Goal: Task Accomplishment & Management: Use online tool/utility

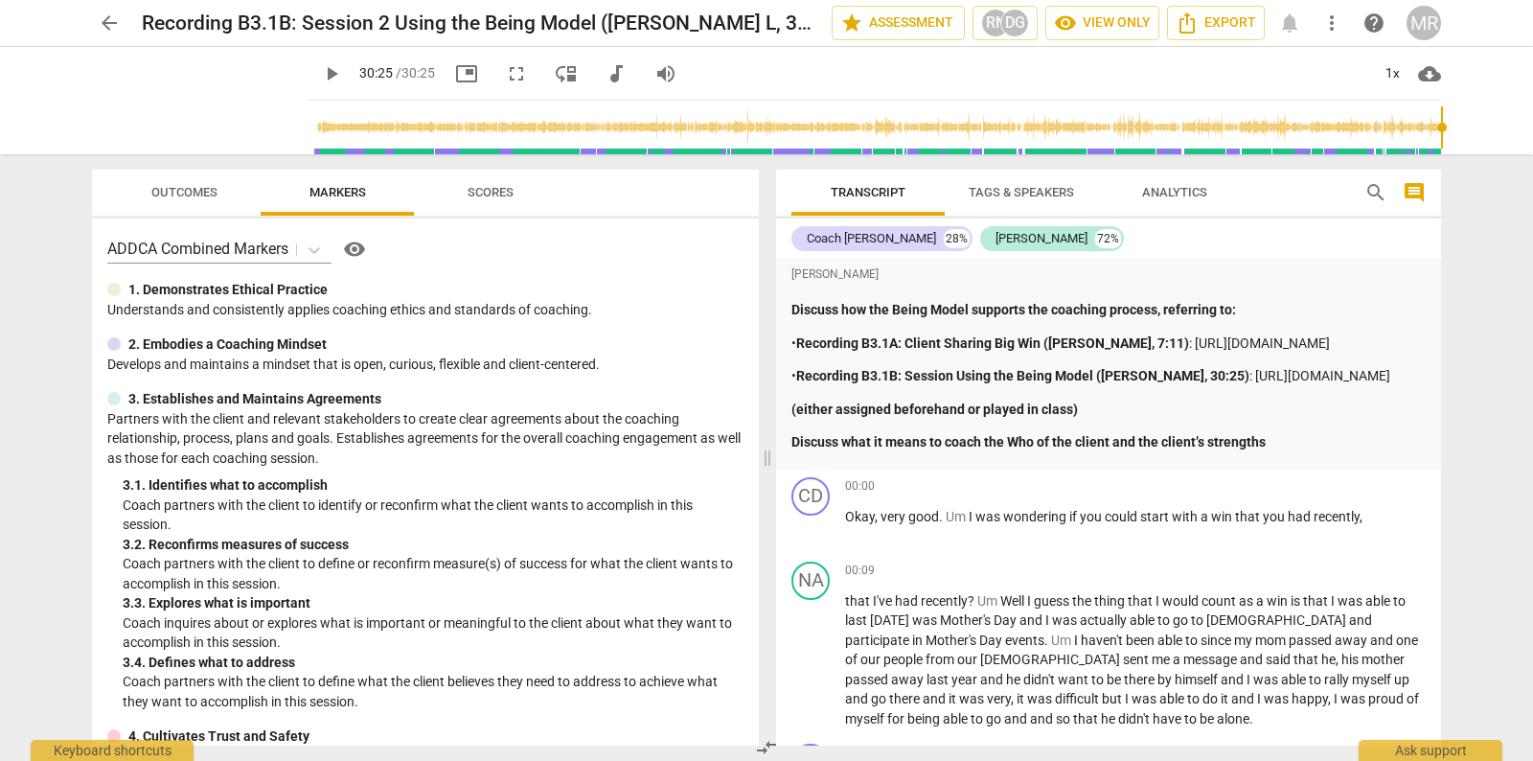
scroll to position [9619, 0]
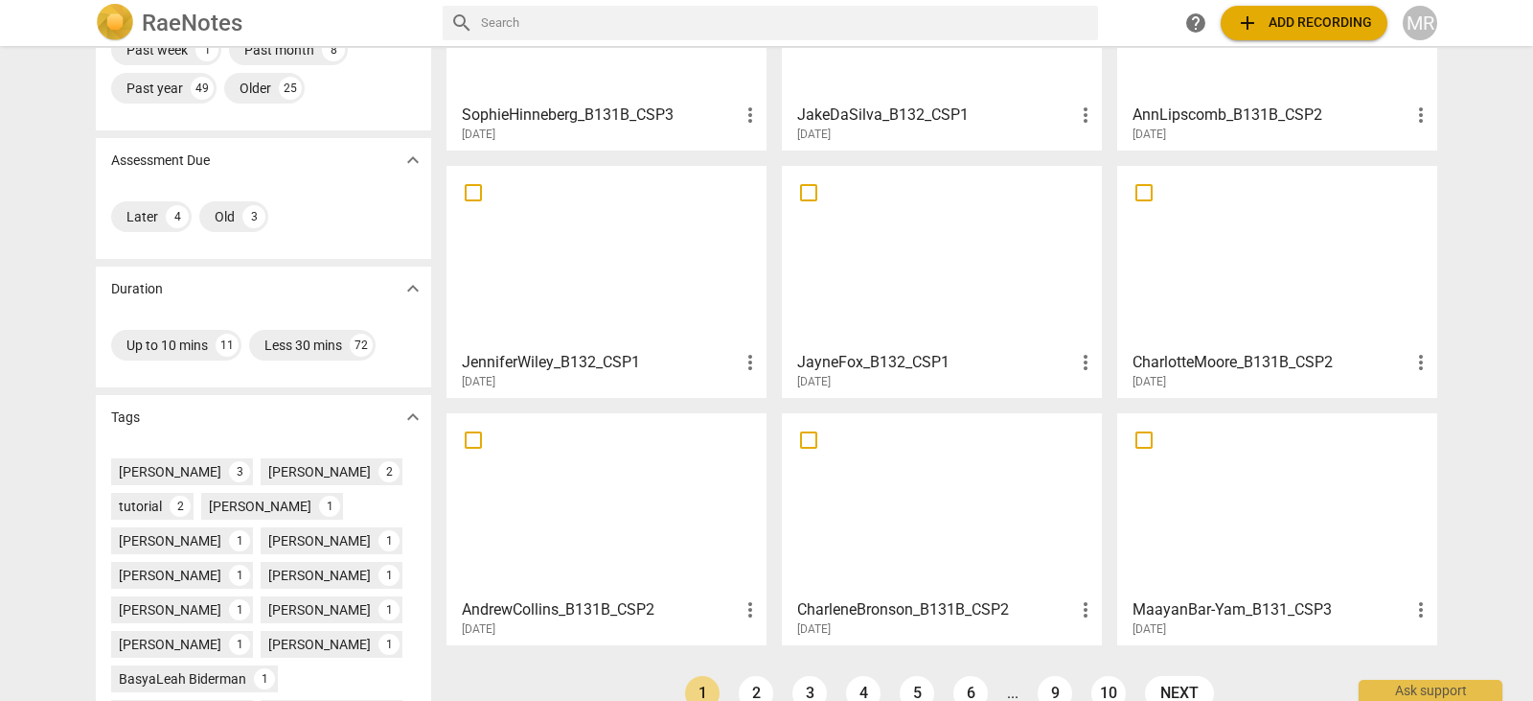
scroll to position [213, 0]
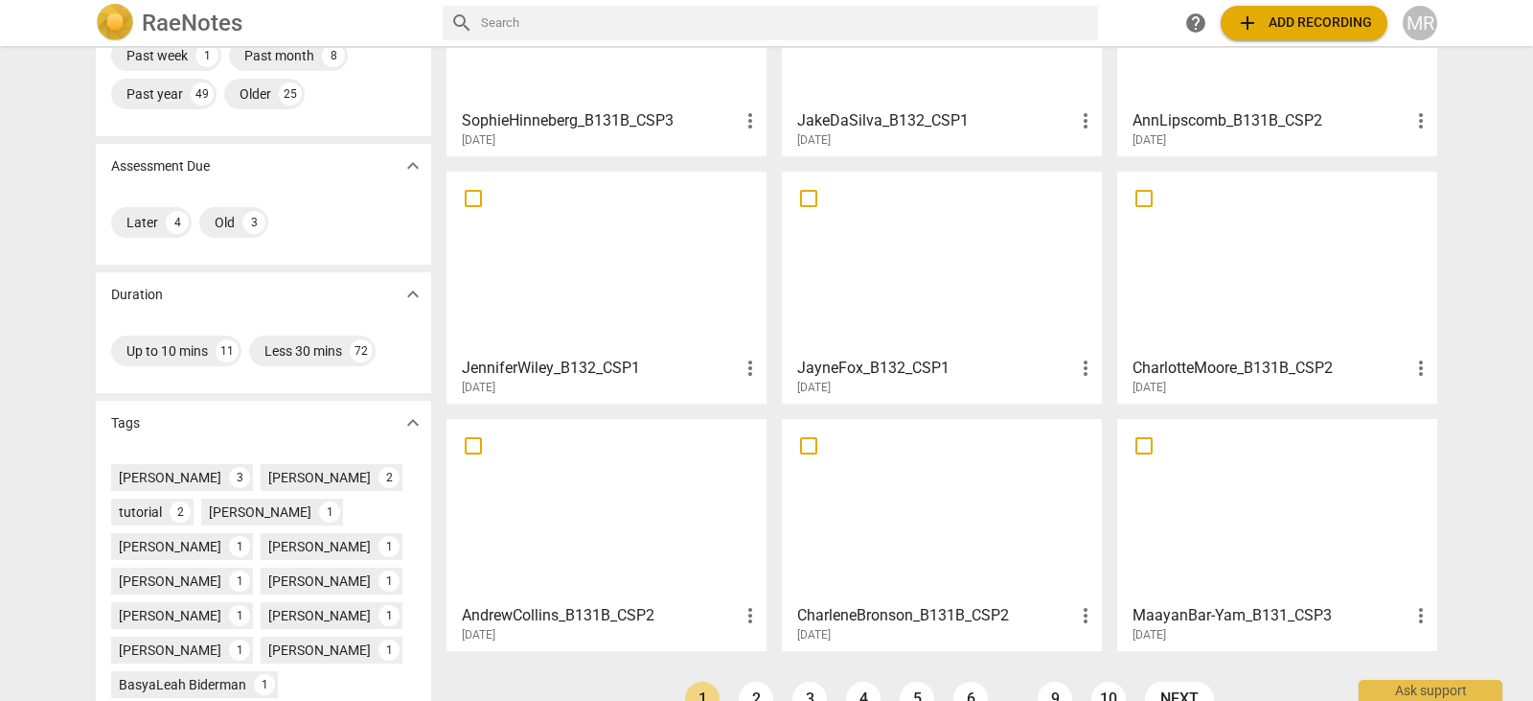
click at [925, 262] on div at bounding box center [942, 263] width 307 height 170
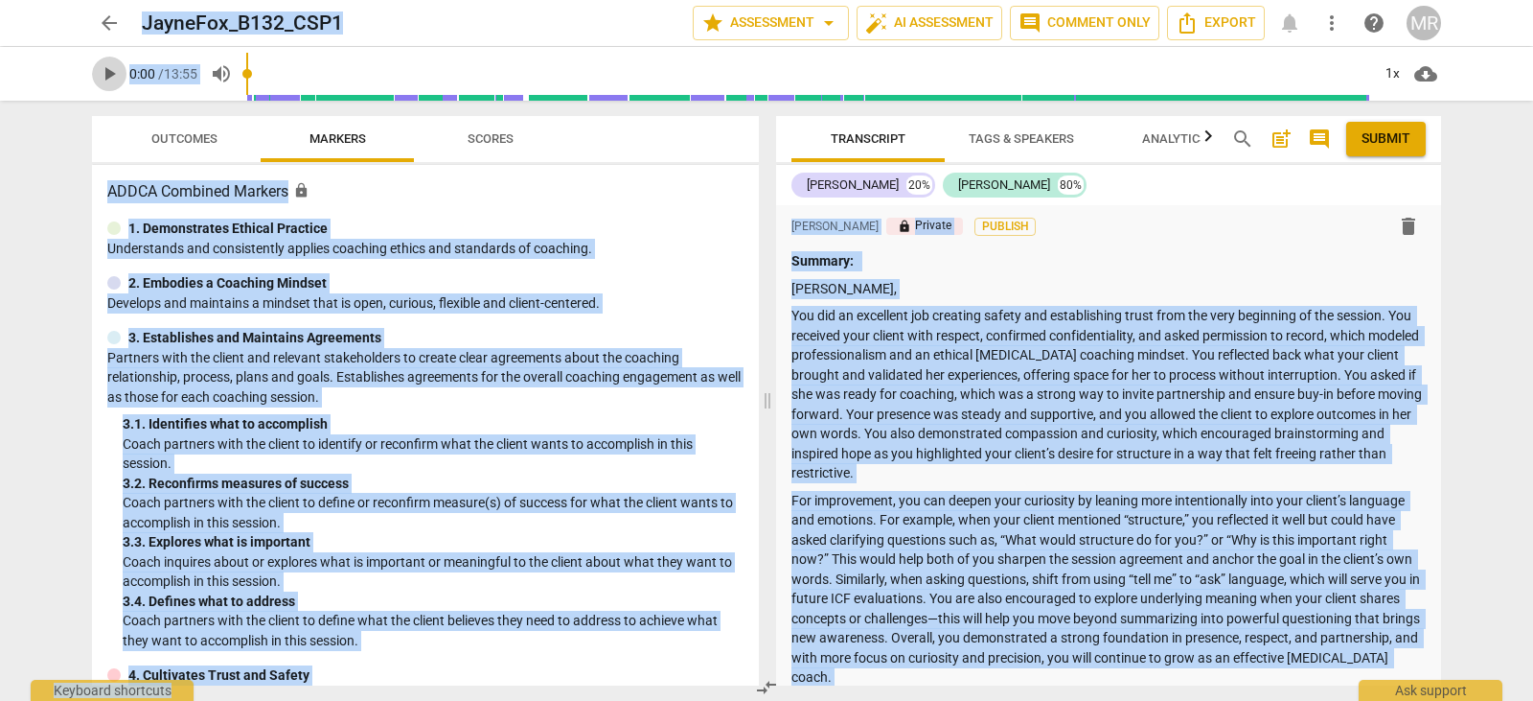
click at [105, 78] on span "play_arrow" at bounding box center [109, 73] width 23 height 23
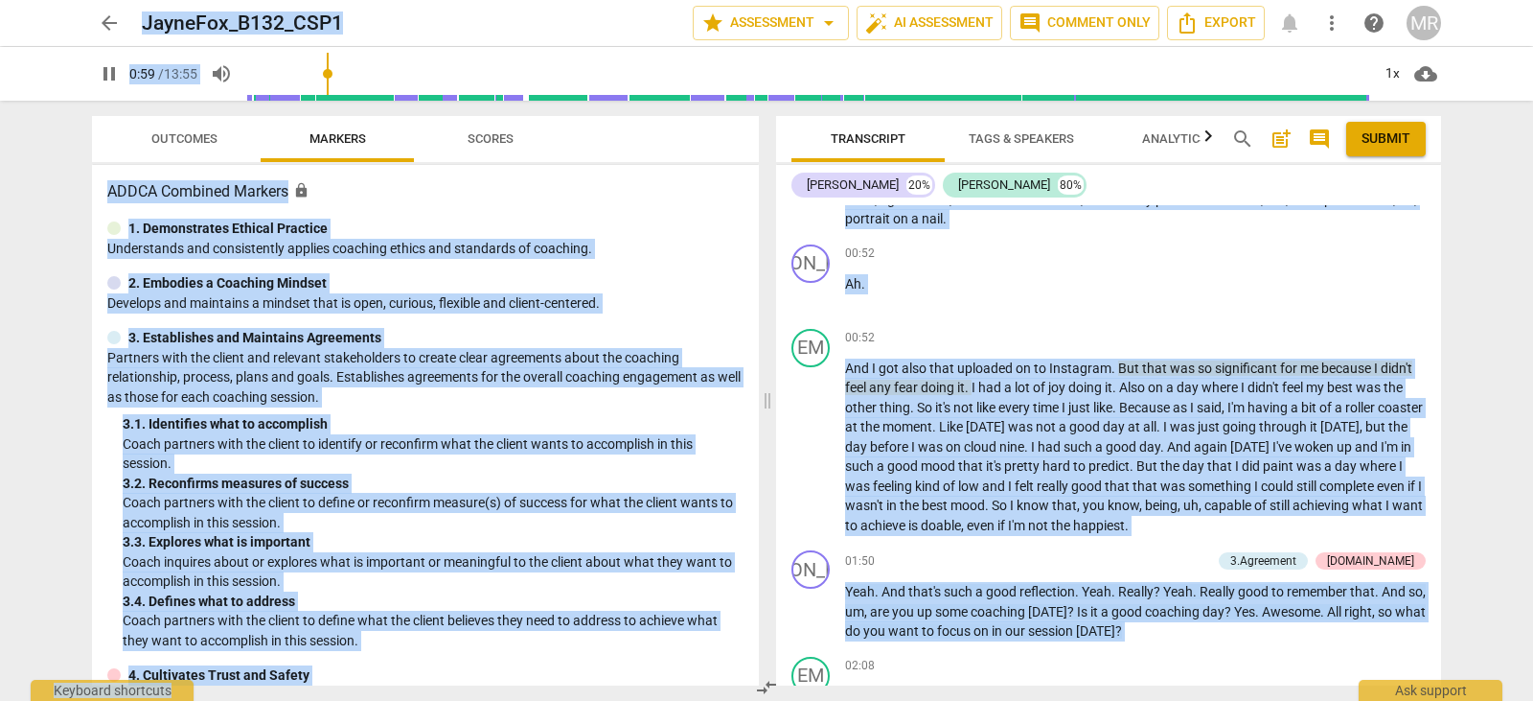
scroll to position [1022, 0]
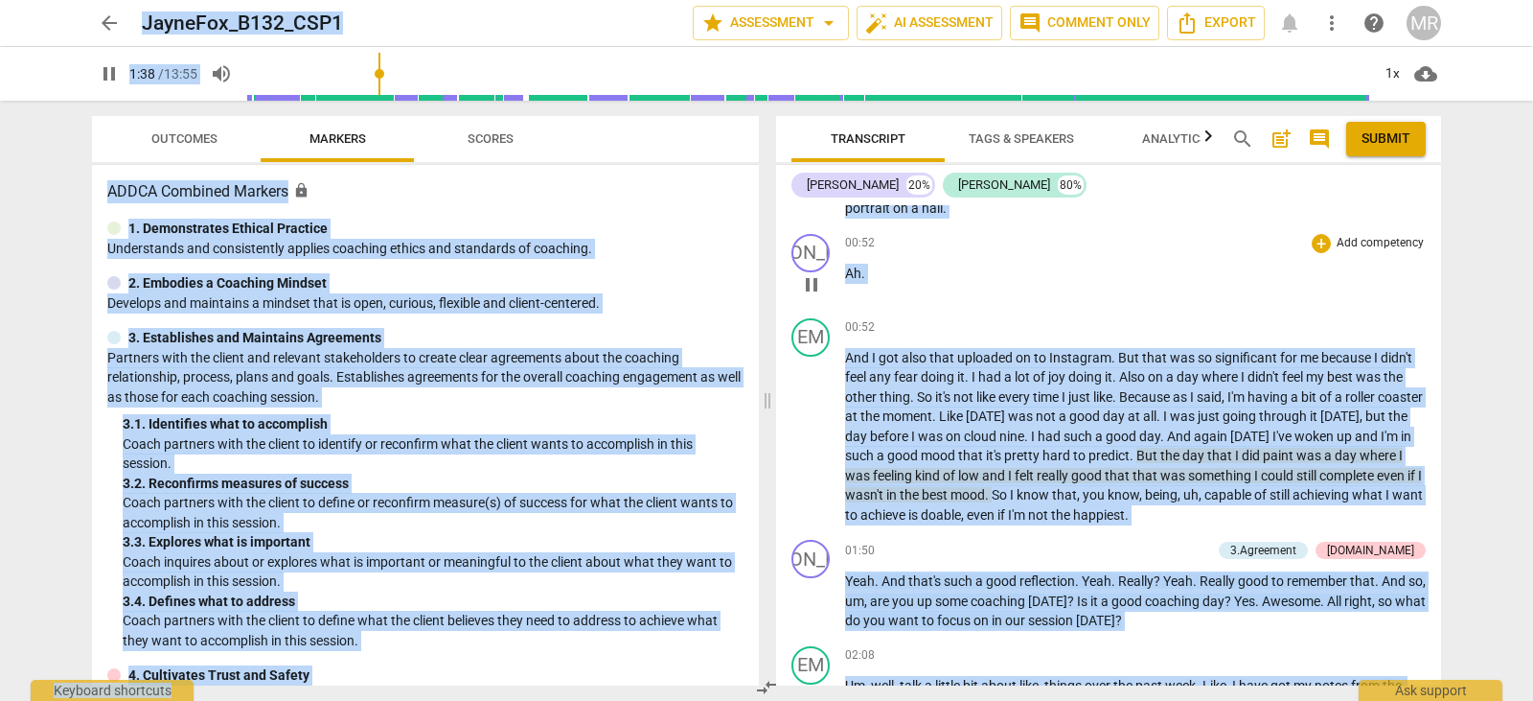
click at [1226, 268] on p "Ah ." at bounding box center [1135, 274] width 581 height 20
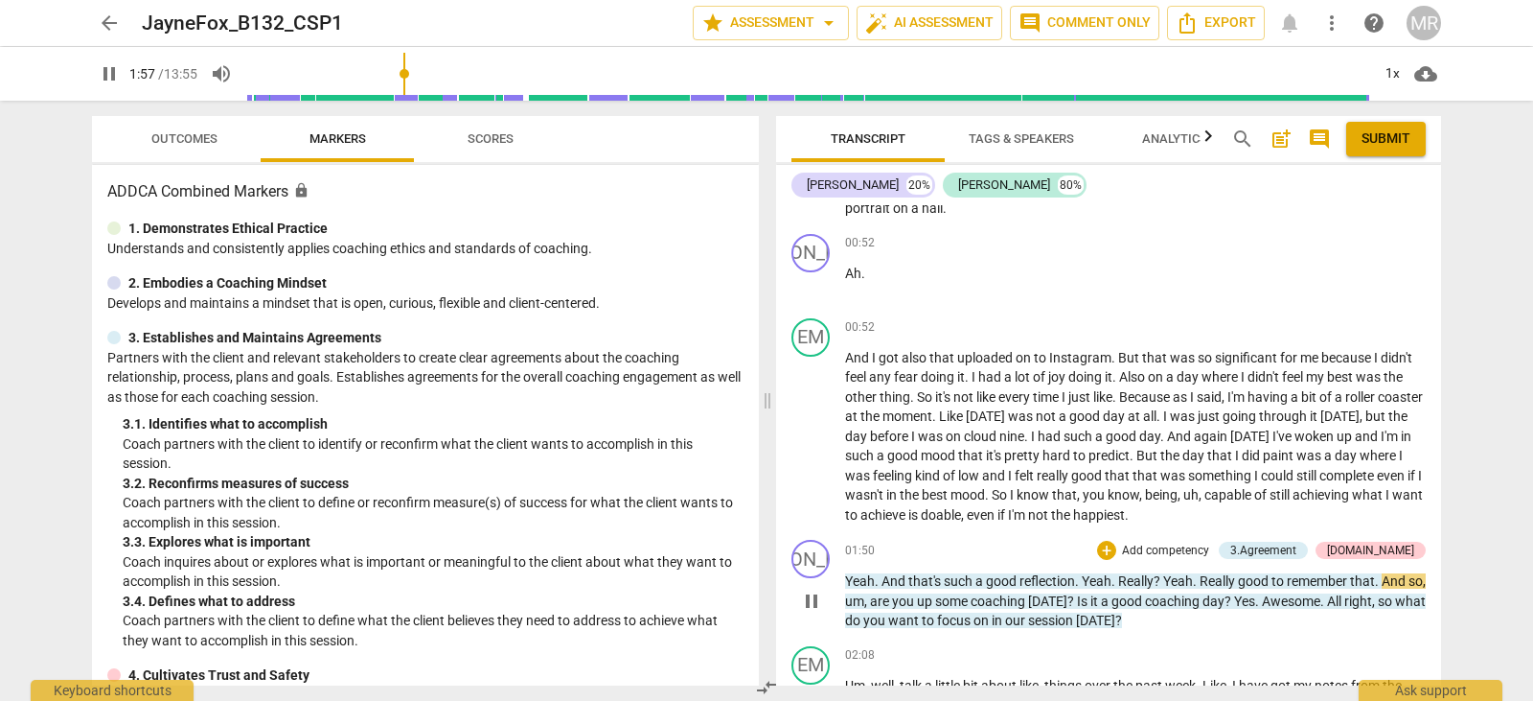
drag, startPoint x: 1051, startPoint y: 548, endPoint x: 1248, endPoint y: 584, distance: 199.6
click at [1248, 584] on div "01:50 + Add competency 3.Agreement [DOMAIN_NAME] keyboard_arrow_right Yeah . An…" at bounding box center [1135, 585] width 581 height 91
click at [1211, 552] on p "Add competency" at bounding box center [1165, 550] width 91 height 17
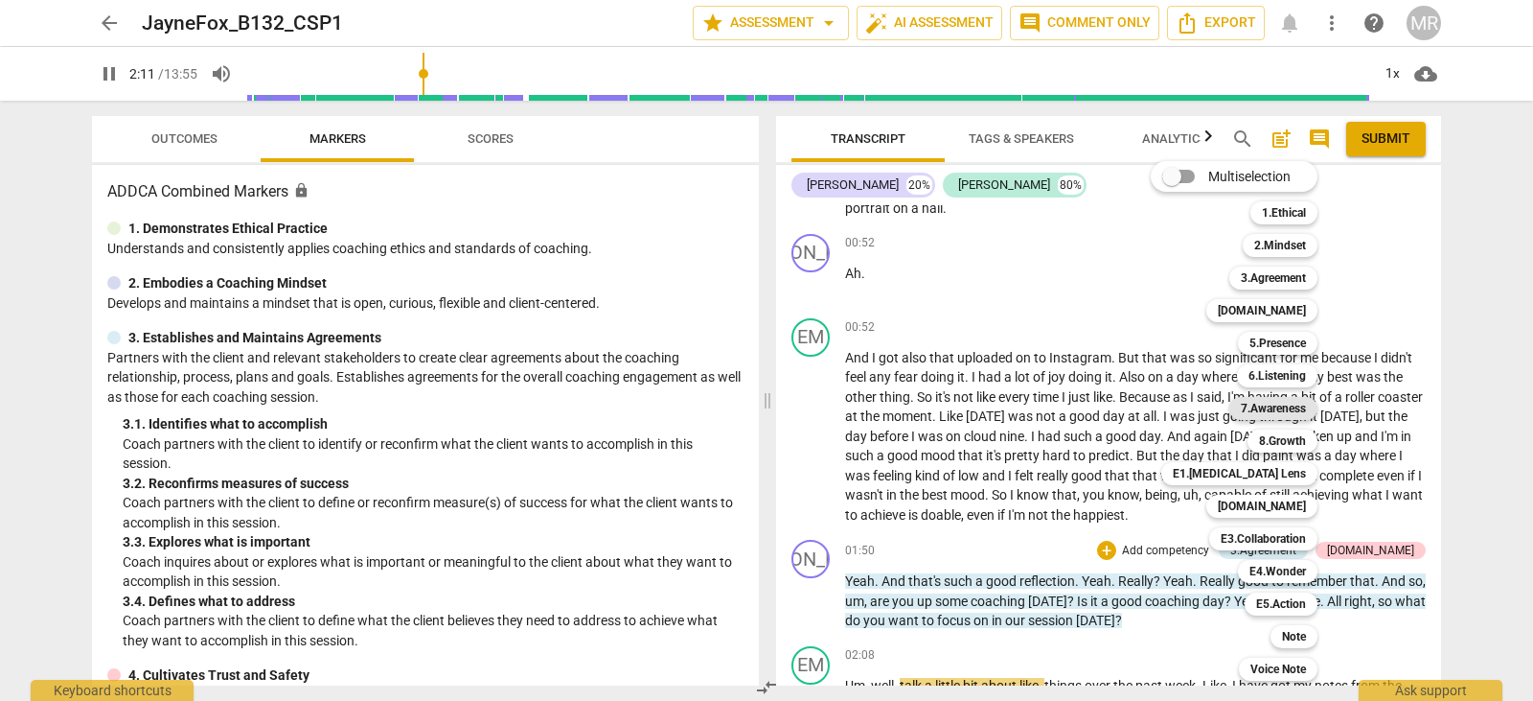
click at [1303, 409] on b "7.Awareness" at bounding box center [1273, 408] width 65 height 23
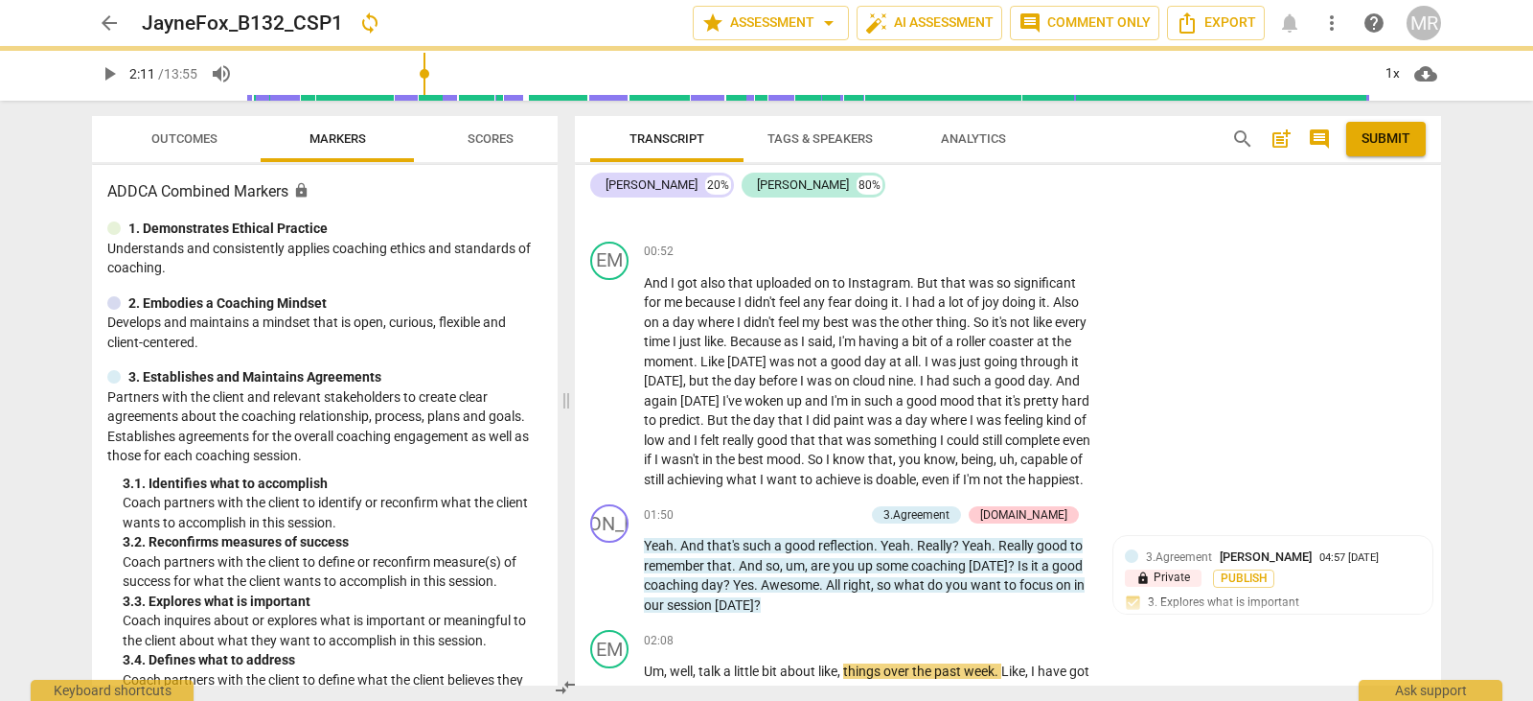
type input "132"
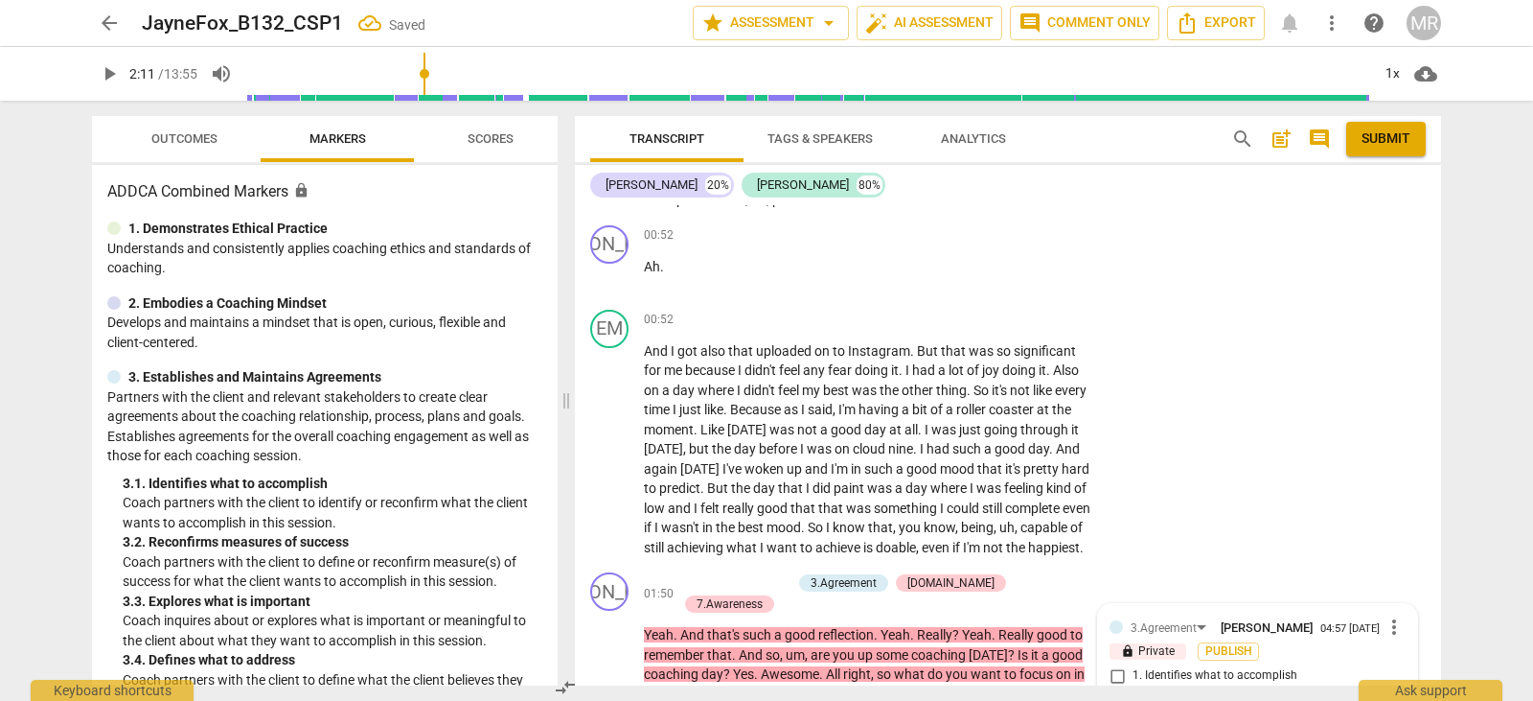
scroll to position [1317, 0]
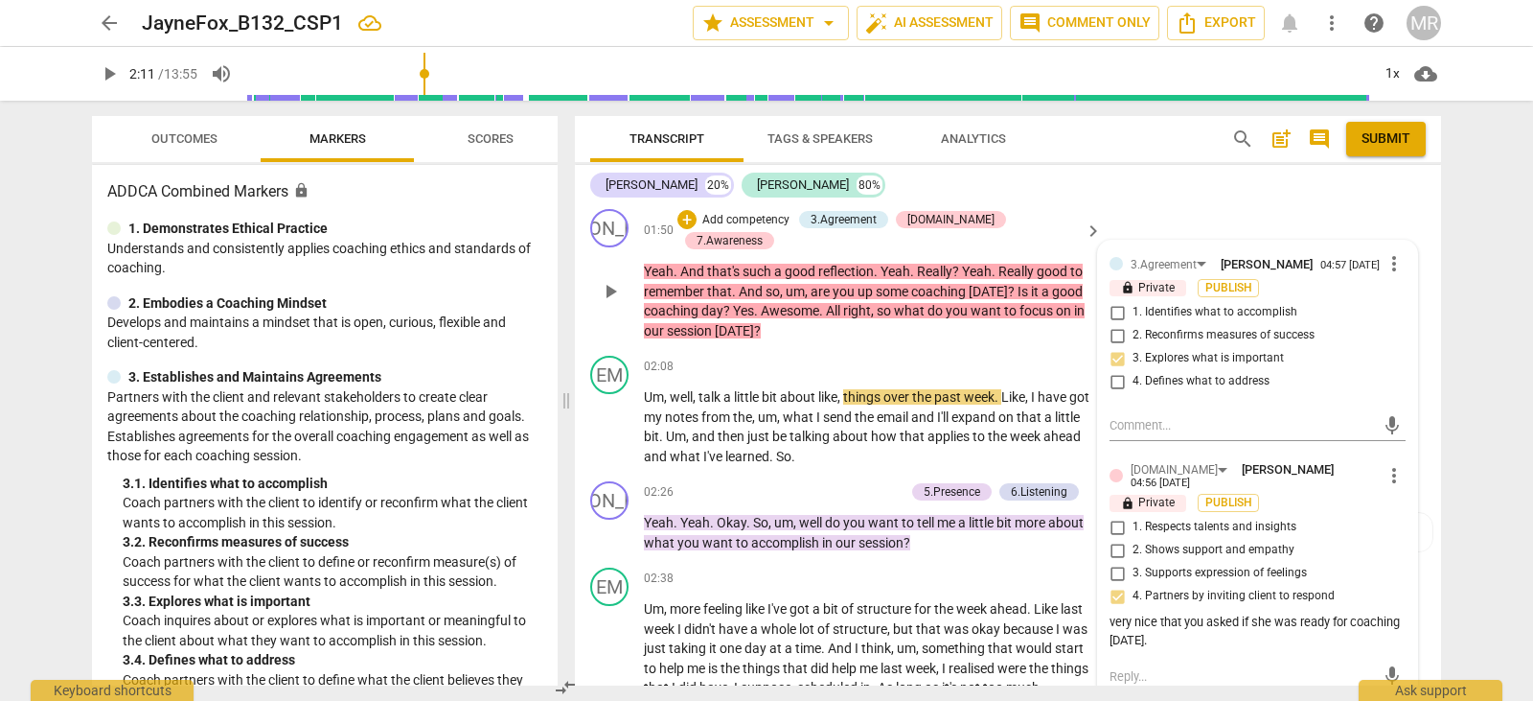
drag, startPoint x: 1236, startPoint y: 478, endPoint x: 1236, endPoint y: 489, distance: 10.5
click at [1236, 489] on div "3.Agreement [PERSON_NAME] 04:57 [DATE] more_vert lock Private Publish 1. Identi…" at bounding box center [1257, 629] width 319 height 777
click at [1242, 476] on span "[PERSON_NAME]" at bounding box center [1288, 469] width 92 height 14
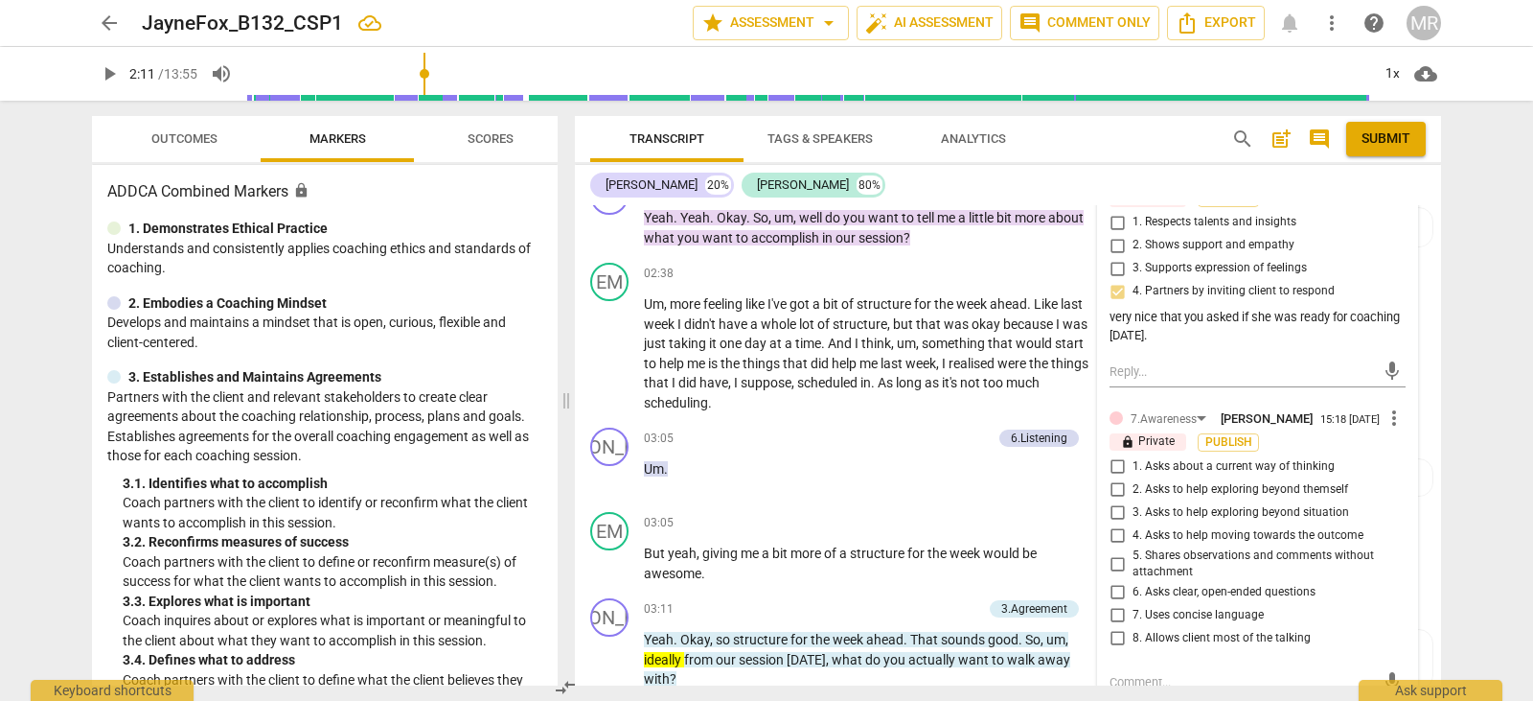
scroll to position [1624, 0]
click at [1118, 522] on input "3. Asks to help exploring beyond situation" at bounding box center [1117, 510] width 31 height 23
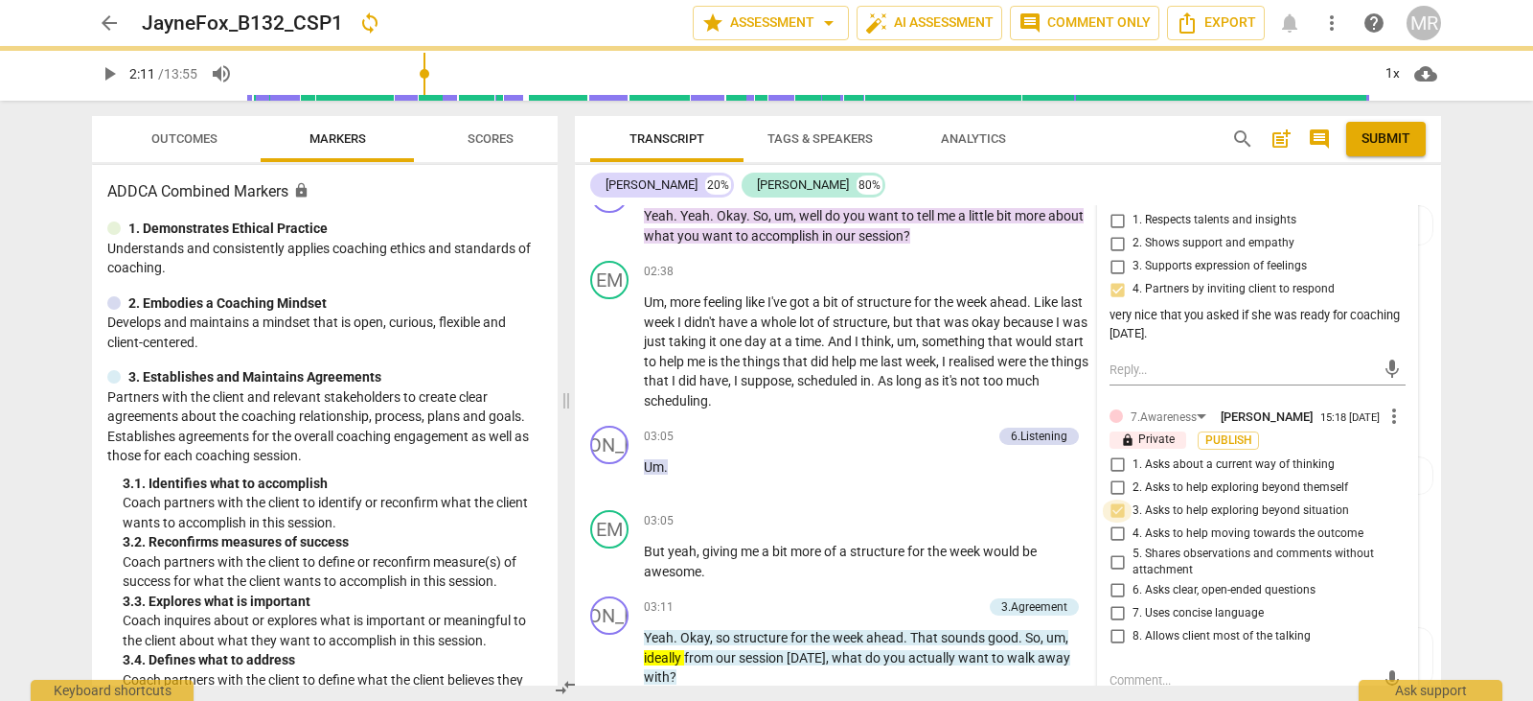
click at [1118, 522] on input "3. Asks to help exploring beyond situation" at bounding box center [1117, 510] width 31 height 23
checkbox input "true"
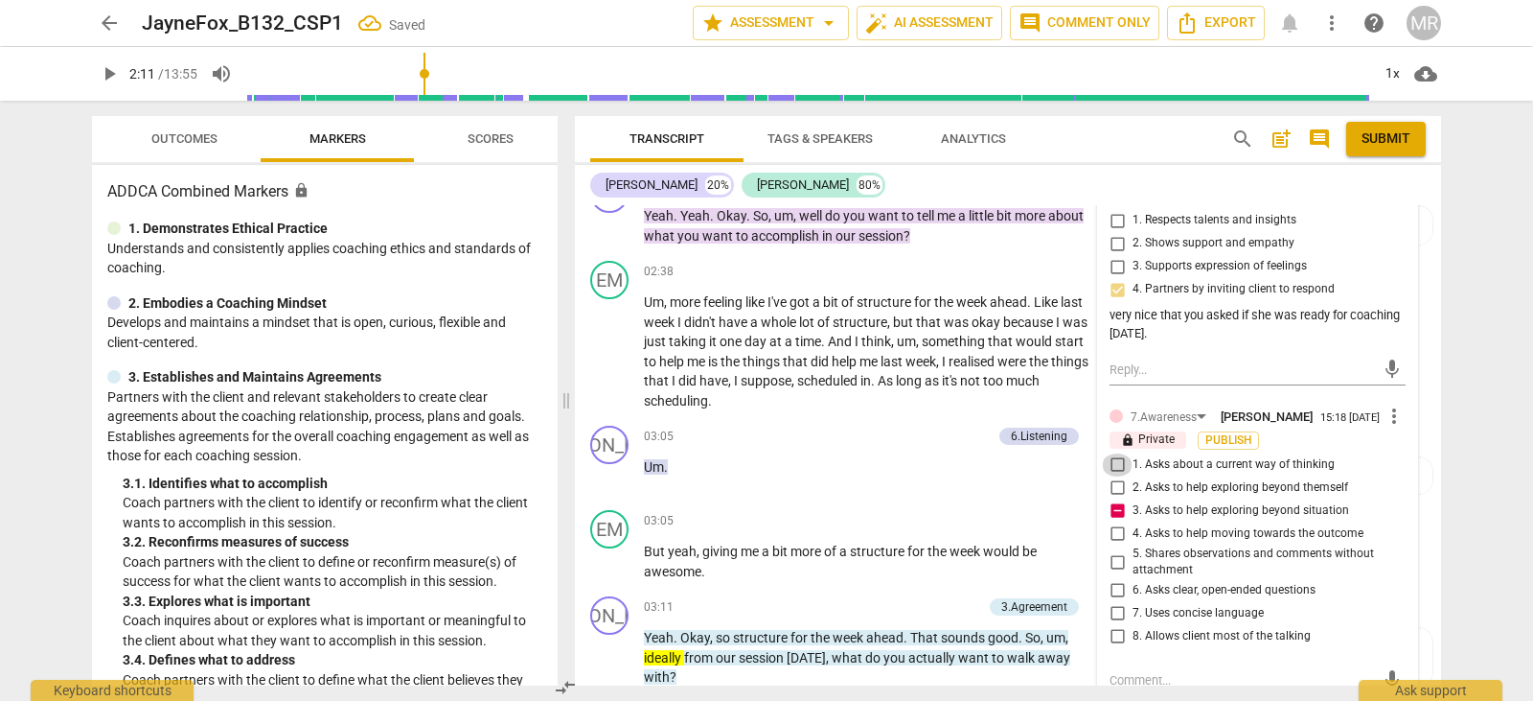
click at [1116, 476] on input "1. Asks about a current way of thinking" at bounding box center [1117, 464] width 31 height 23
checkbox input "false"
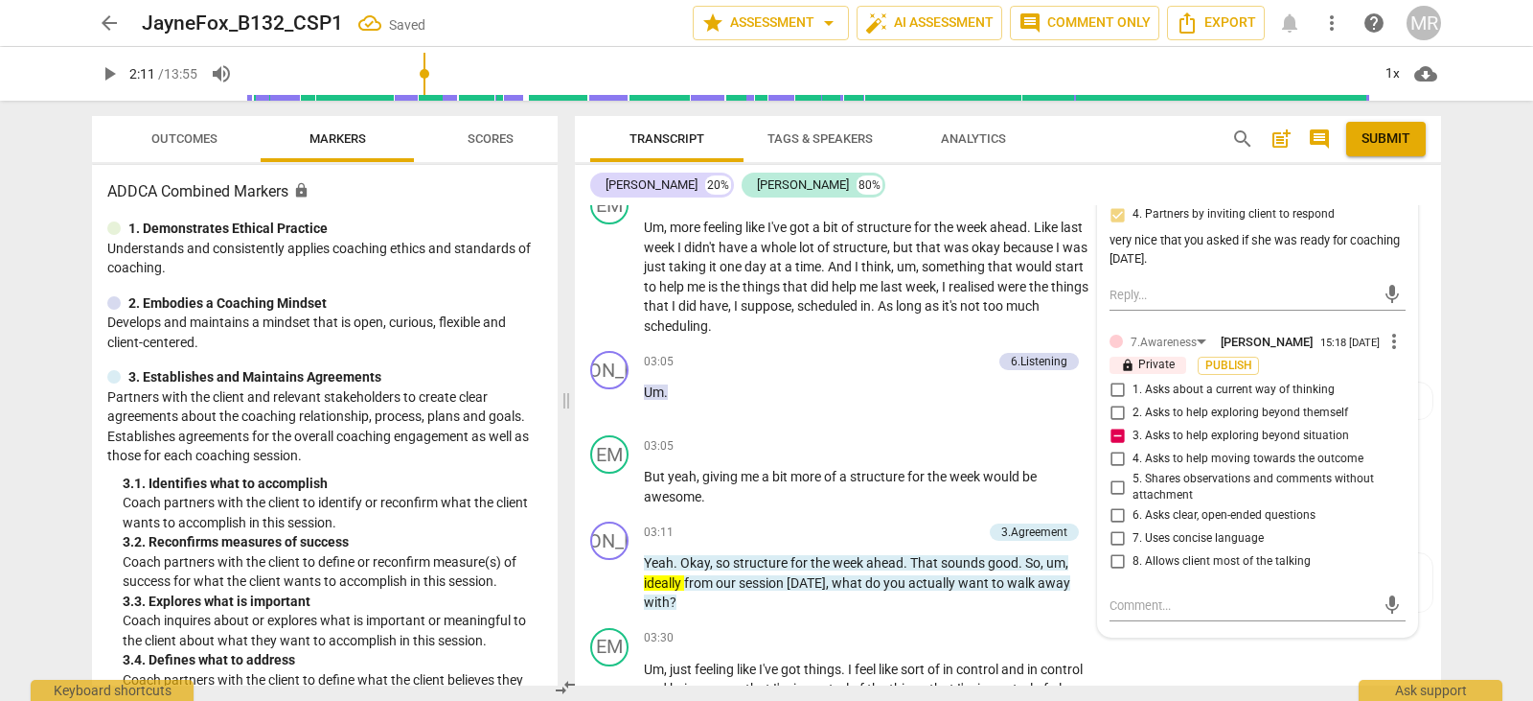
scroll to position [1700, 0]
click at [1140, 612] on textarea at bounding box center [1242, 603] width 265 height 18
type textarea "I"
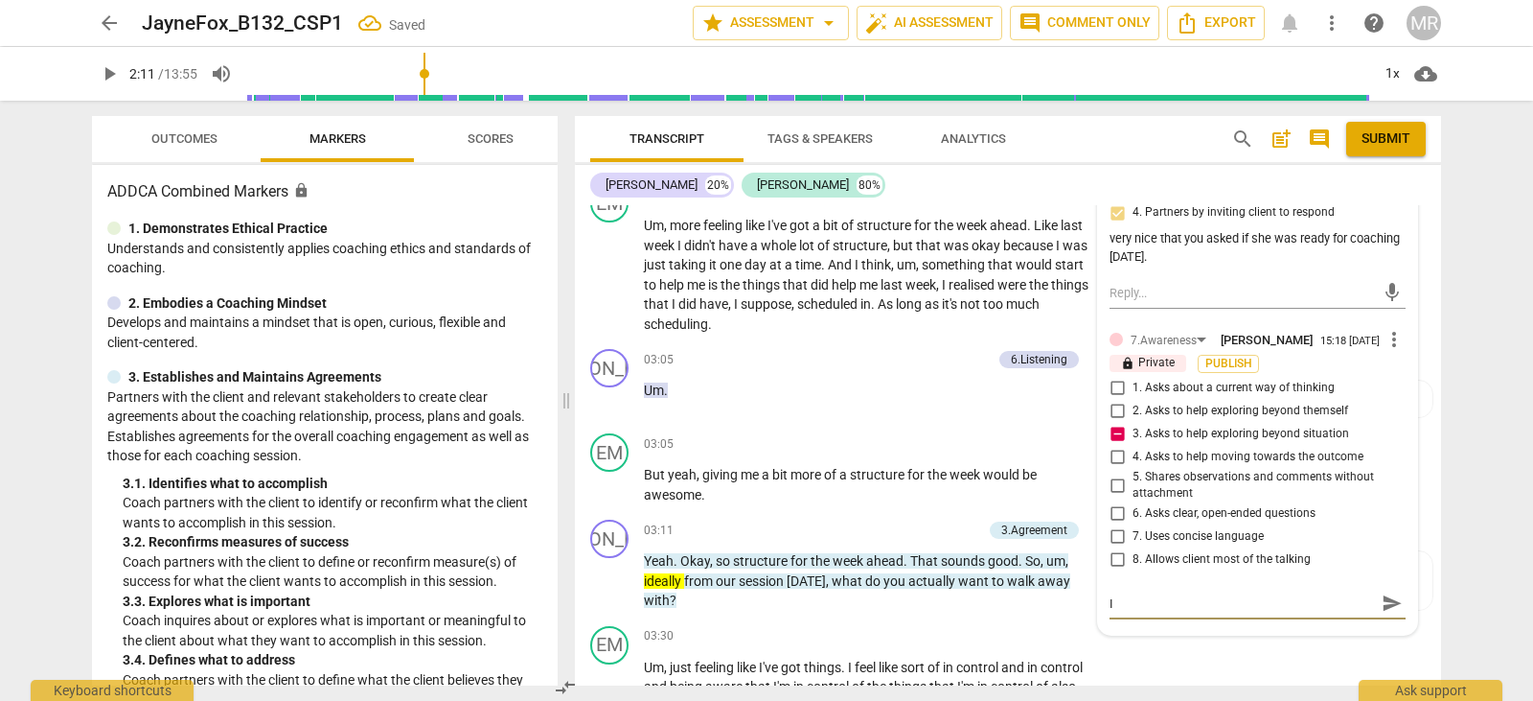
type textarea "I"
type textarea "I k"
type textarea "I kn"
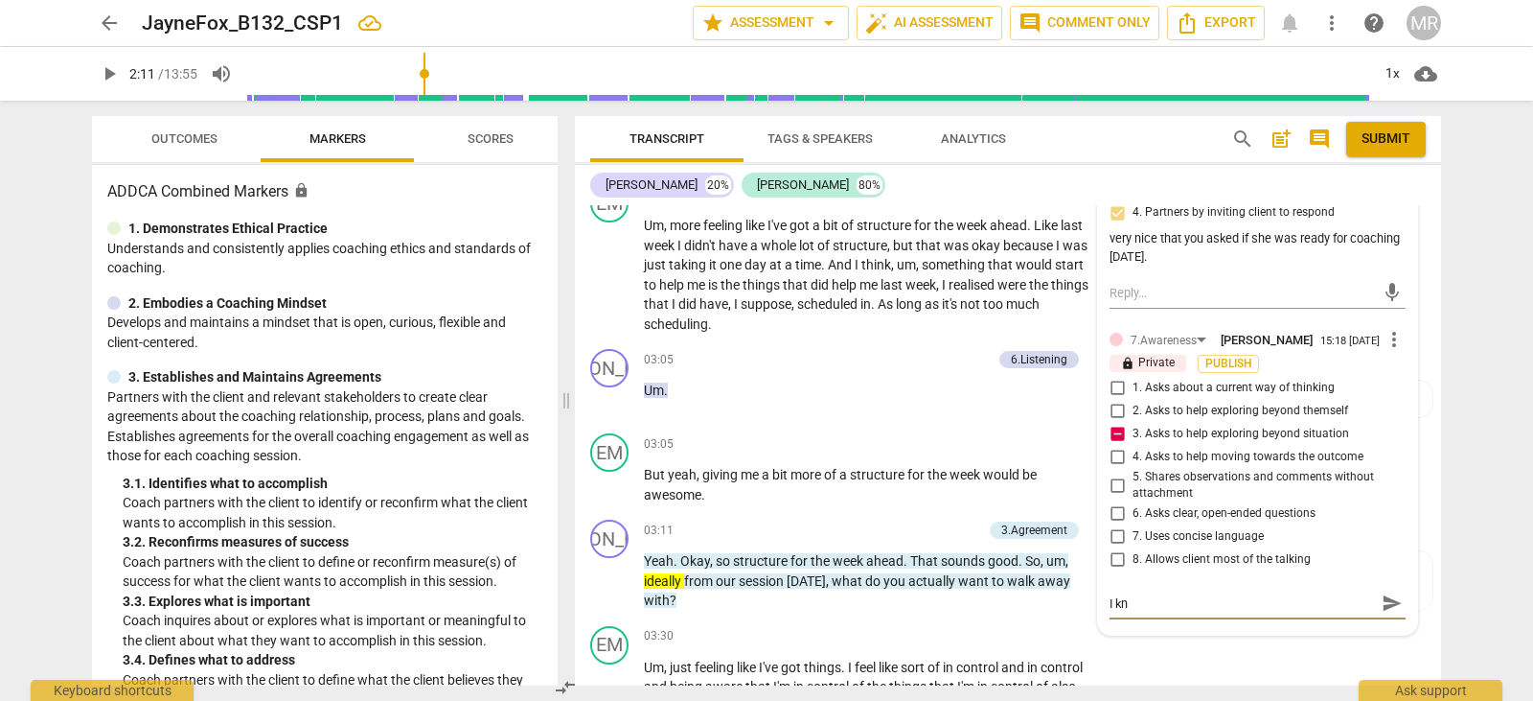
type textarea "I kno"
type textarea "I know"
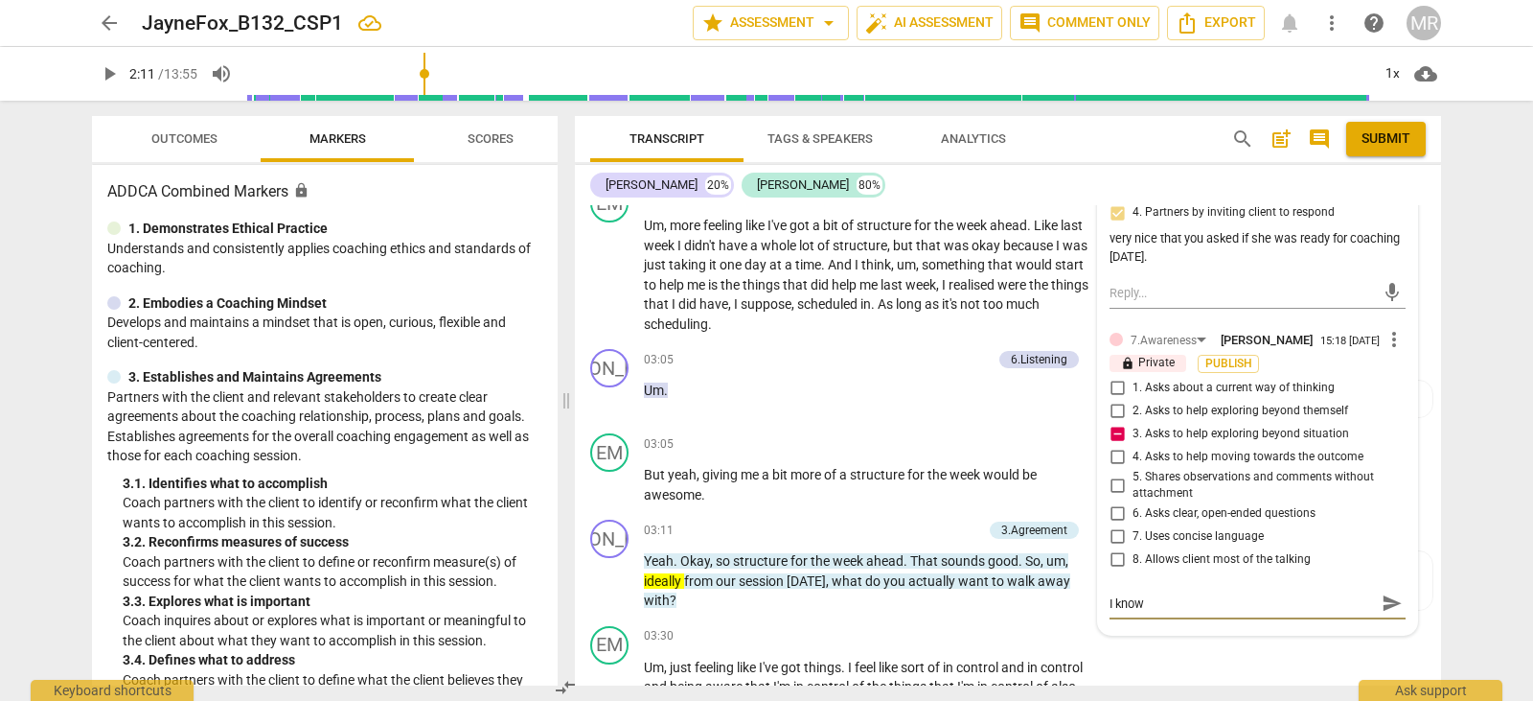
type textarea "I know"
type textarea "I know t"
type textarea "I know th"
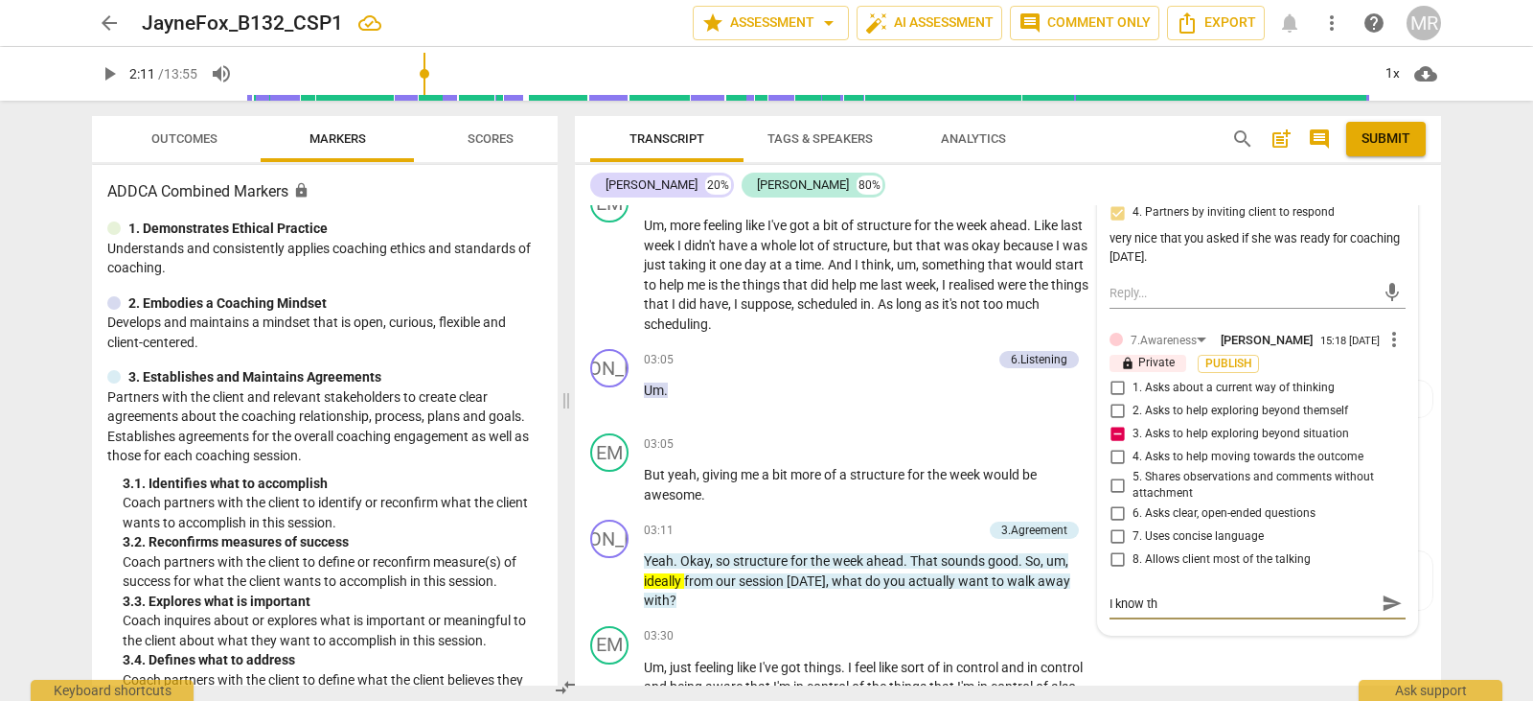
type textarea "I know thi"
type textarea "I know this"
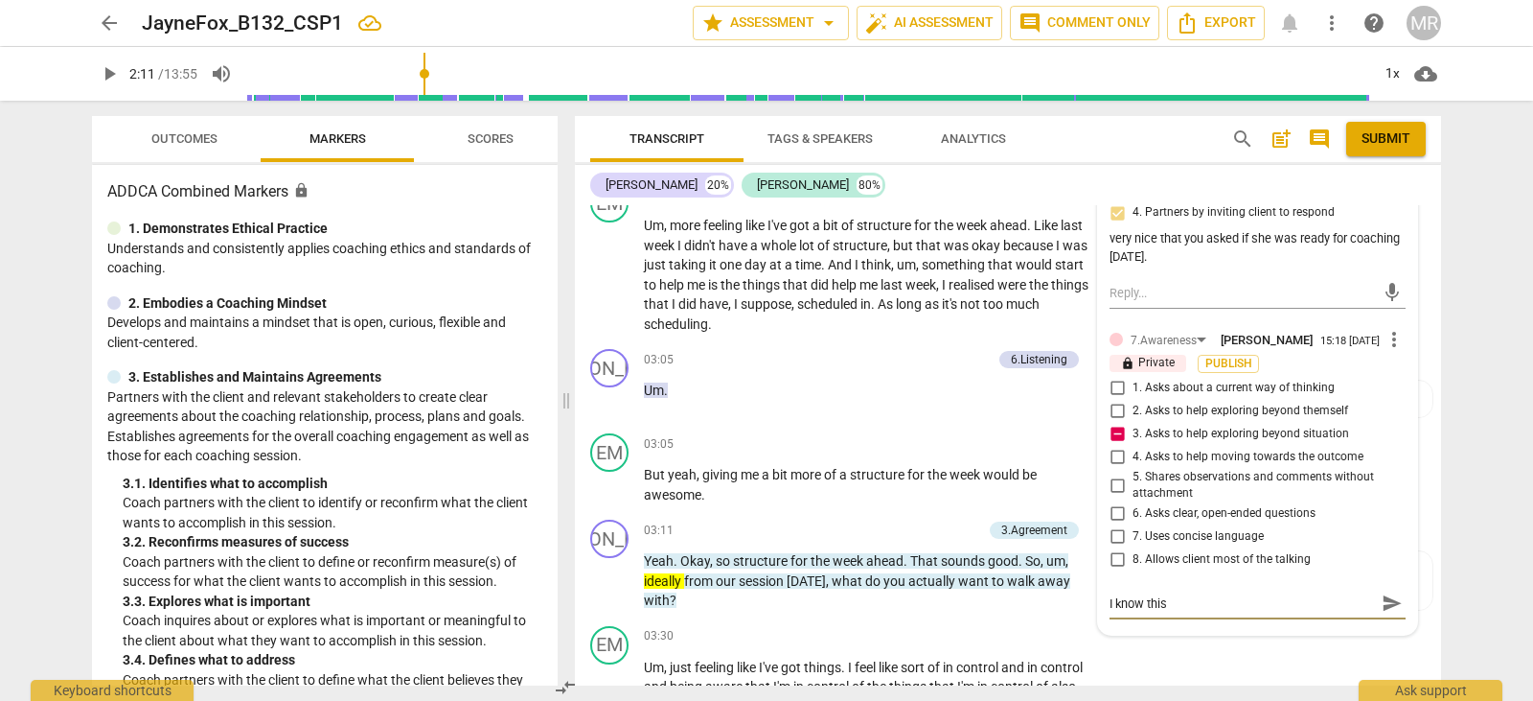
type textarea "I know this"
type textarea "I know this i"
type textarea "I know this is"
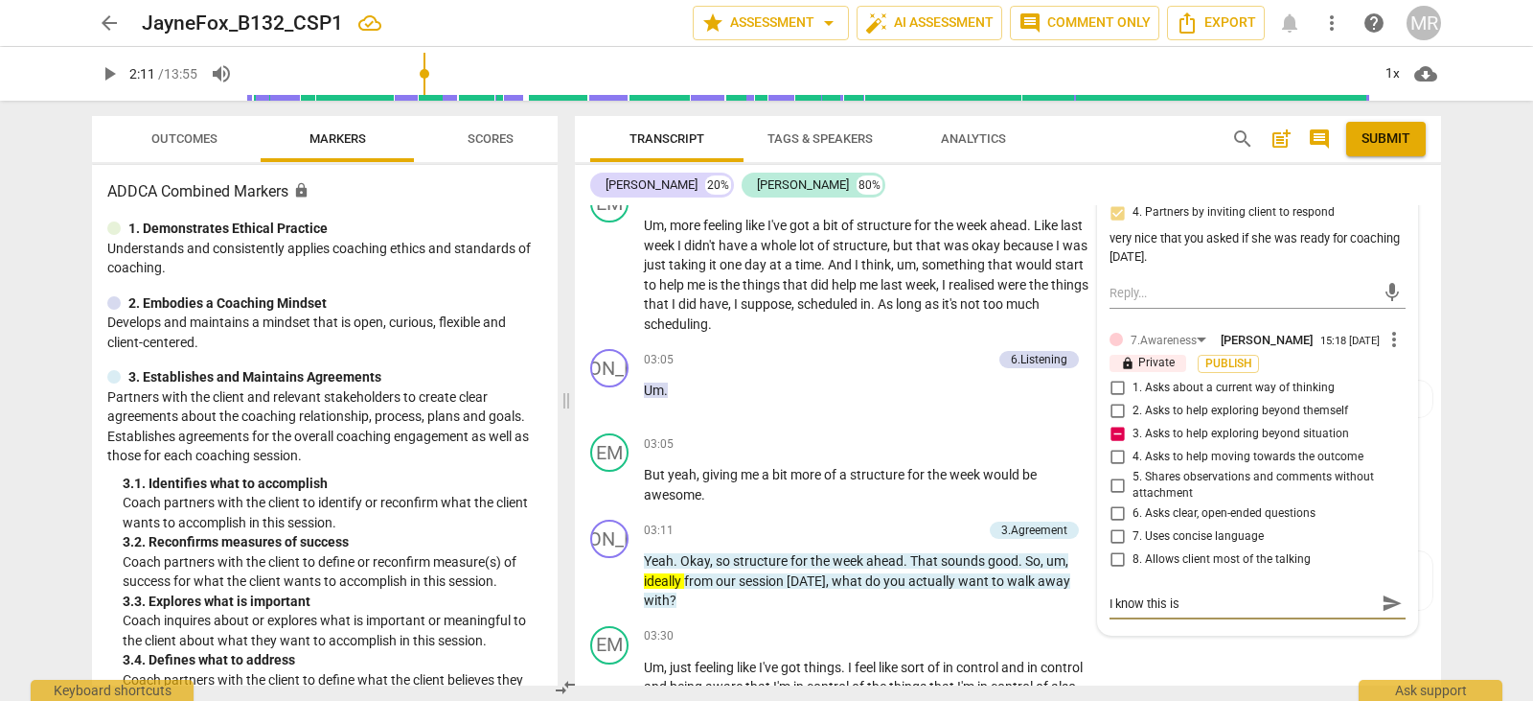
type textarea "I know this is"
type textarea "I know this is y"
type textarea "I know this is yo"
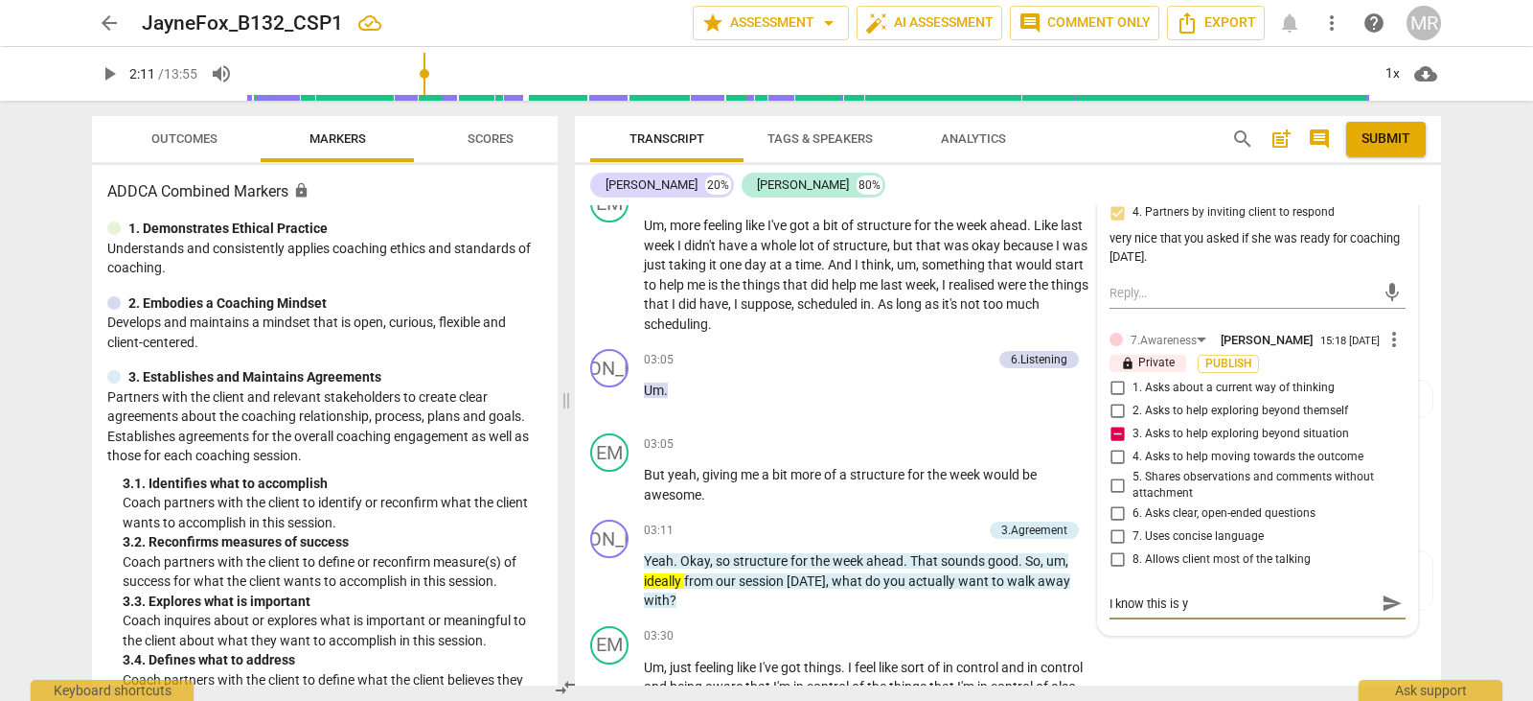
type textarea "I know this is yo"
type textarea "I know this is you"
type textarea "I know this is your"
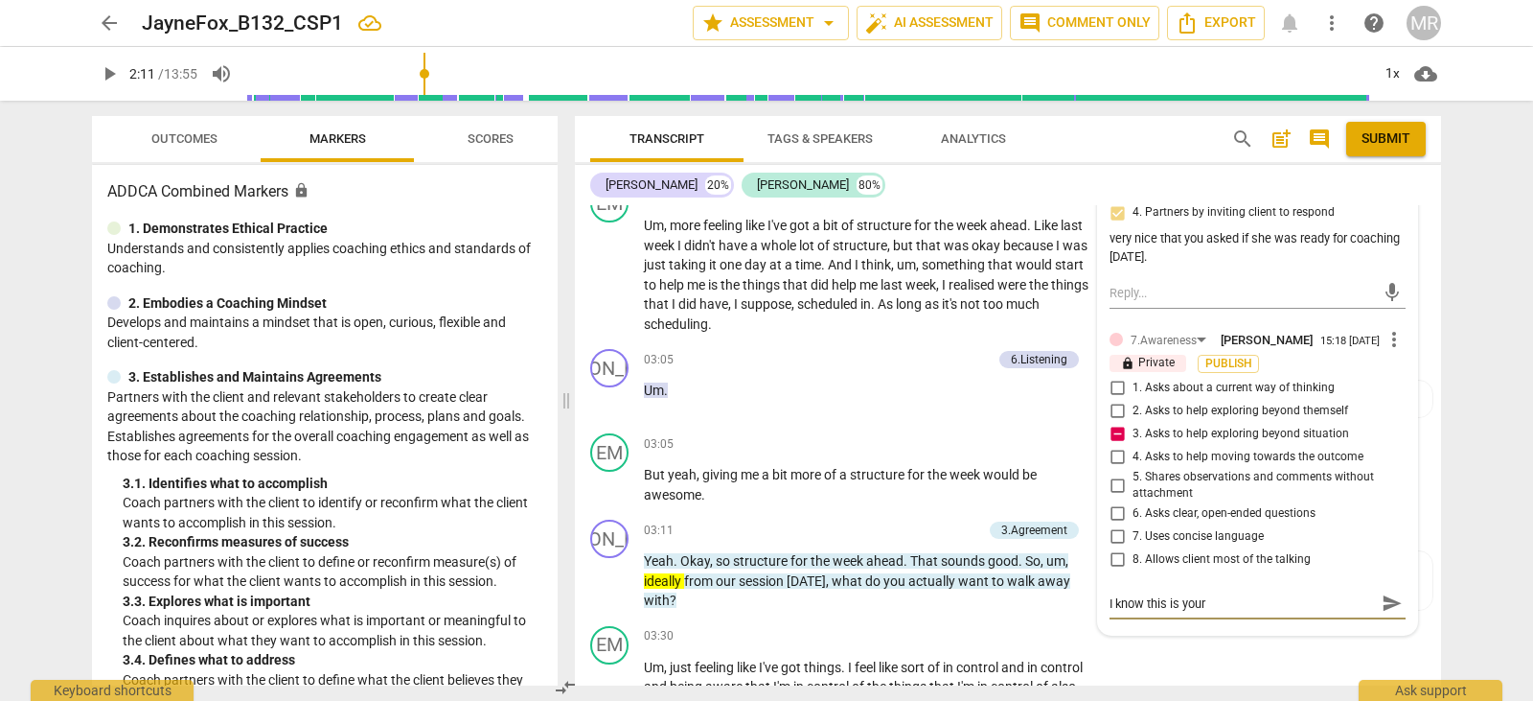
type textarea "I know this is your f"
type textarea "I know this is your fi"
type textarea "I know this is your fir"
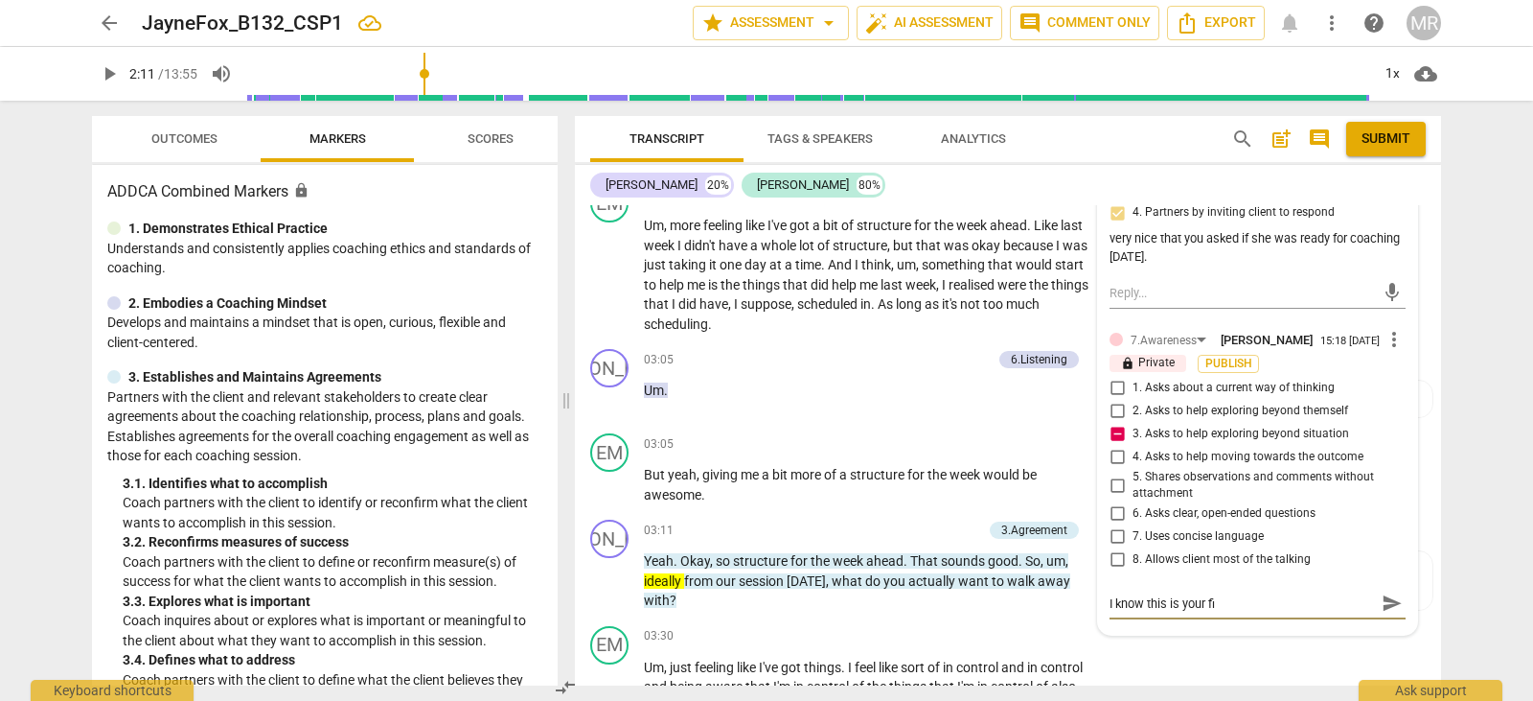
type textarea "I know this is your fir"
type textarea "I know this is your firs"
type textarea "I know this is your first"
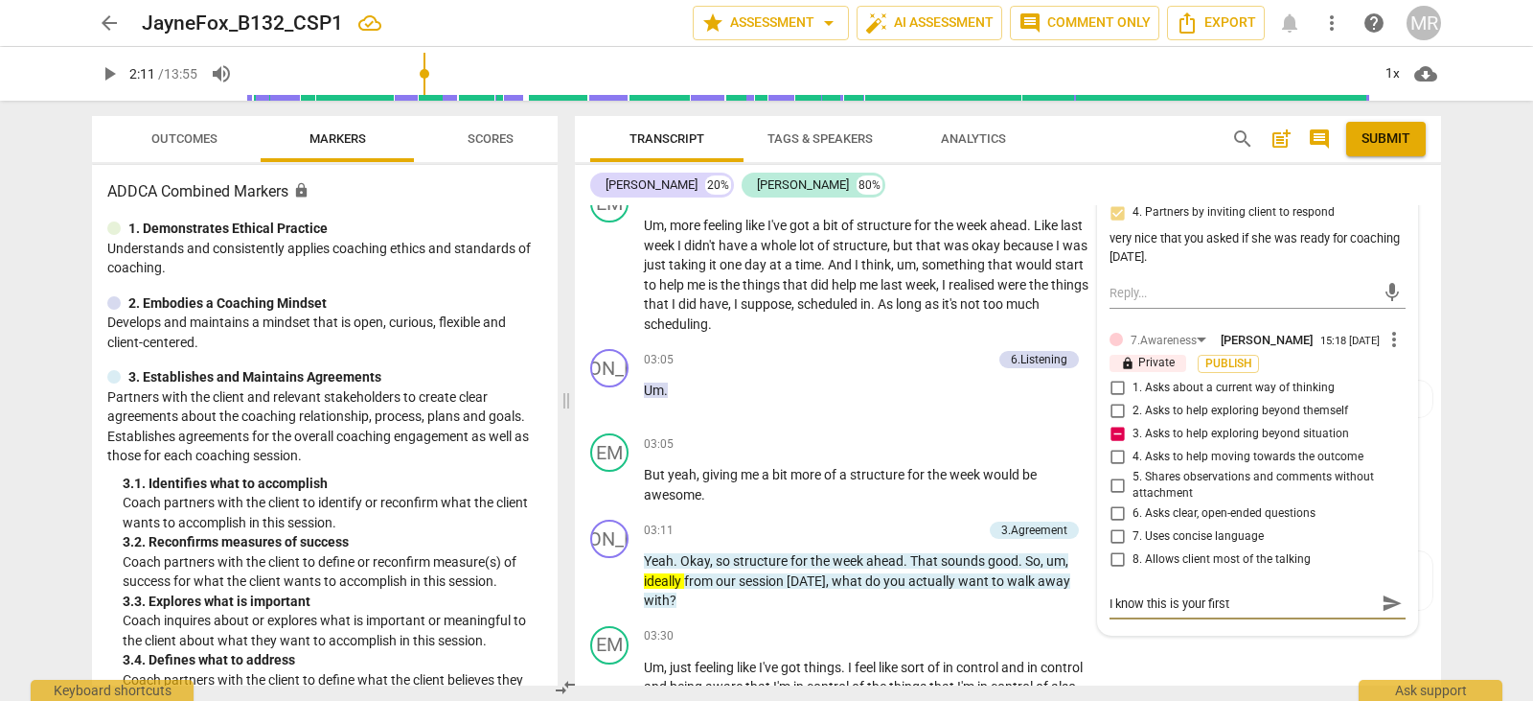
type textarea "I know this is your first"
type textarea "I know this is your first C"
type textarea "I know this is your first CS"
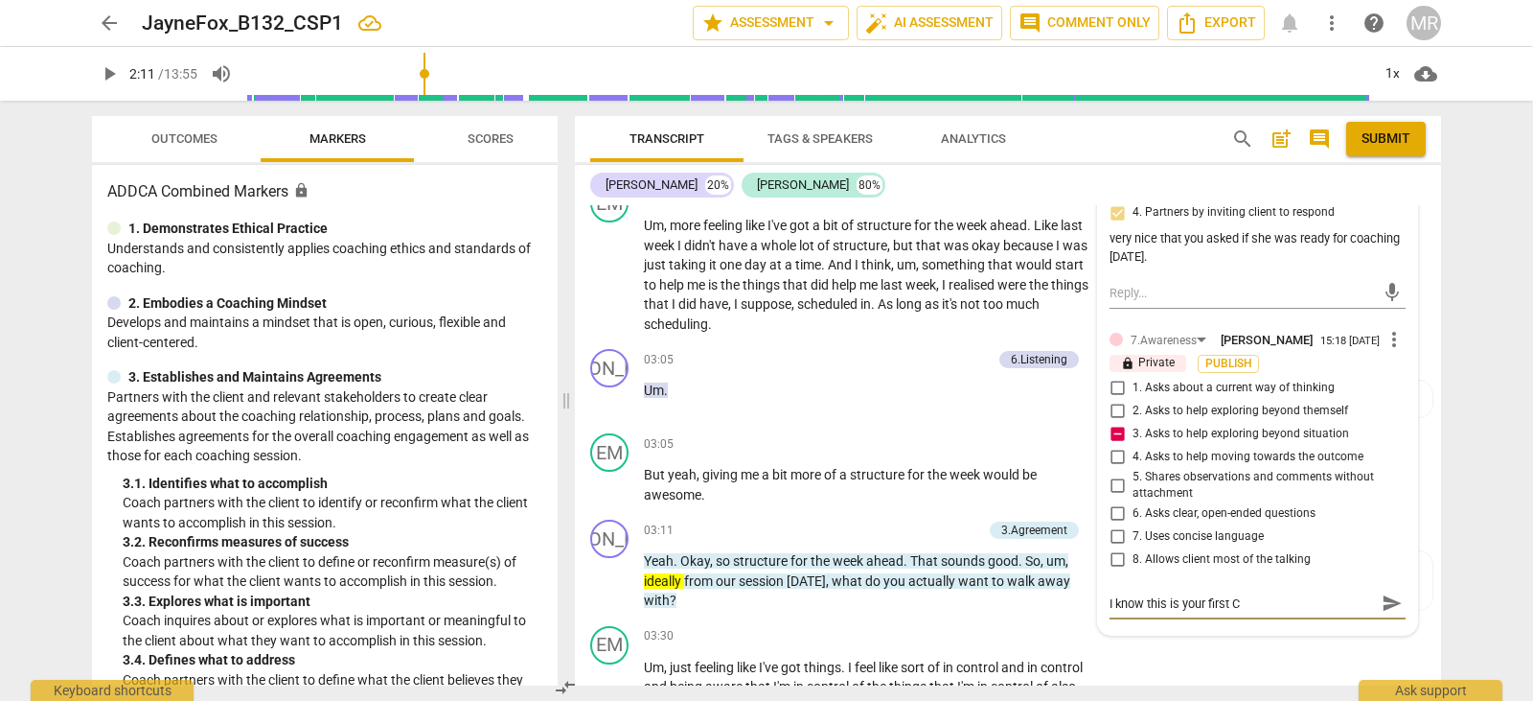
type textarea "I know this is your first CS"
type textarea "I know this is your first CSP"
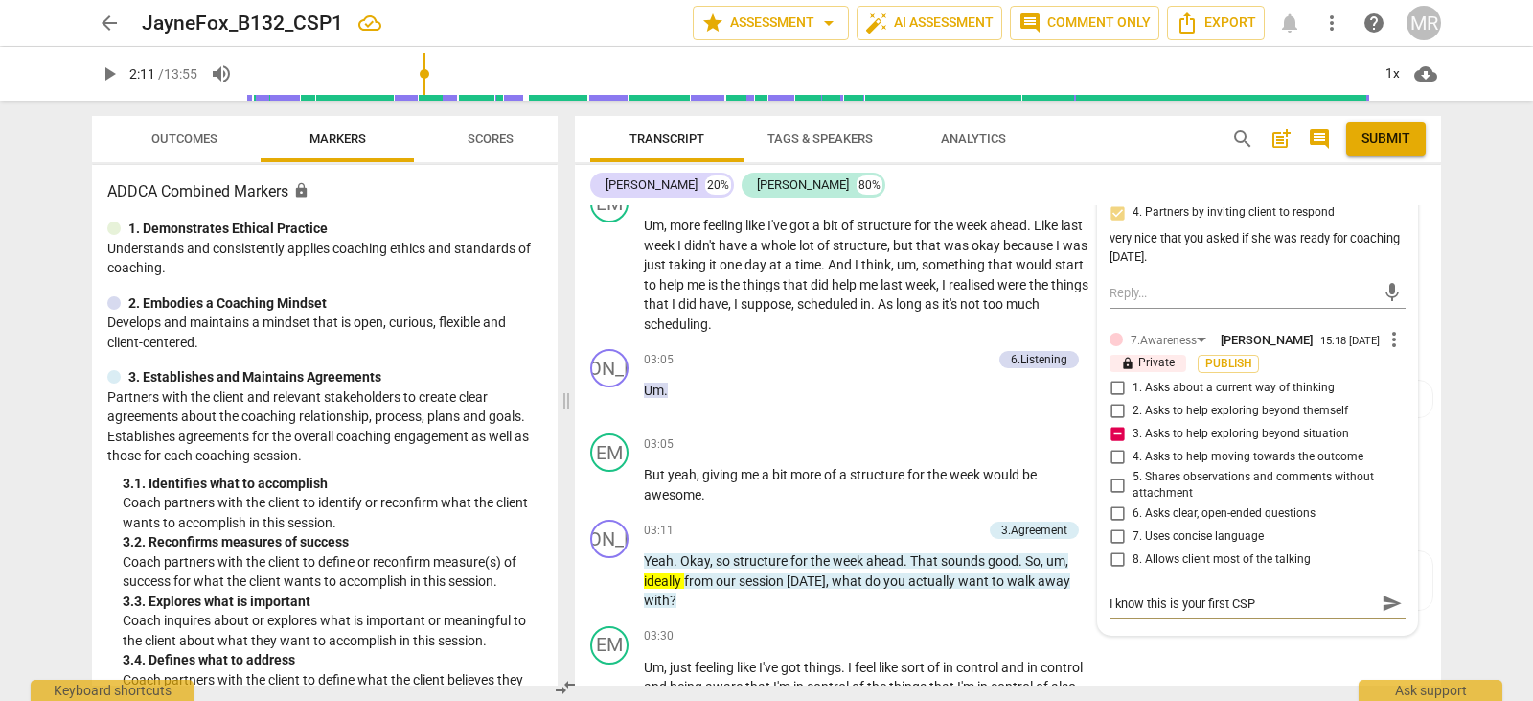
type textarea "I know this is your first CSP a"
type textarea "I know this is your first CSP an"
type textarea "I know this is your first CSP and"
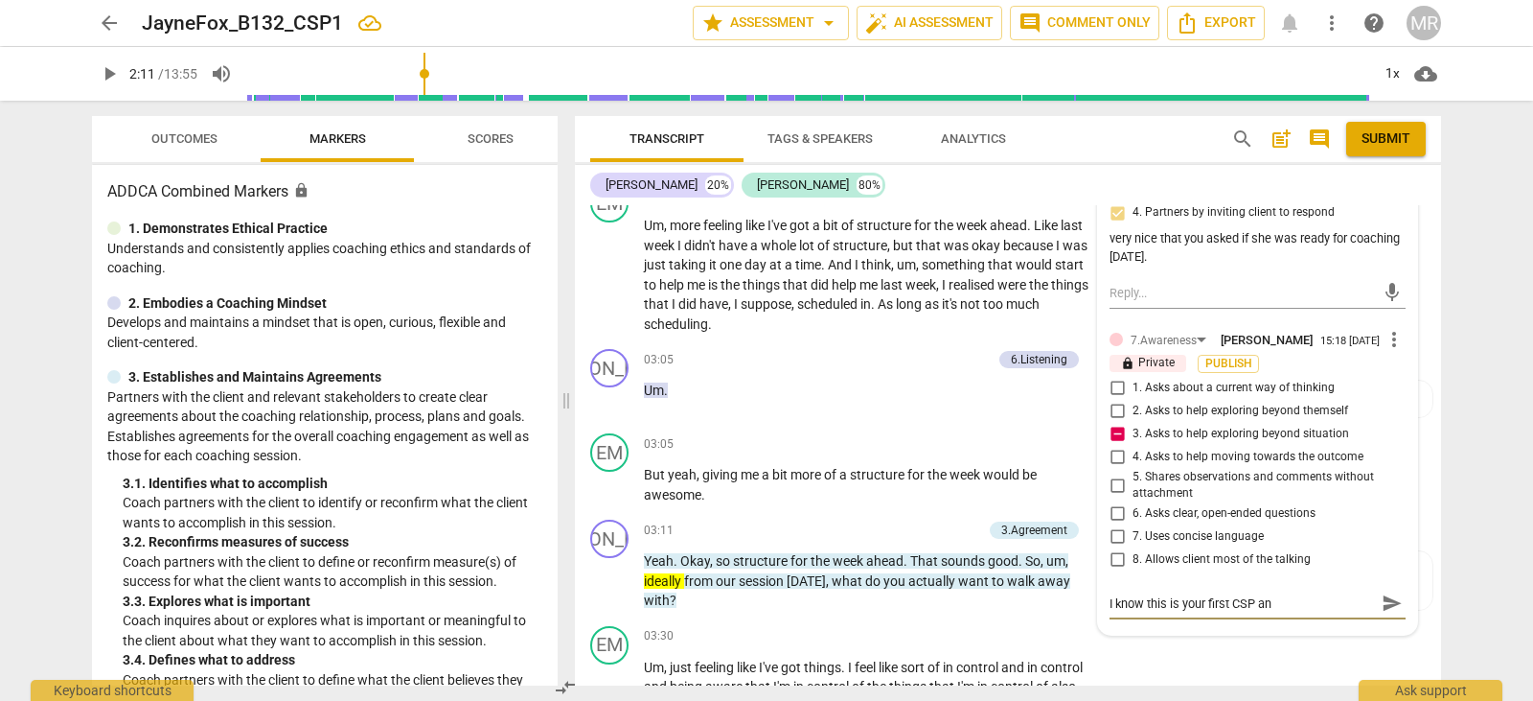
type textarea "I know this is your first CSP and"
type textarea "I know this is your first CSP and I"
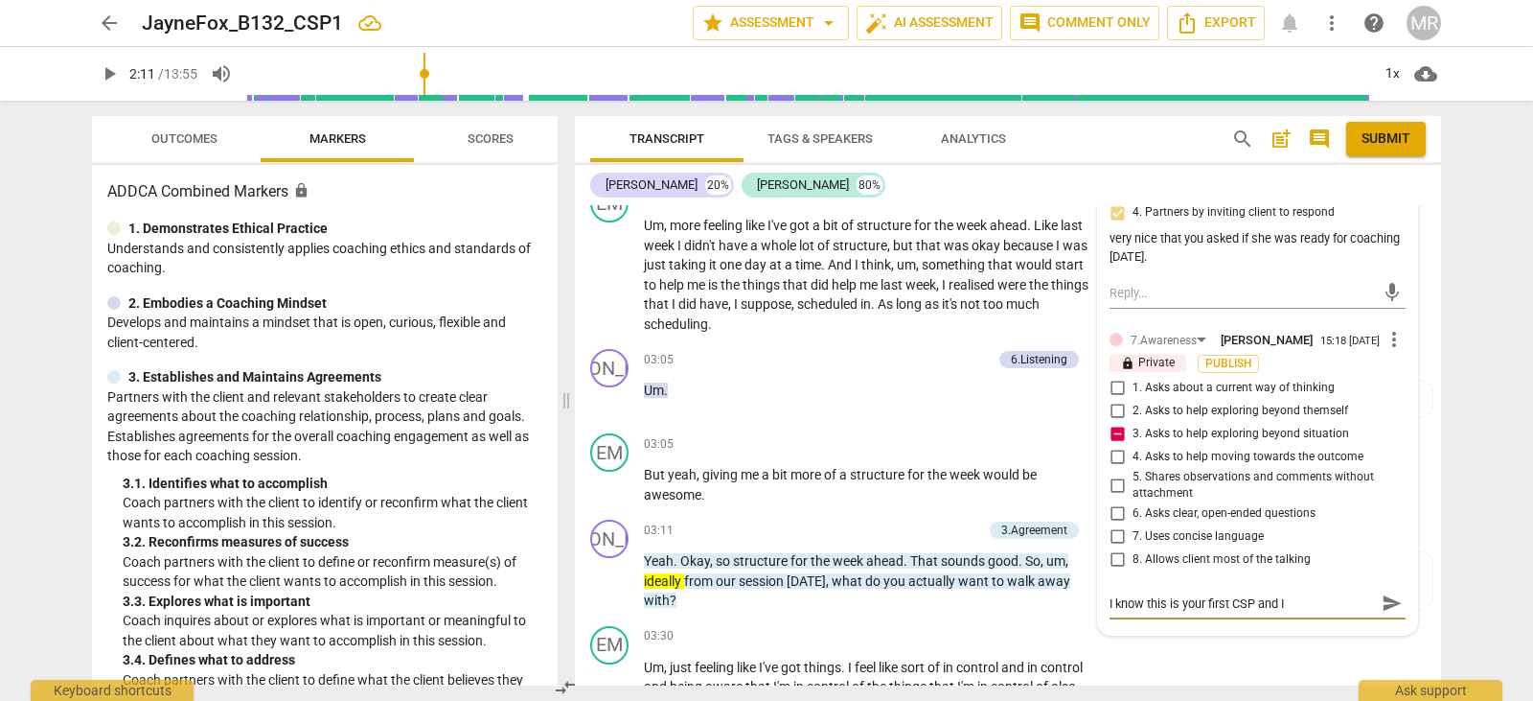
type textarea "I know this is your first CSP and I"
type textarea "I know this is your first CSP and I a"
type textarea "I know this is your first CSP and I al"
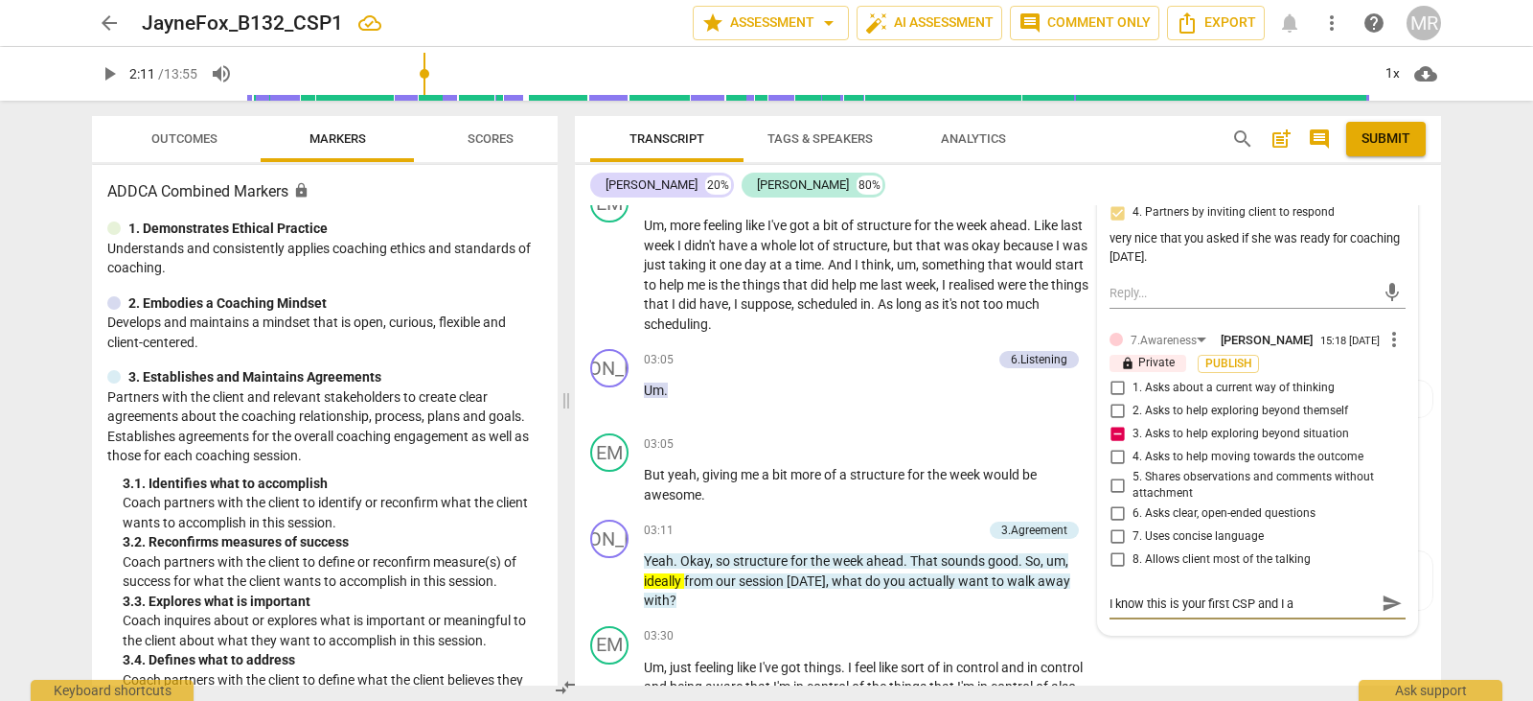
type textarea "I know this is your first CSP and I al"
type textarea "I know this is your first CSP and I als"
type textarea "I know this is your first CSP and I also"
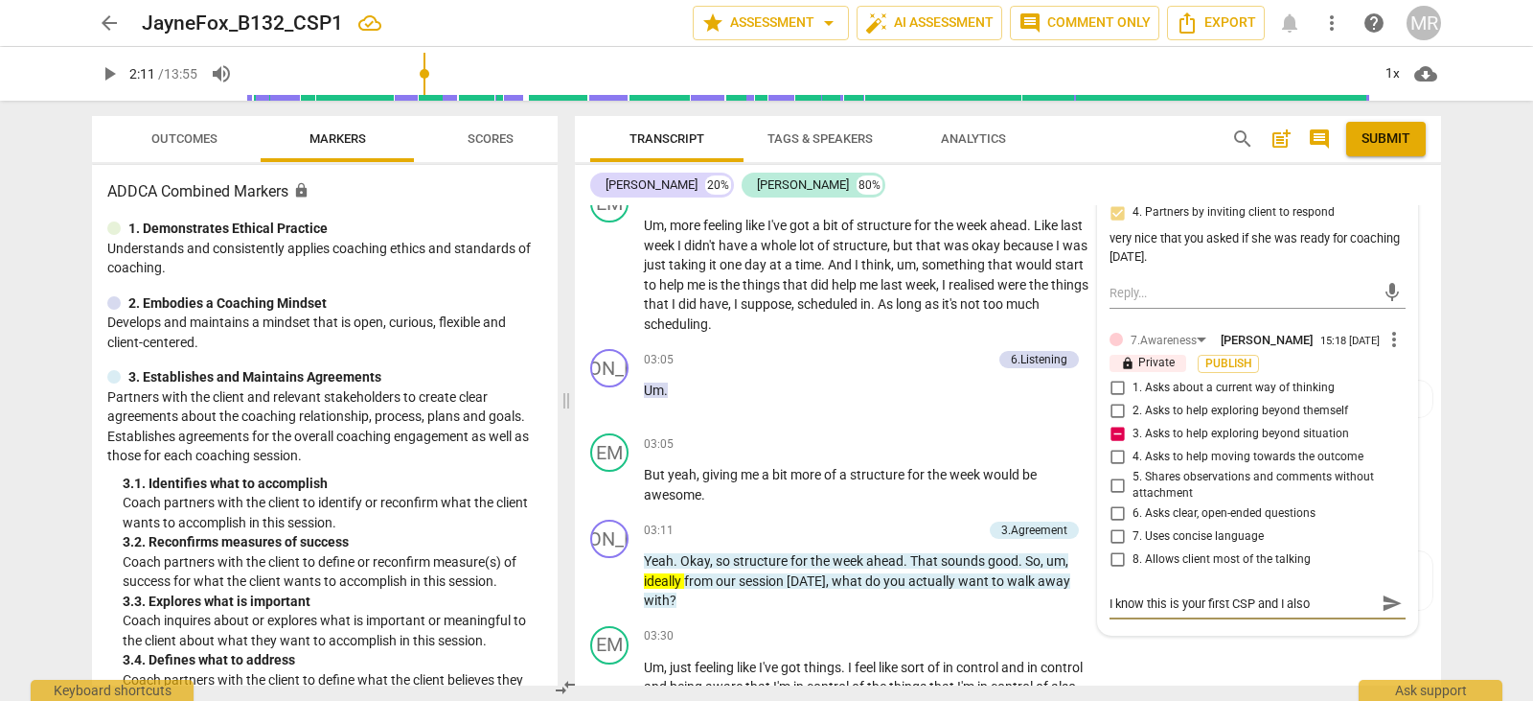
type textarea "I know this is your first CSP and I also"
type textarea "I know this is your first CSP and I also k"
type textarea "I know this is your first CSP and I also kn"
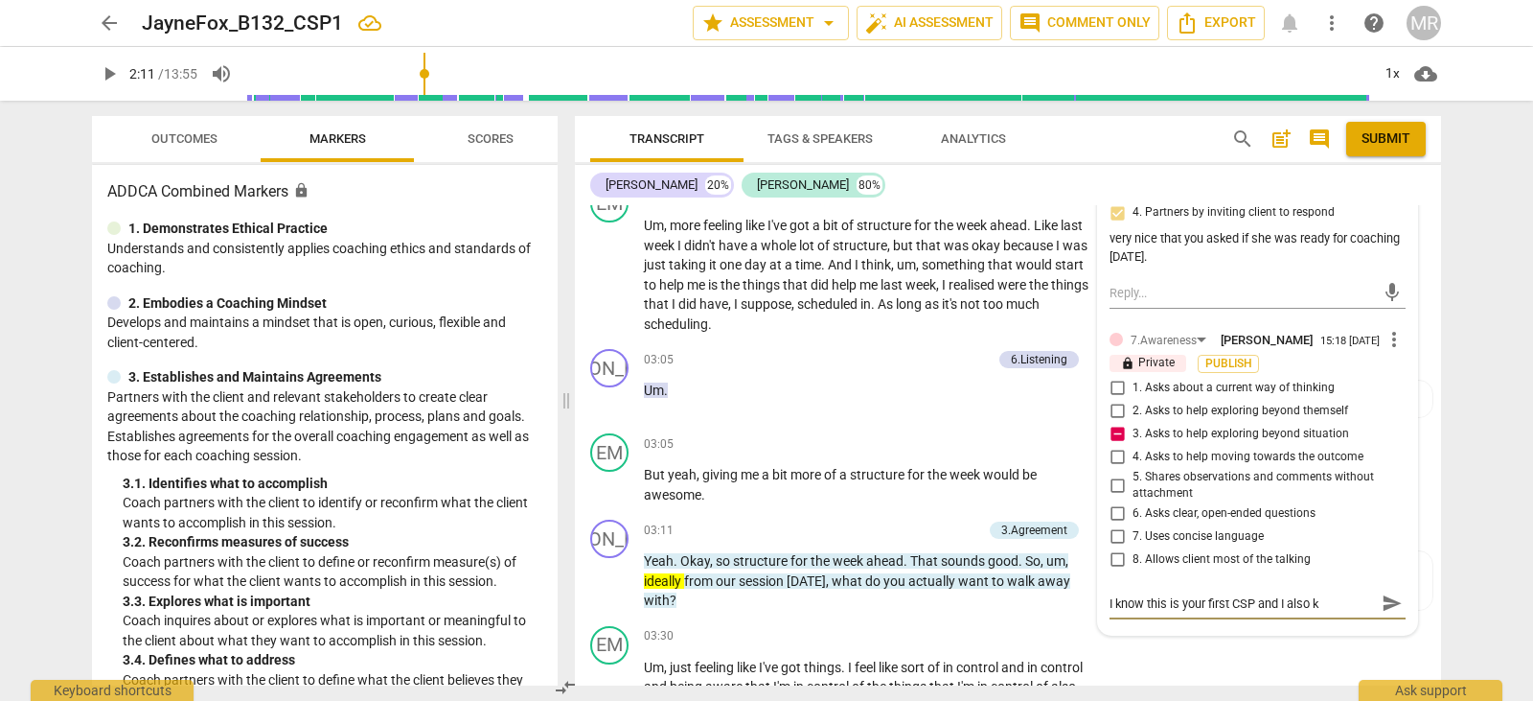
type textarea "I know this is your first CSP and I also kn"
type textarea "I know this is your first CSP and I also kno"
type textarea "I know this is your first CSP and I also know"
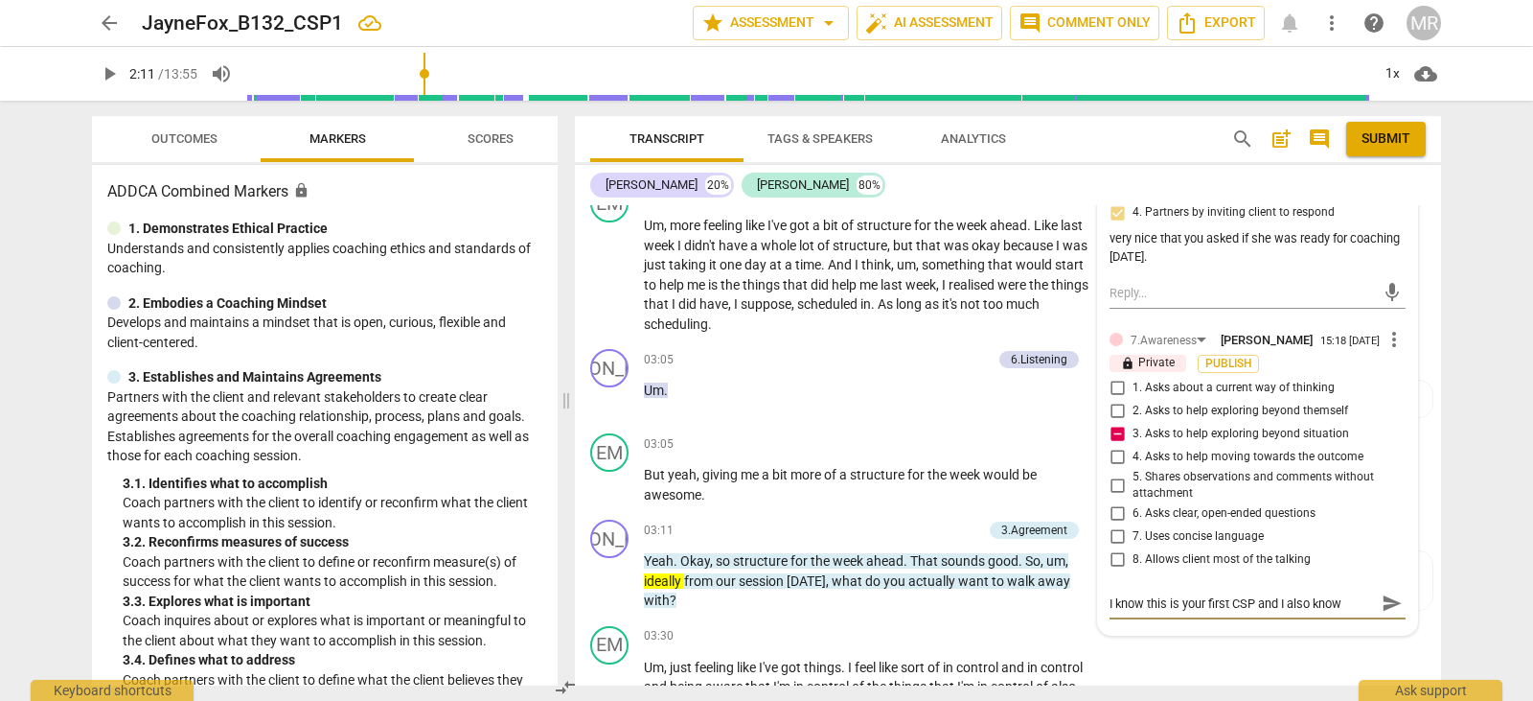
type textarea "I know this is your first CSP and I also know"
type textarea "I know this is your first CSP and I also know t"
type textarea "I know this is your first CSP and I also know th"
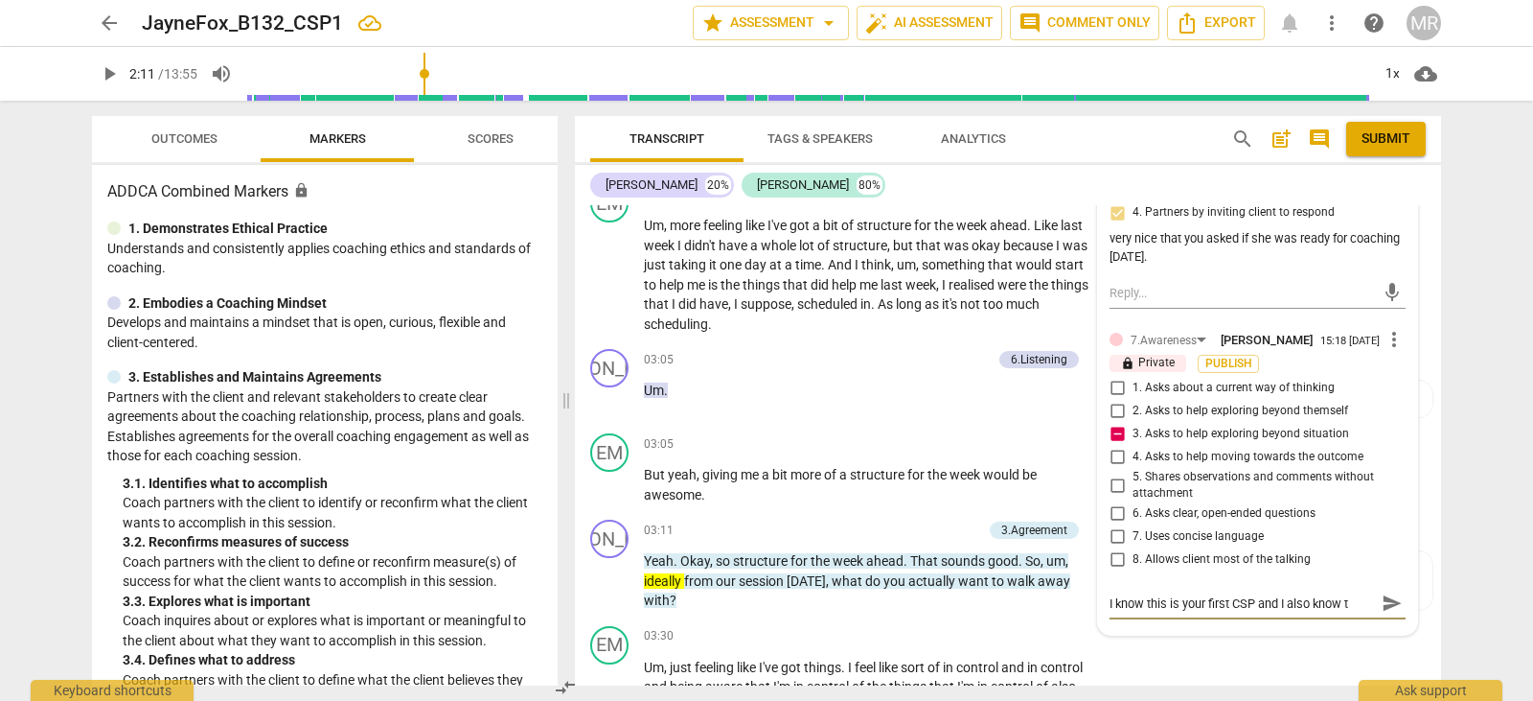
type textarea "I know this is your first CSP and I also know th"
type textarea "I know this is your first CSP and I also know tha"
type textarea "I know this is your first CSP and I also know that"
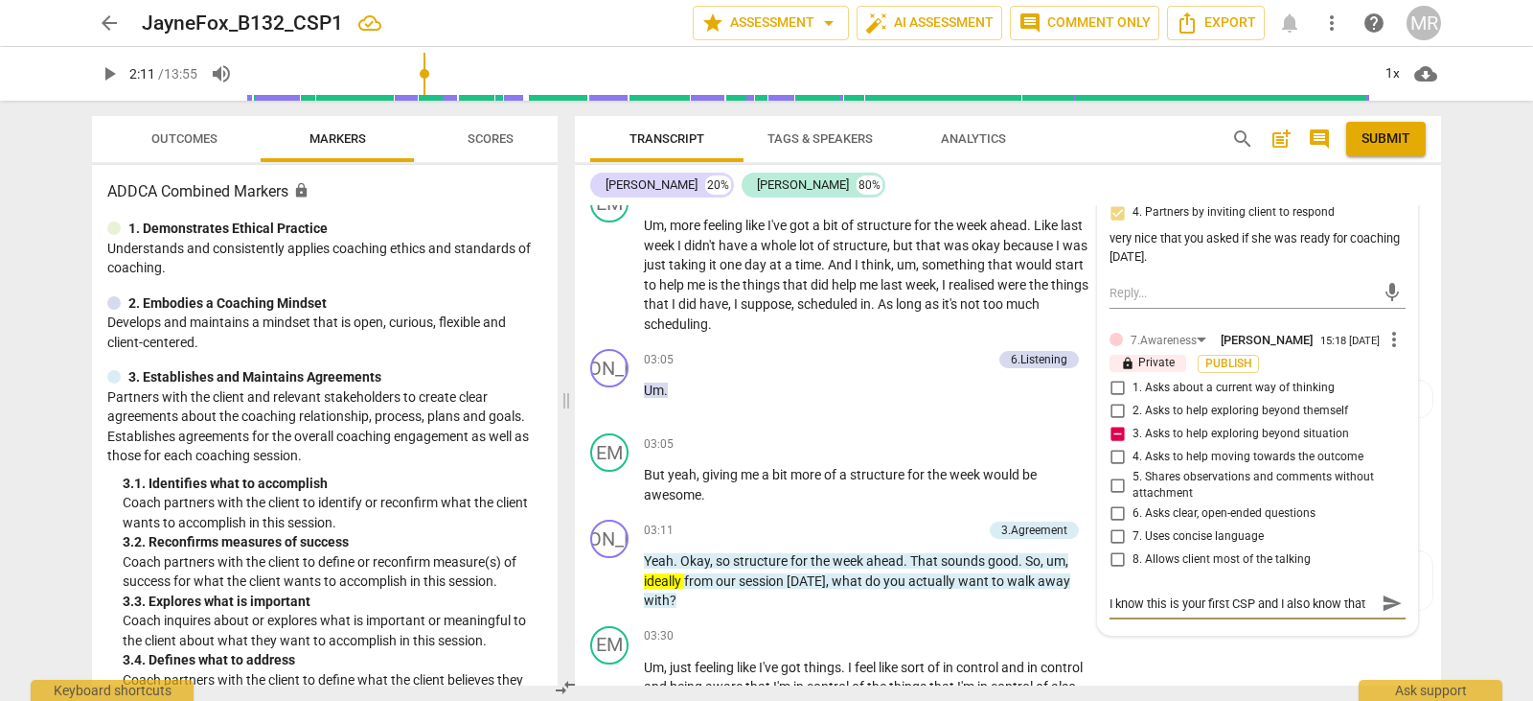
type textarea "I know this is your first CSP and I also know that"
type textarea "I know this is your first CSP and I also know tha"
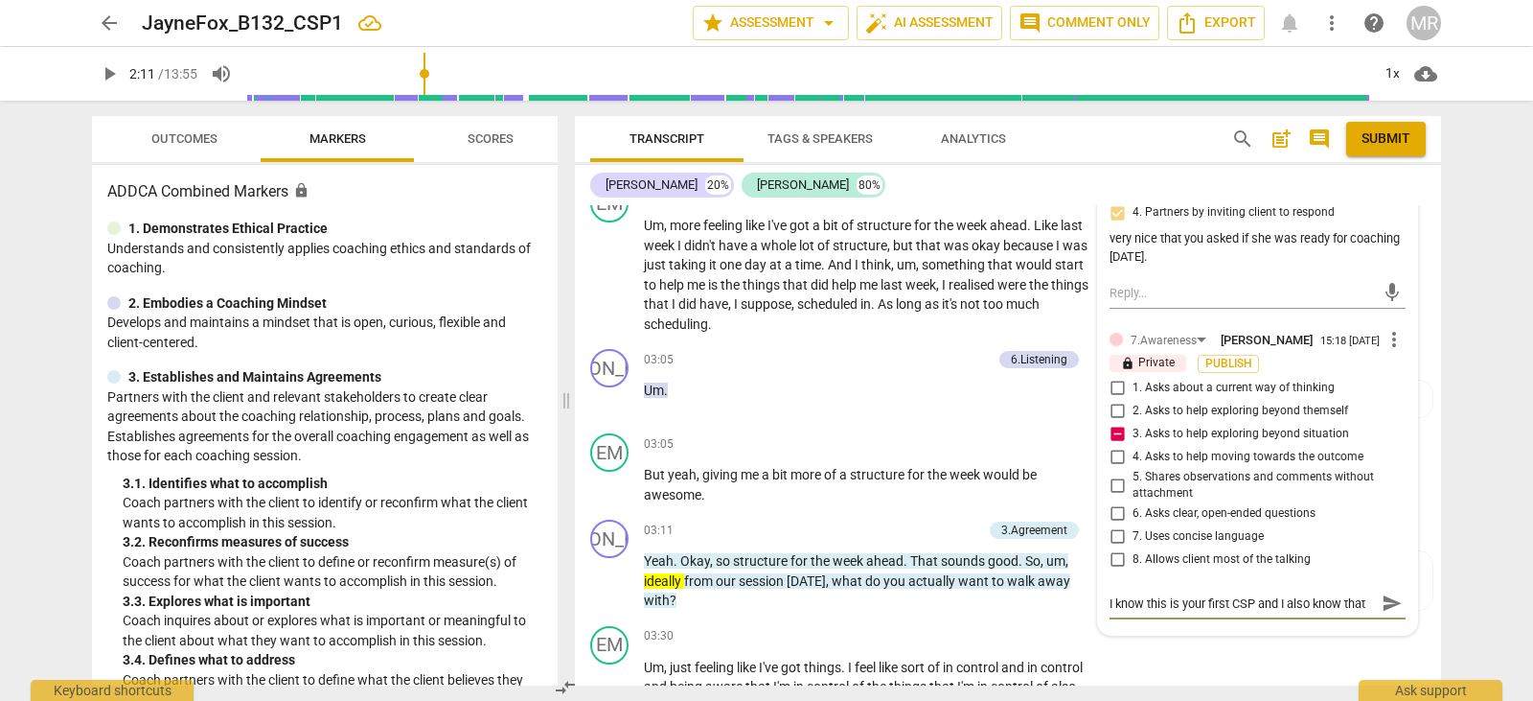
type textarea "I know this is your first CSP and I also know tha"
type textarea "I know this is your first CSP and I also know th"
type textarea "I know this is your first CSP and I also know t"
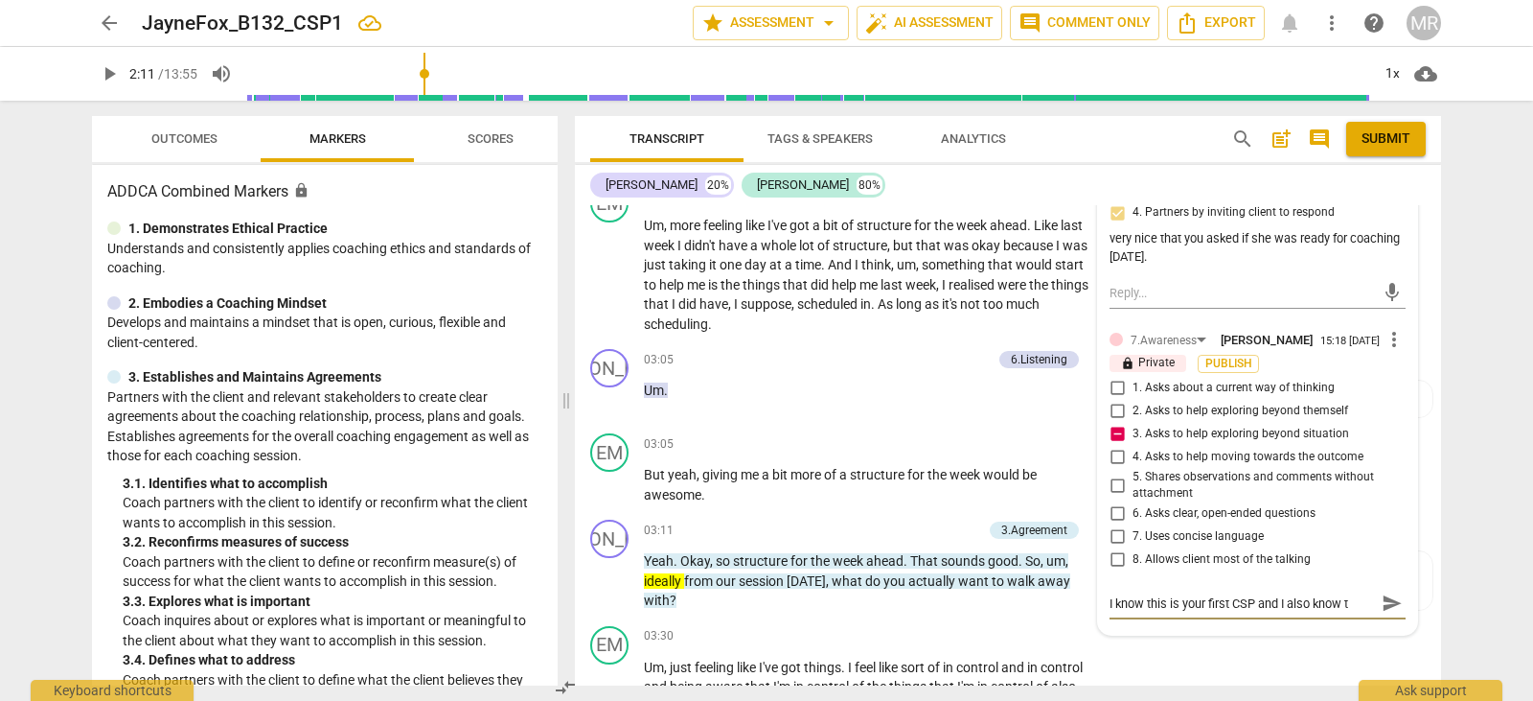
type textarea "I know this is your first CSP and I also know"
type textarea "I know this is your first CSP and I also kno"
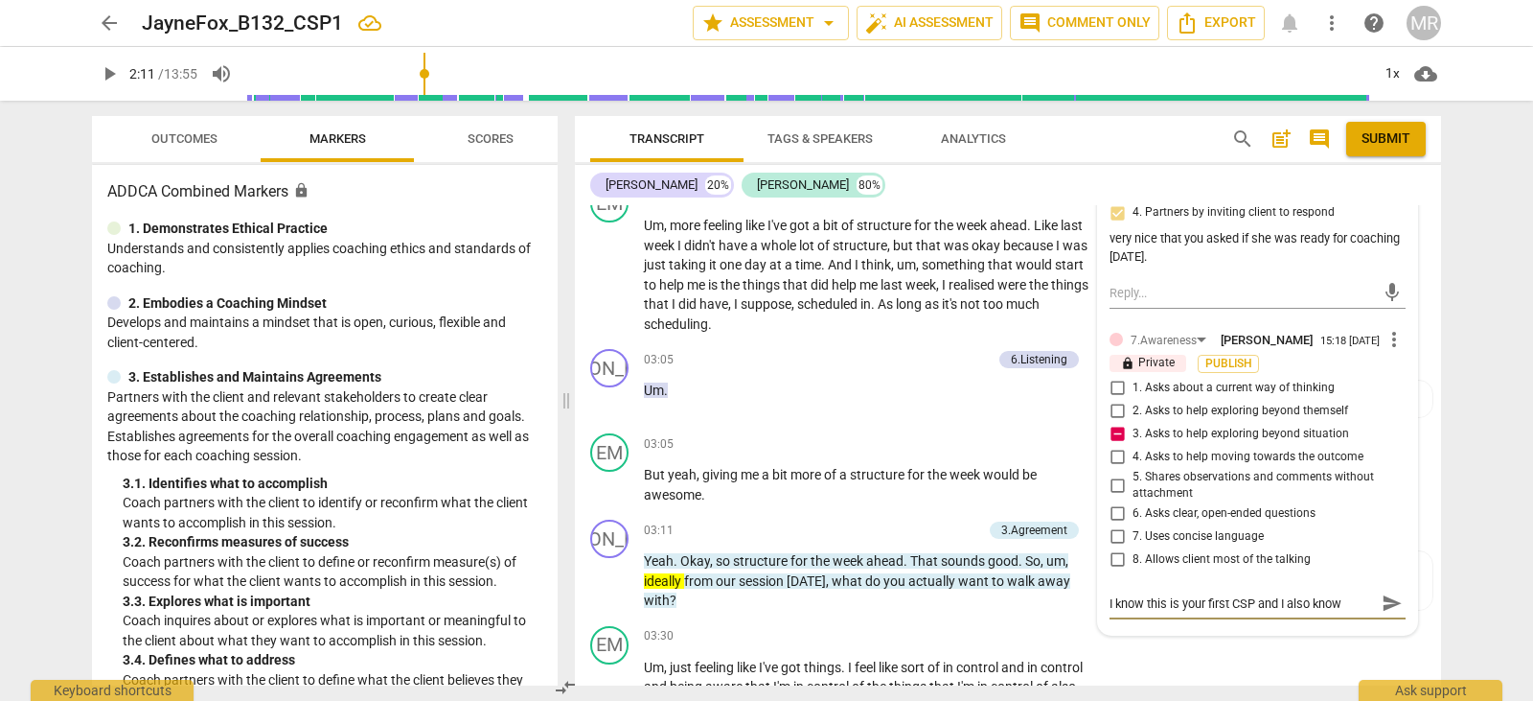
type textarea "I know this is your first CSP and I also kno"
type textarea "I know this is your first CSP and I also kn"
type textarea "I know this is your first CSP and I also k"
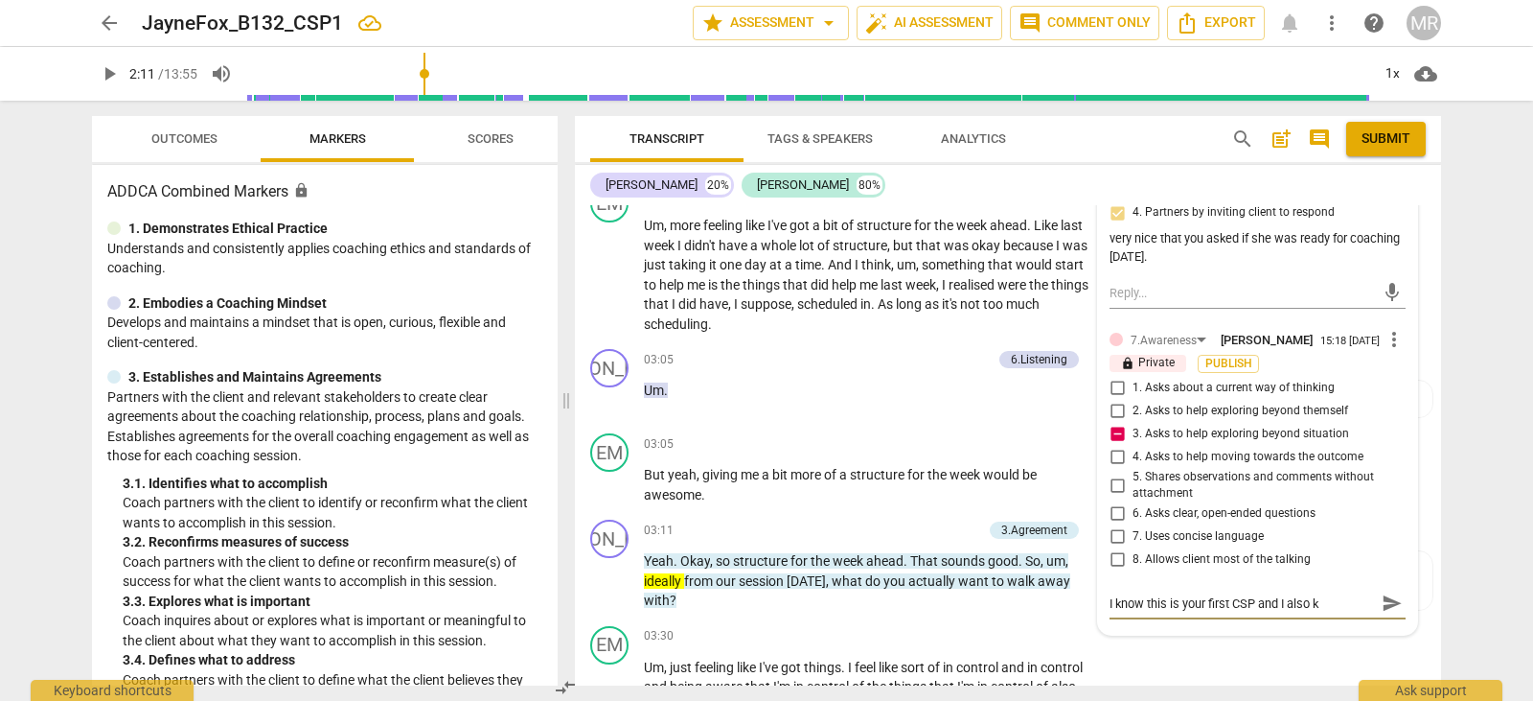
type textarea "I know this is your first CSP and I also"
type textarea "I know this is your first CSP and I als"
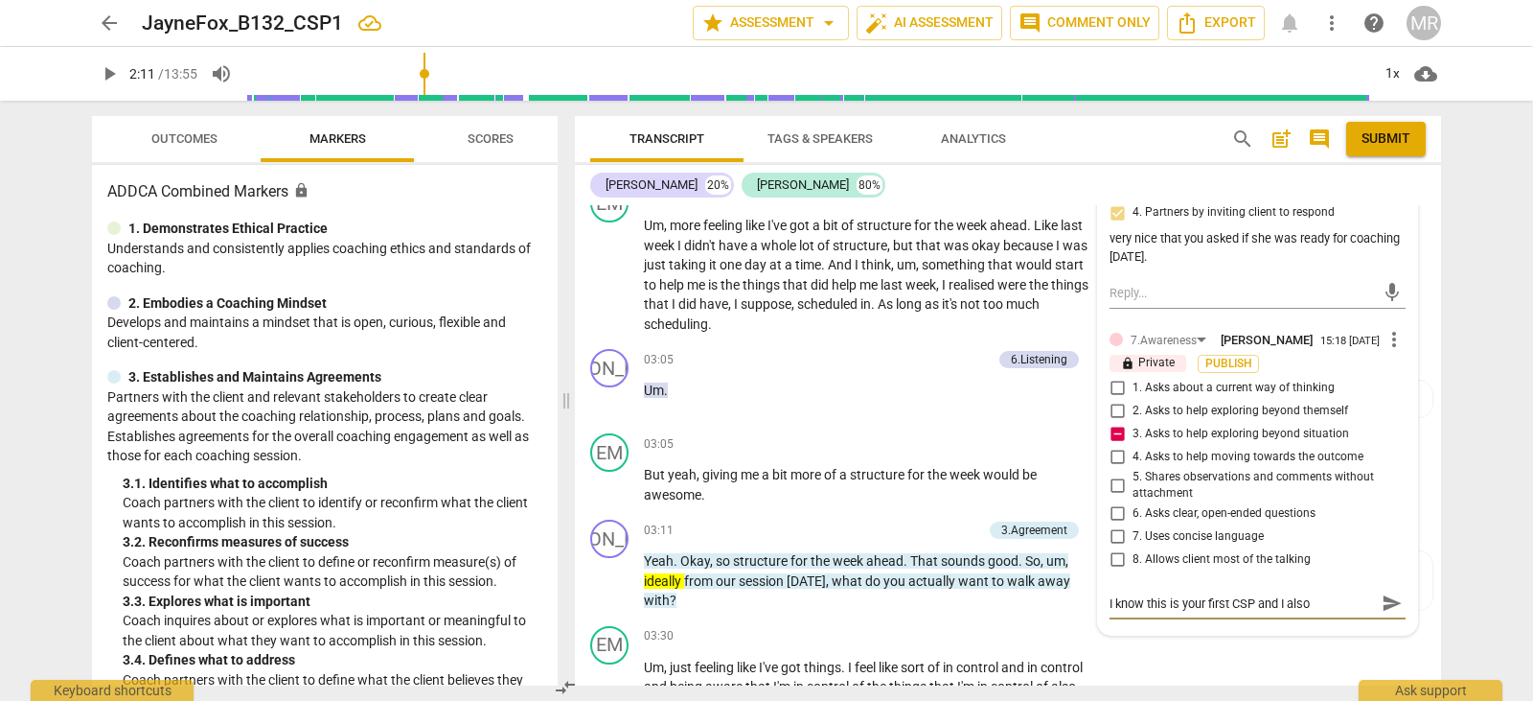
type textarea "I know this is your first CSP and I als"
type textarea "I know this is your first CSP and I al"
type textarea "I know this is your first CSP and I a"
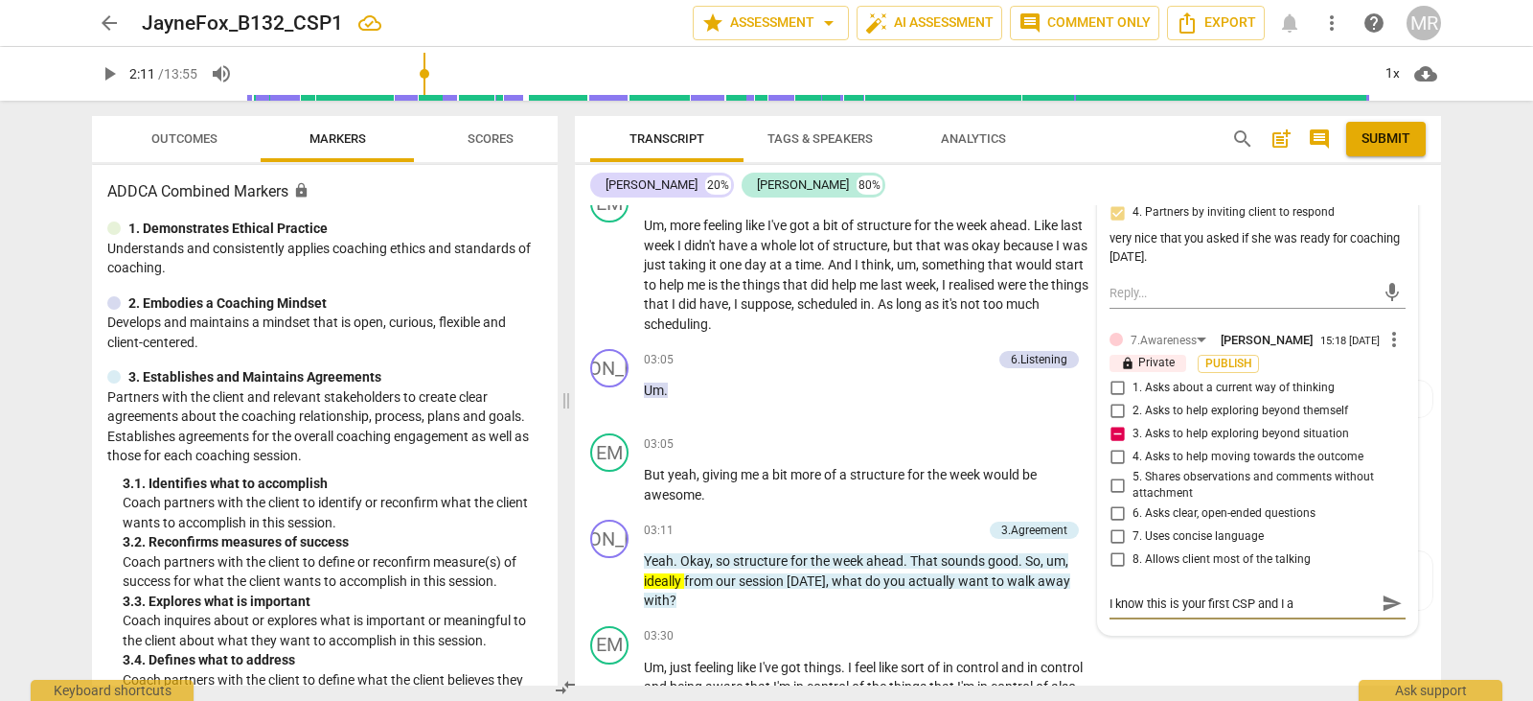
type textarea "I know this is your first CSP and I"
type textarea "I know this is your first CSP and"
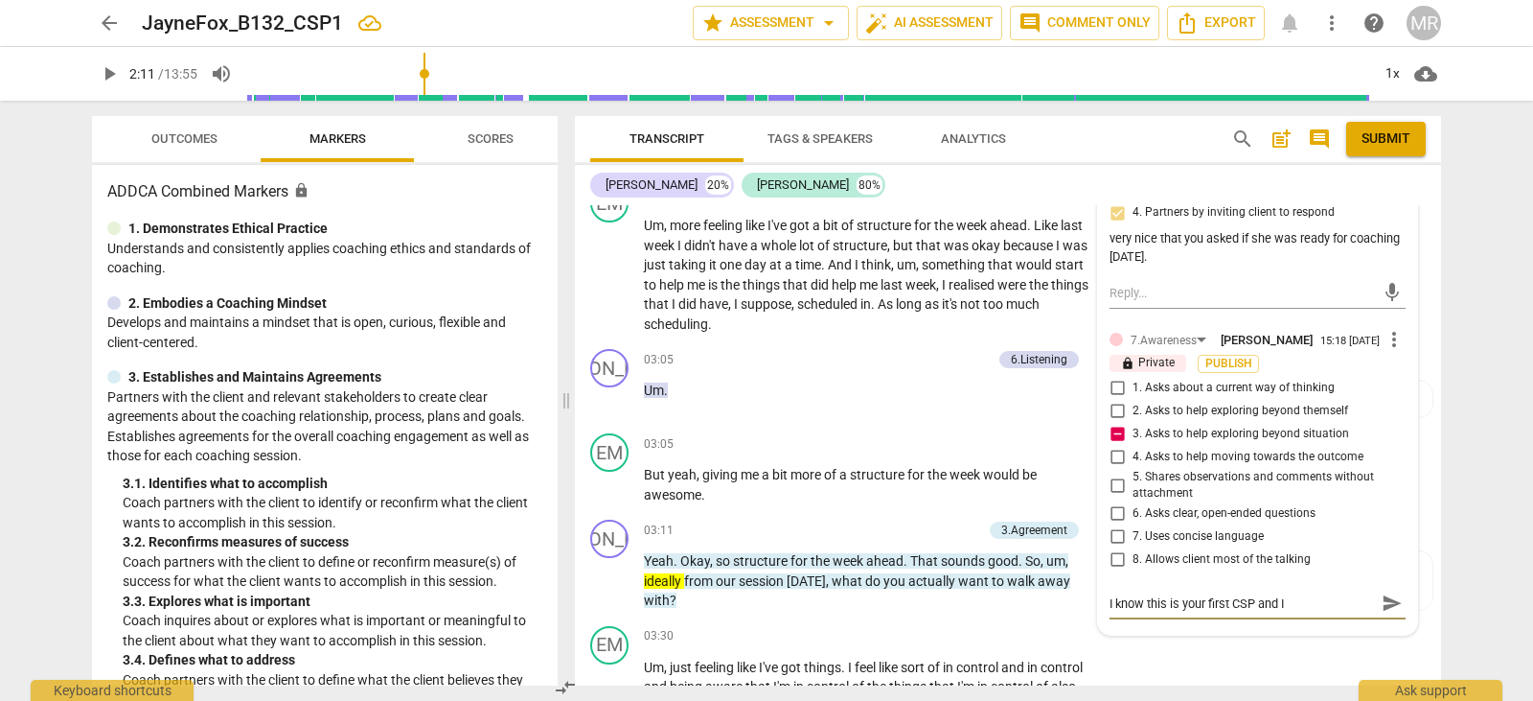
type textarea "I know this is your first CSP and"
type textarea "I know this is your first CSP an"
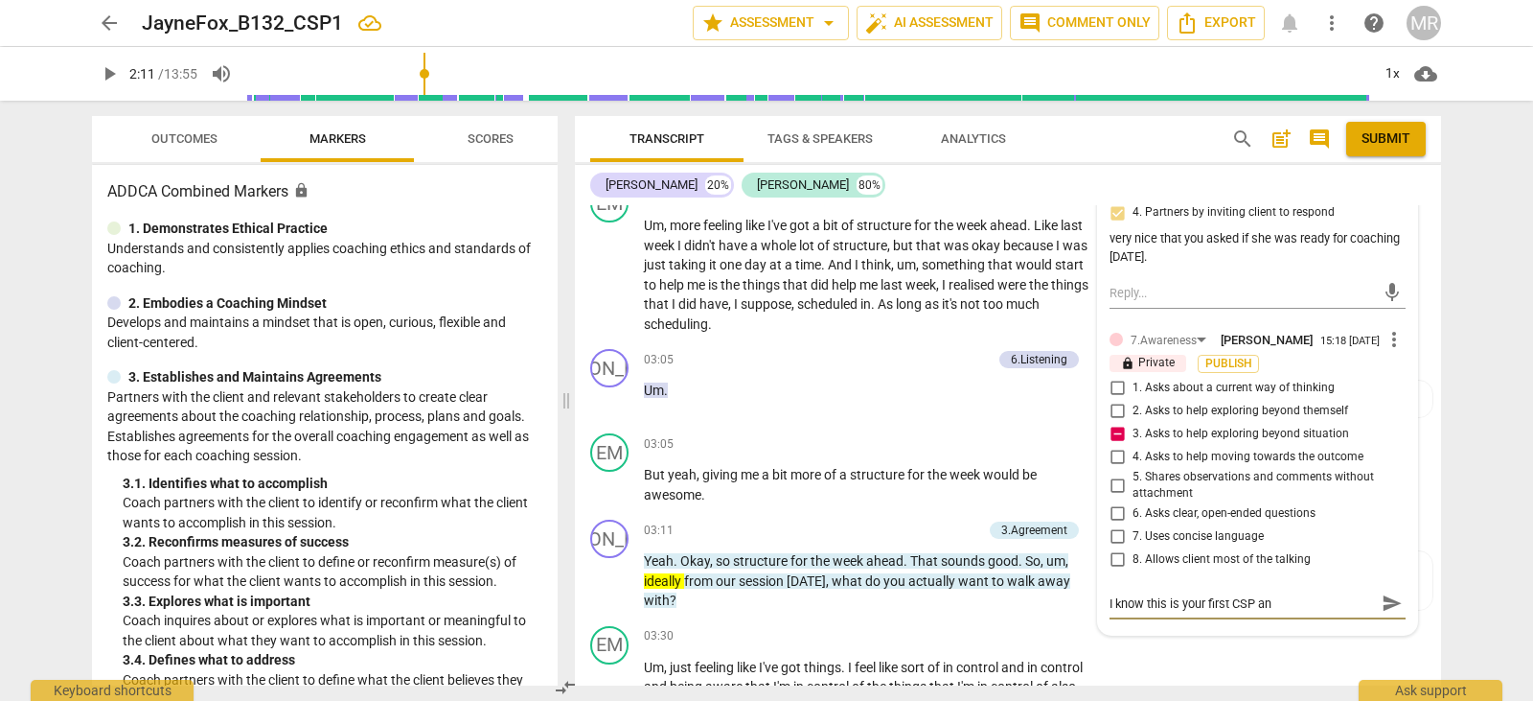
type textarea "I know this is your first CSP a"
type textarea "I know this is your first CSP"
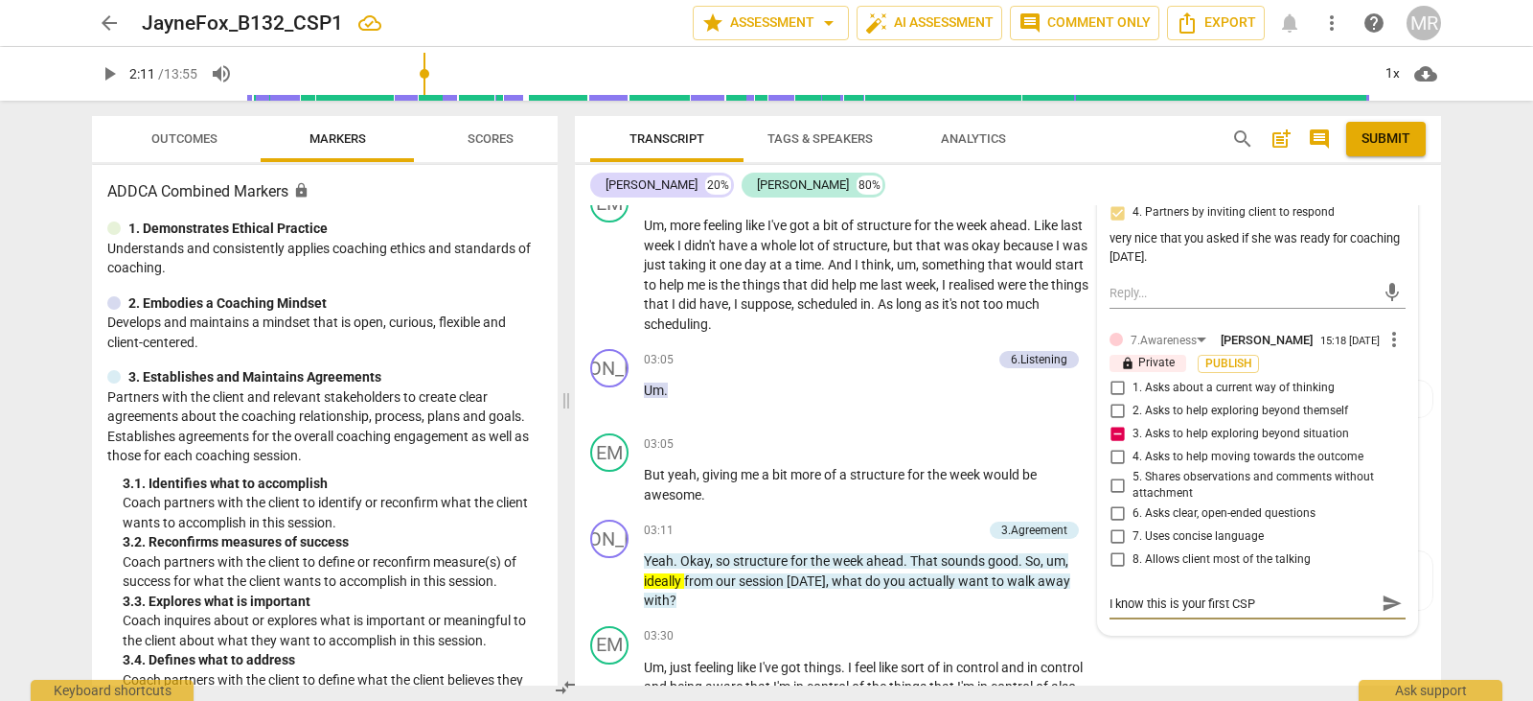
type textarea "I know this is your first CSP"
type textarea "I know this is your first CSP,"
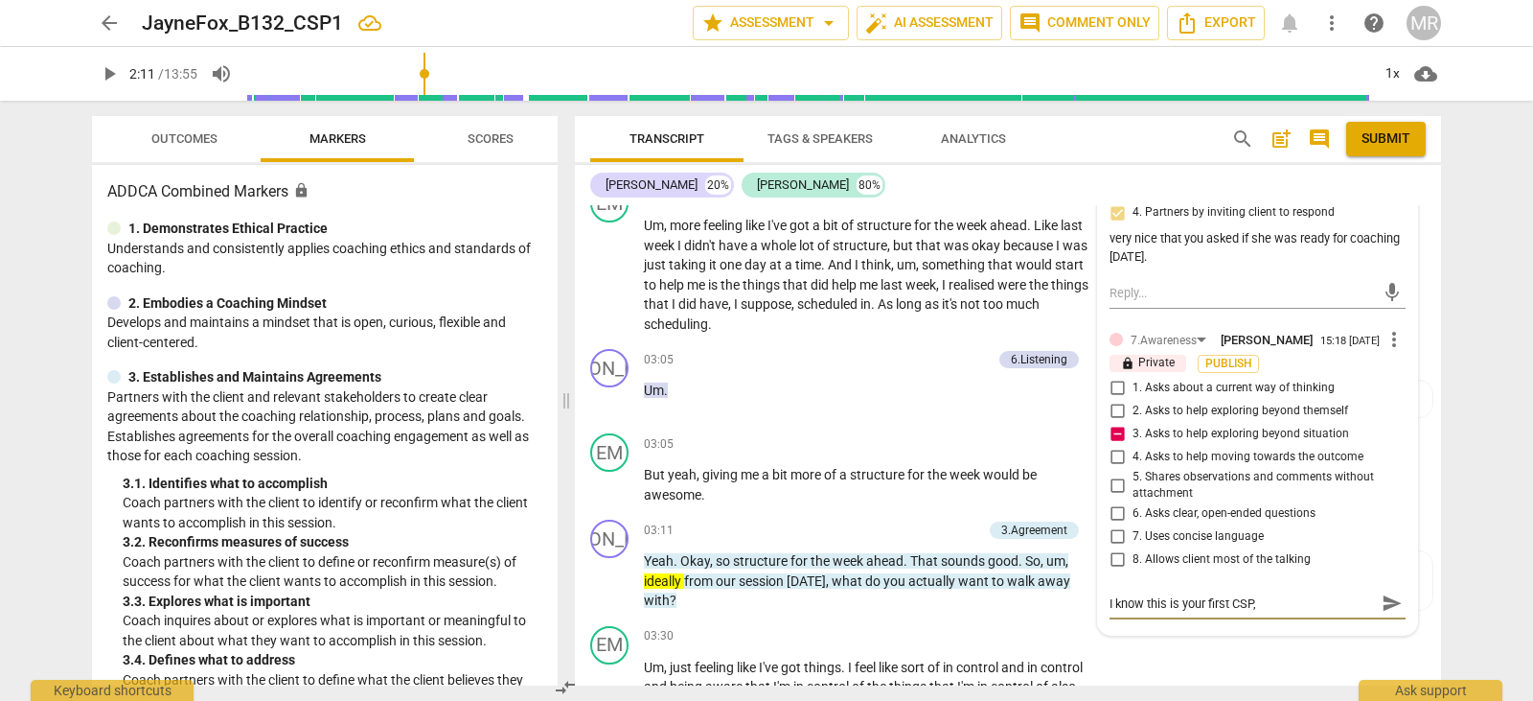
type textarea "I know this is your first CSP, I"
type textarea "I know this is your first CSP, I a"
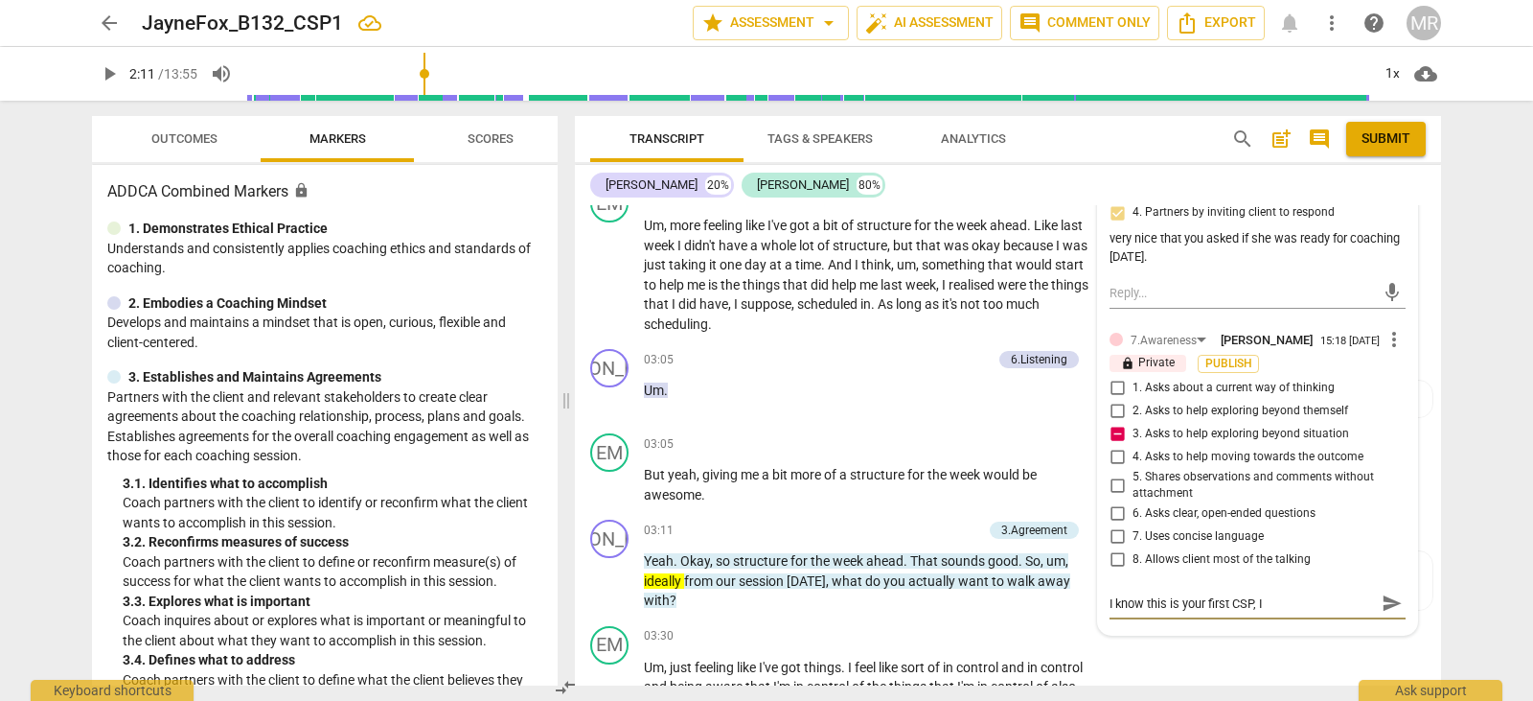
type textarea "I know this is your first CSP, I a"
type textarea "I know this is your first CSP, I al"
type textarea "I know this is your first CSP, I als"
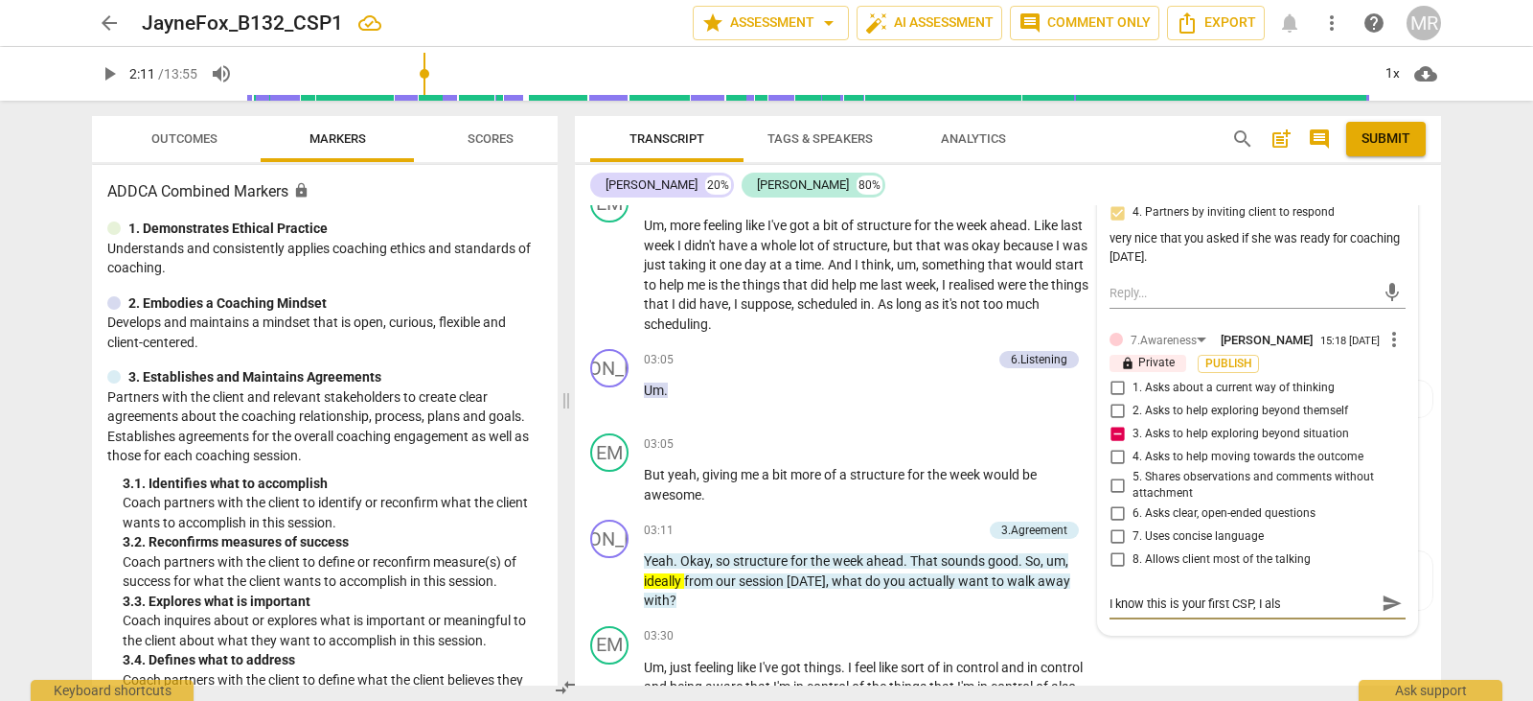
type textarea "I know this is your first CSP, I also"
type textarea "I know this is your first CSP, I also h"
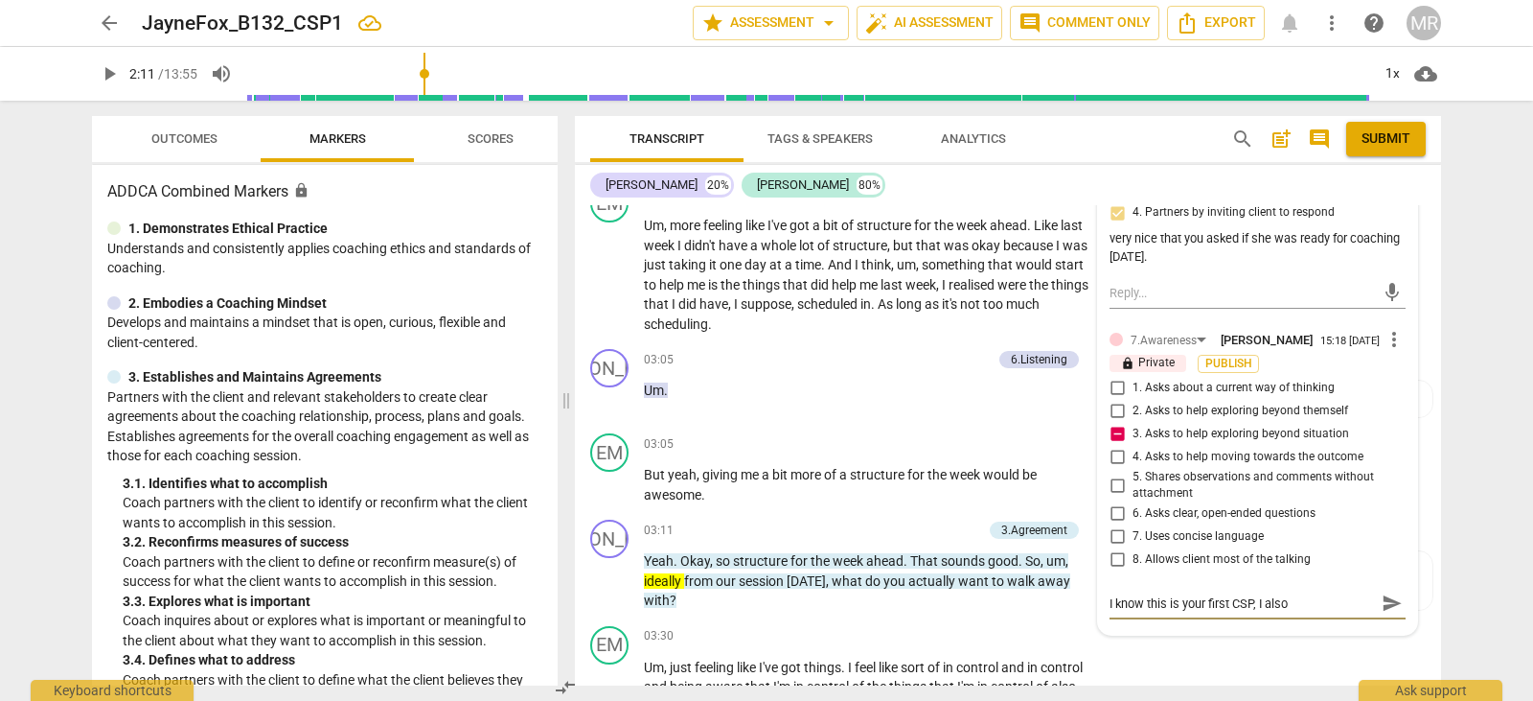
type textarea "I know this is your first CSP, I also h"
type textarea "I know this is your first CSP, I also he"
type textarea "I know this is your first CSP, I also hea"
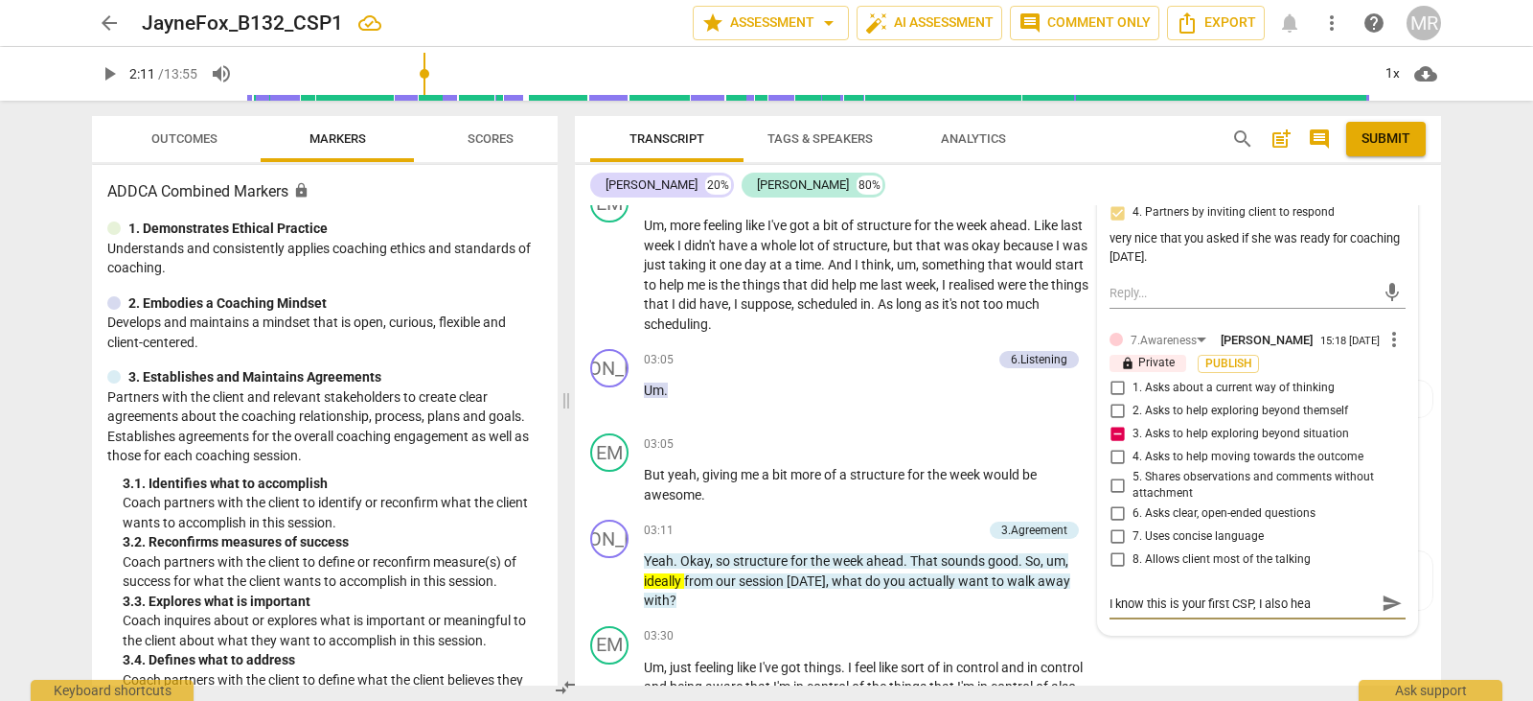
type textarea "I know this is your first CSP, I also hear"
type textarea "I know this is your first CSP, I also hear t"
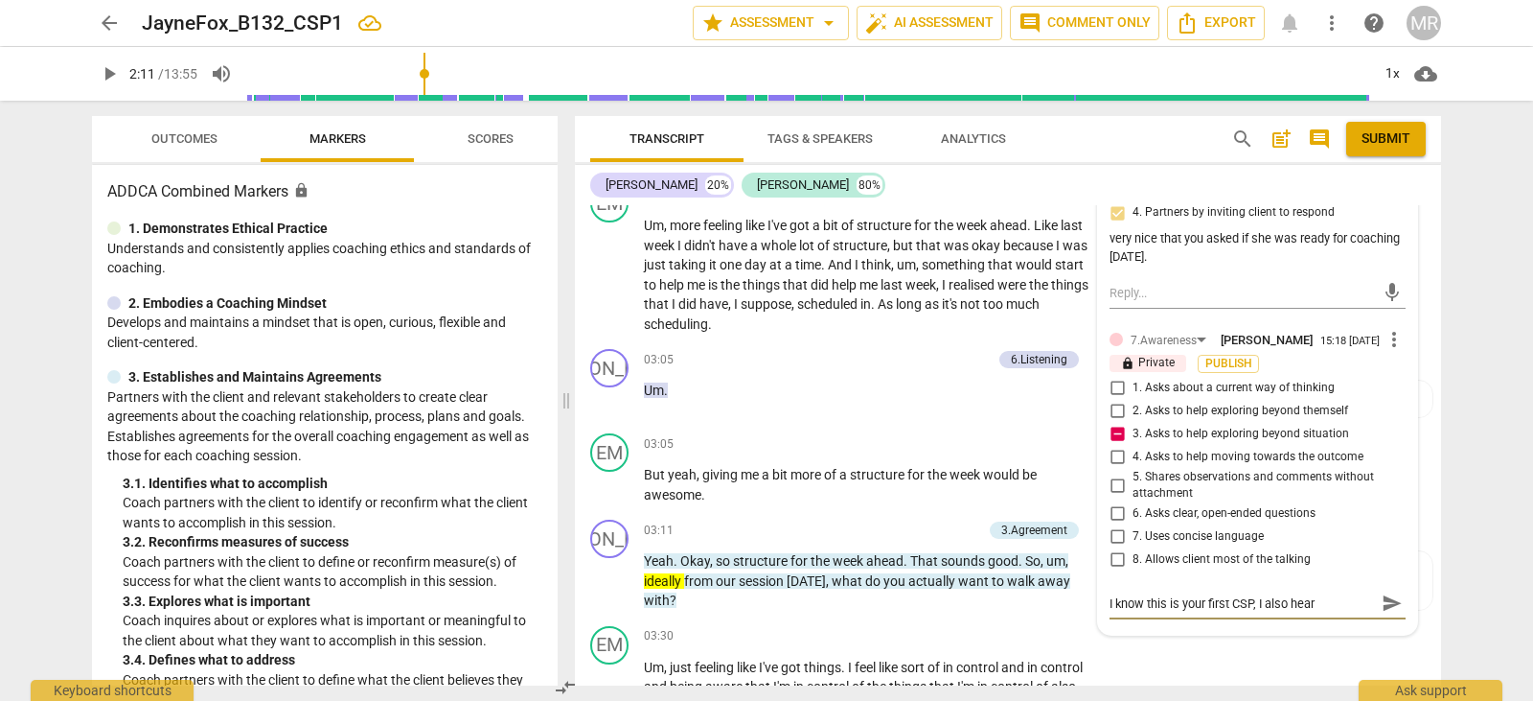
type textarea "I know this is your first CSP, I also hear t"
type textarea "I know this is your first CSP, I also hear th"
type textarea "I know this is your first CSP, I also hear tha"
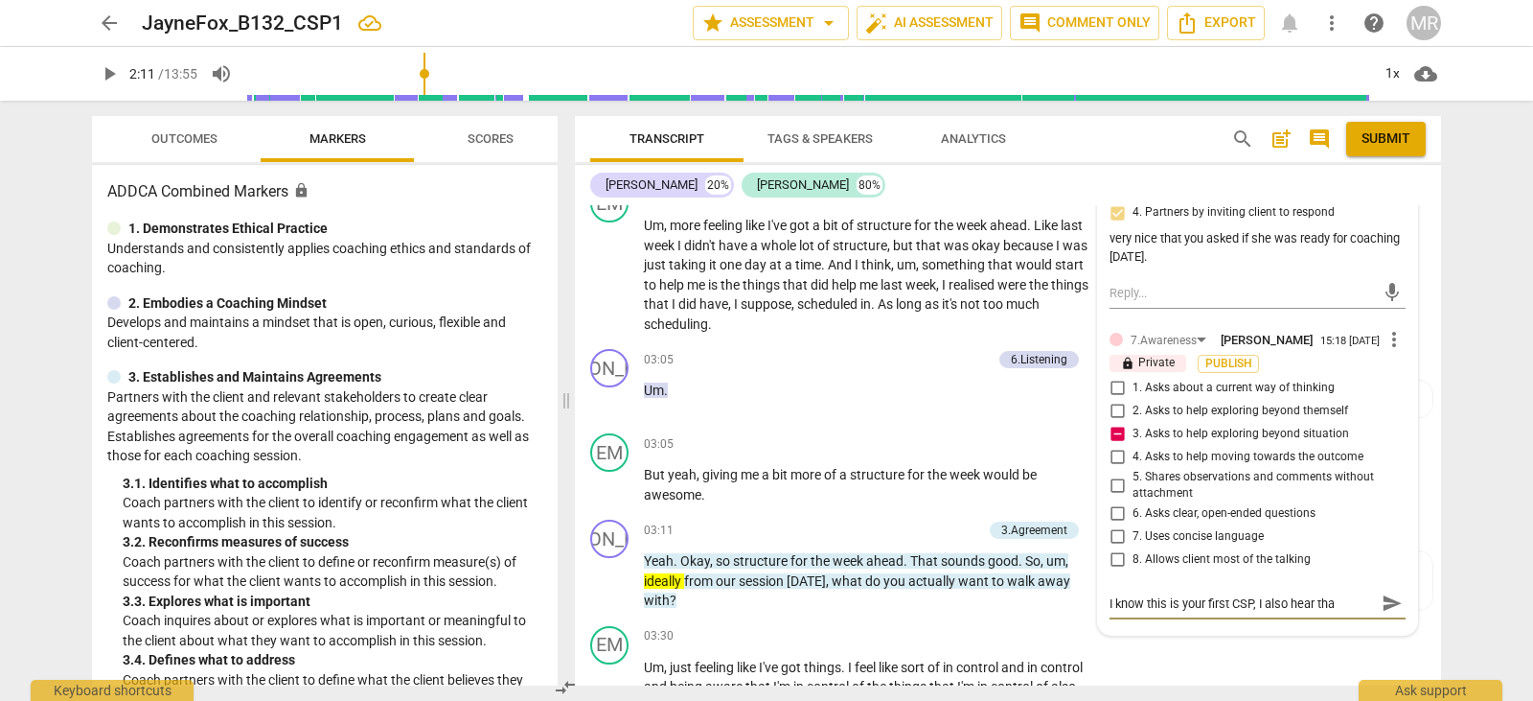
type textarea "I know this is your first CSP, I also hear that"
type textarea "I know this is your first CSP, I also hear that y"
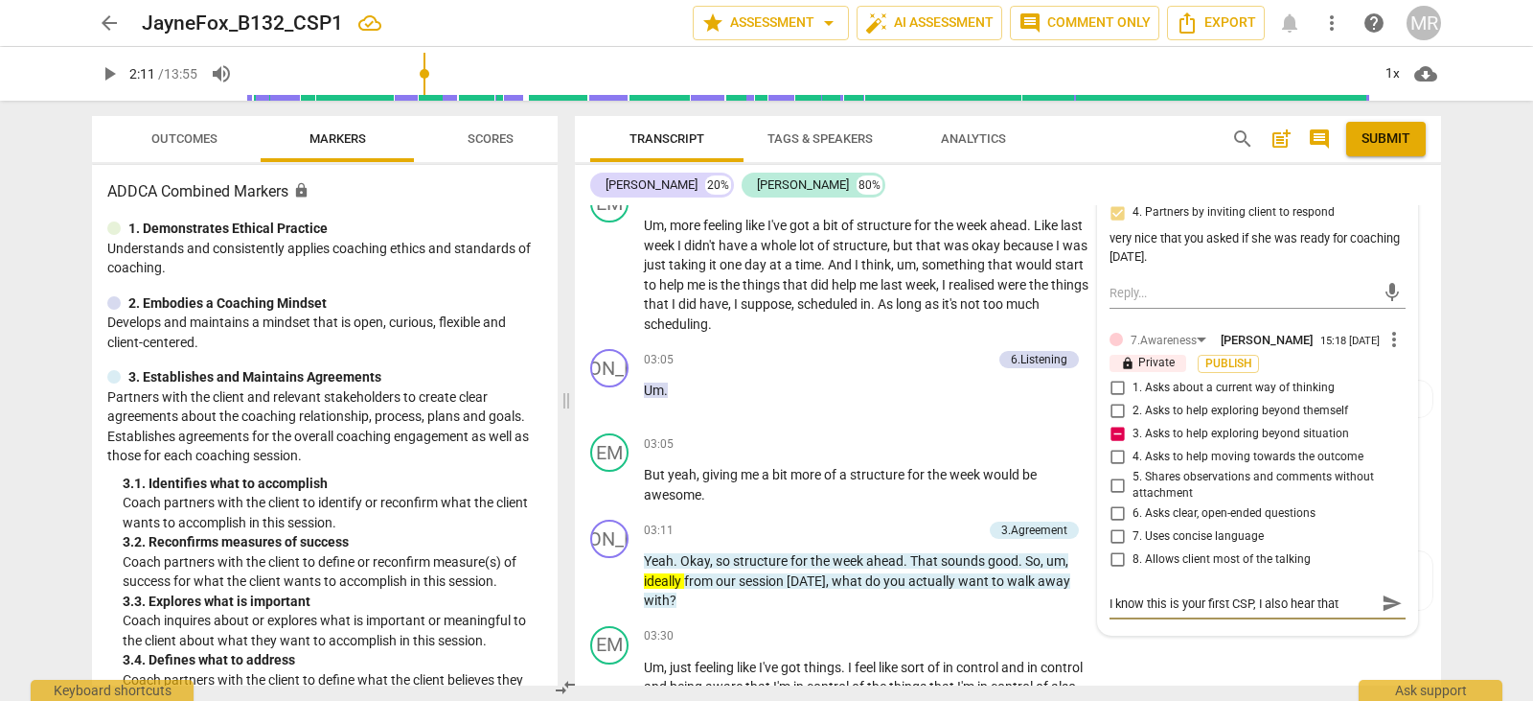
type textarea "I know this is your first CSP, I also hear that y"
type textarea "I know this is your first CSP, I also hear that yo"
type textarea "I know this is your first CSP, I also hear that you"
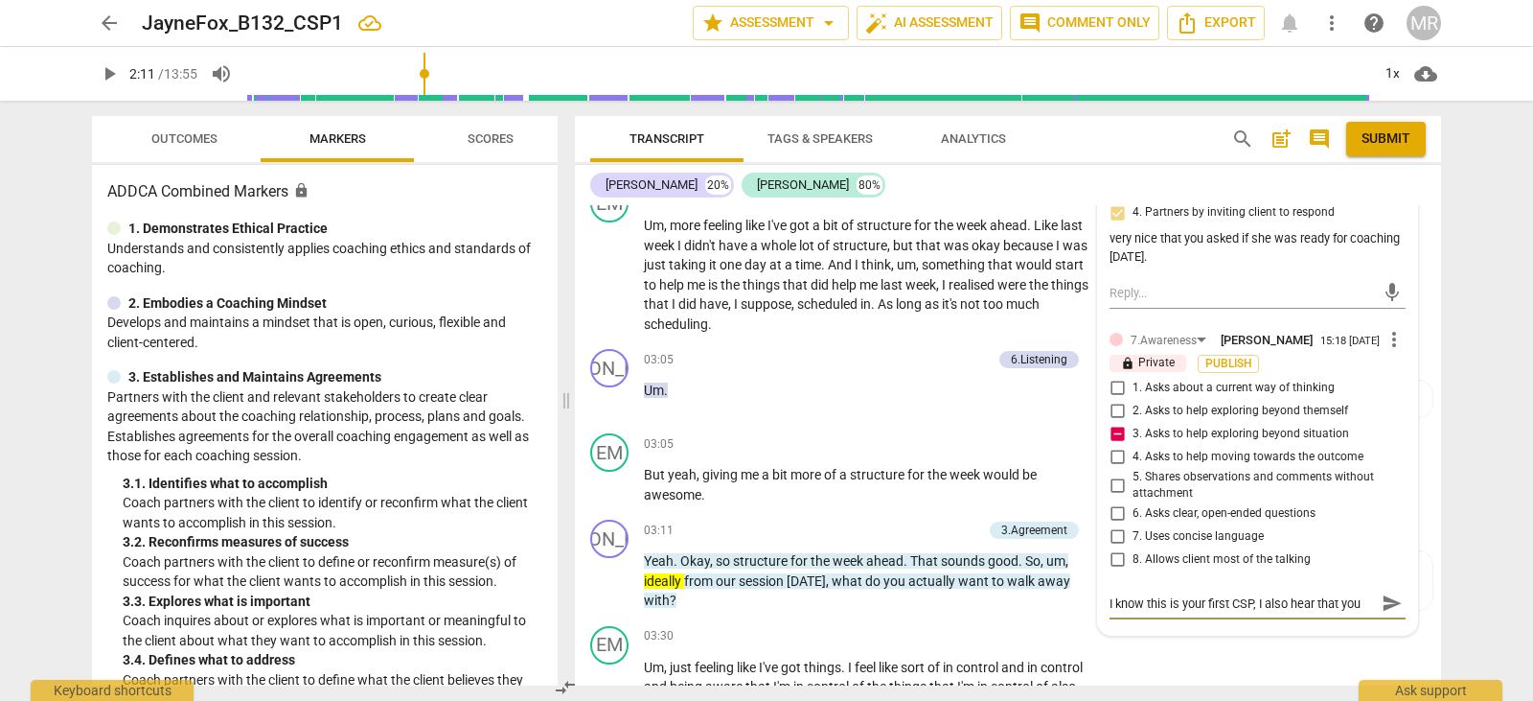
type textarea "I know this is your first CSP, I also hear that you"
type textarea "I know this is your first CSP, I also hear that you a"
type textarea "I know this is your first CSP, I also hear that you ar"
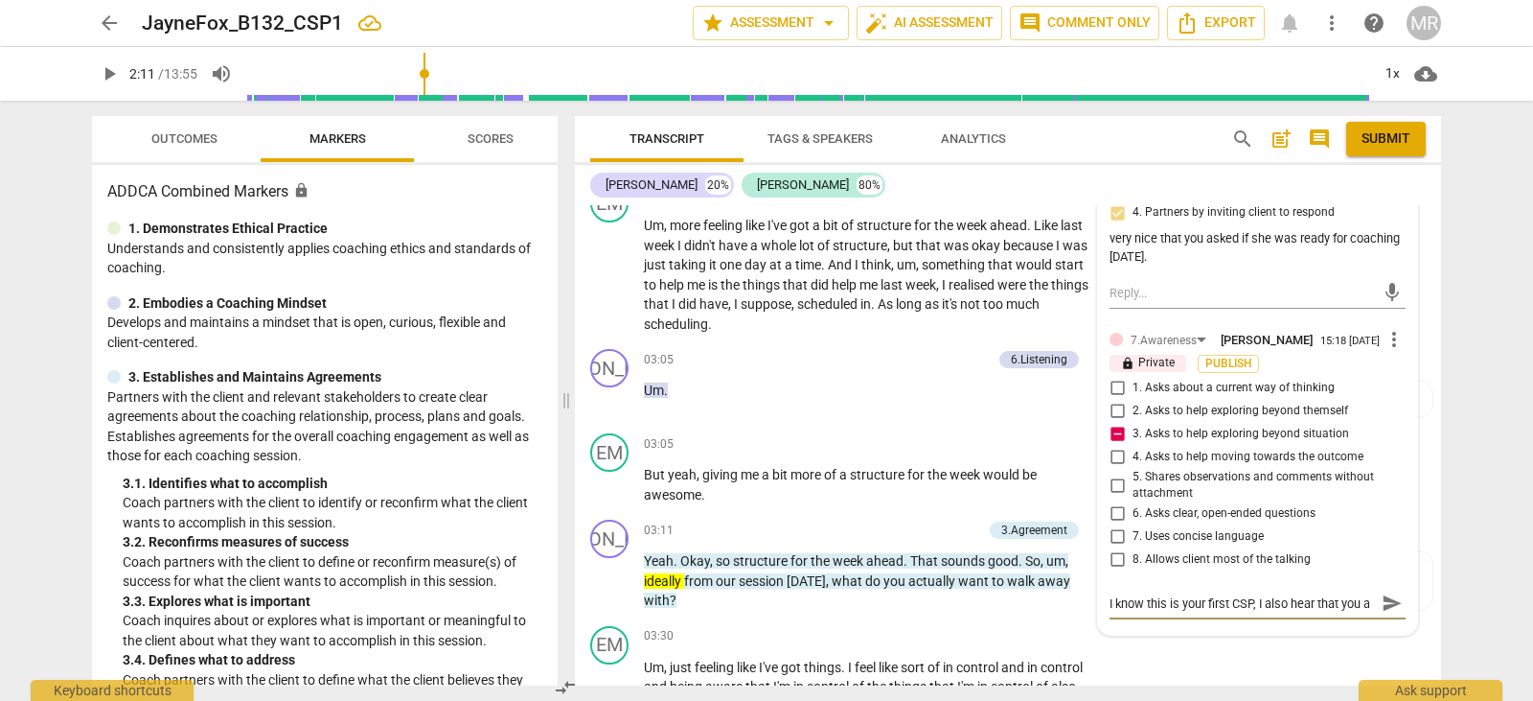
type textarea "I know this is your first CSP, I also hear that you ar"
type textarea "I know this is your first CSP, I also hear that you are"
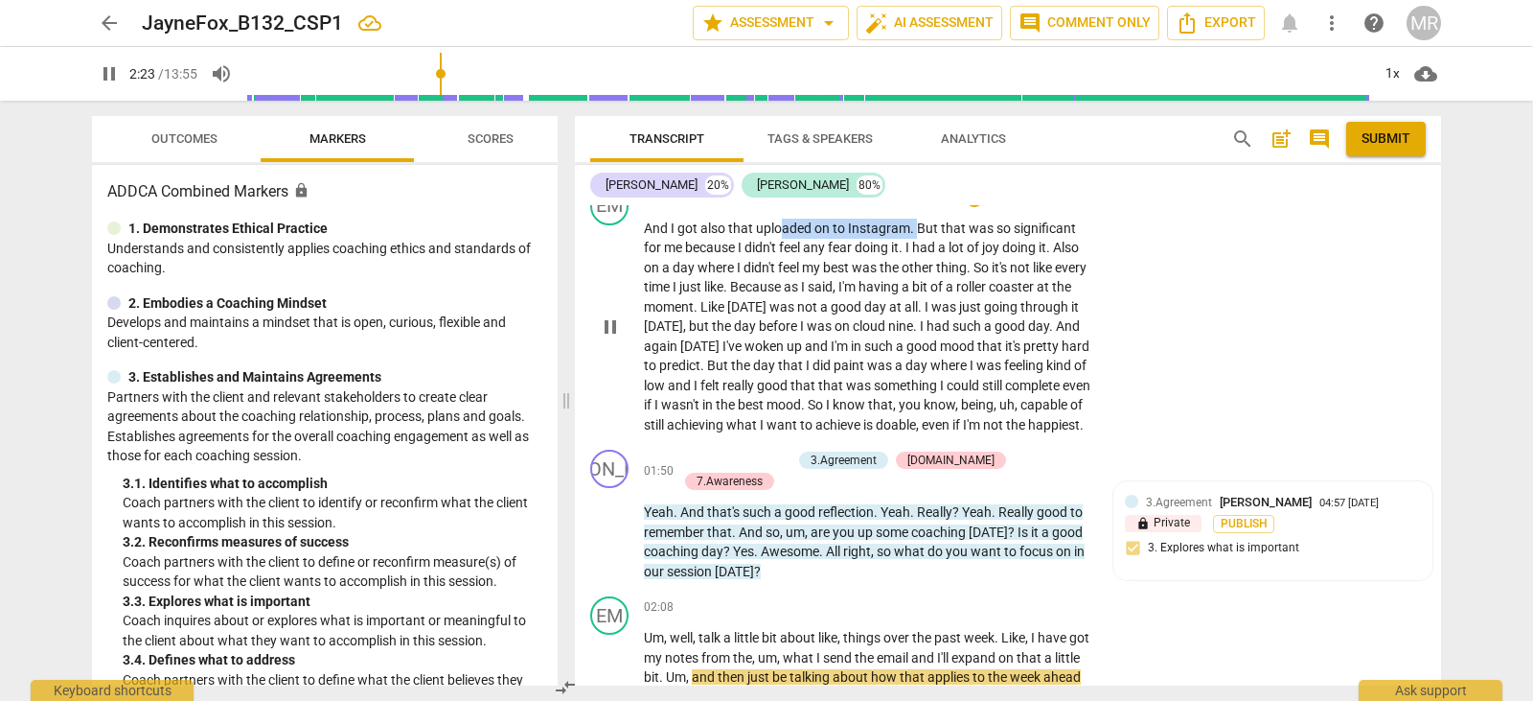
scroll to position [1053, 0]
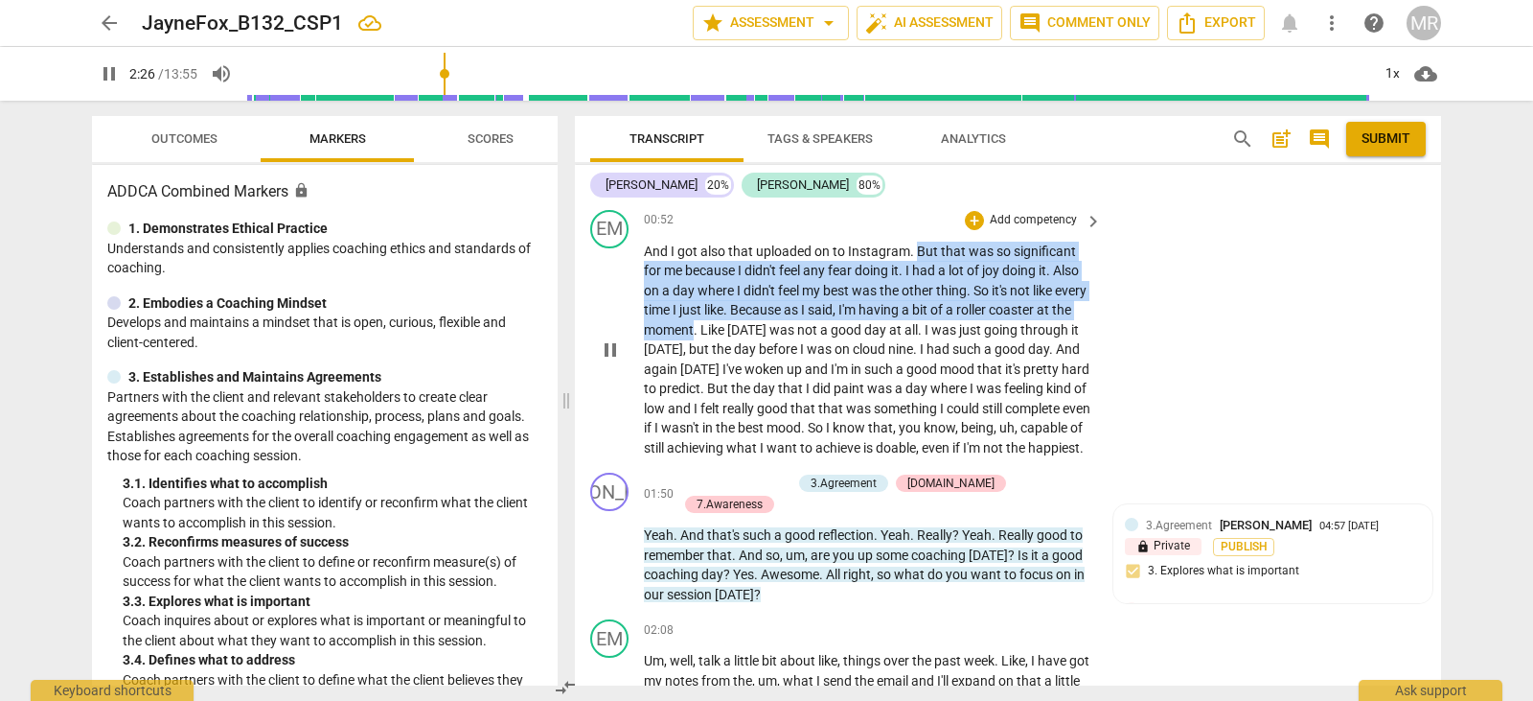
drag, startPoint x: 915, startPoint y: 300, endPoint x: 733, endPoint y: 331, distance: 184.7
click at [733, 331] on p "And I got also that uploaded on to Instagram . But that was so significant for …" at bounding box center [868, 350] width 449 height 217
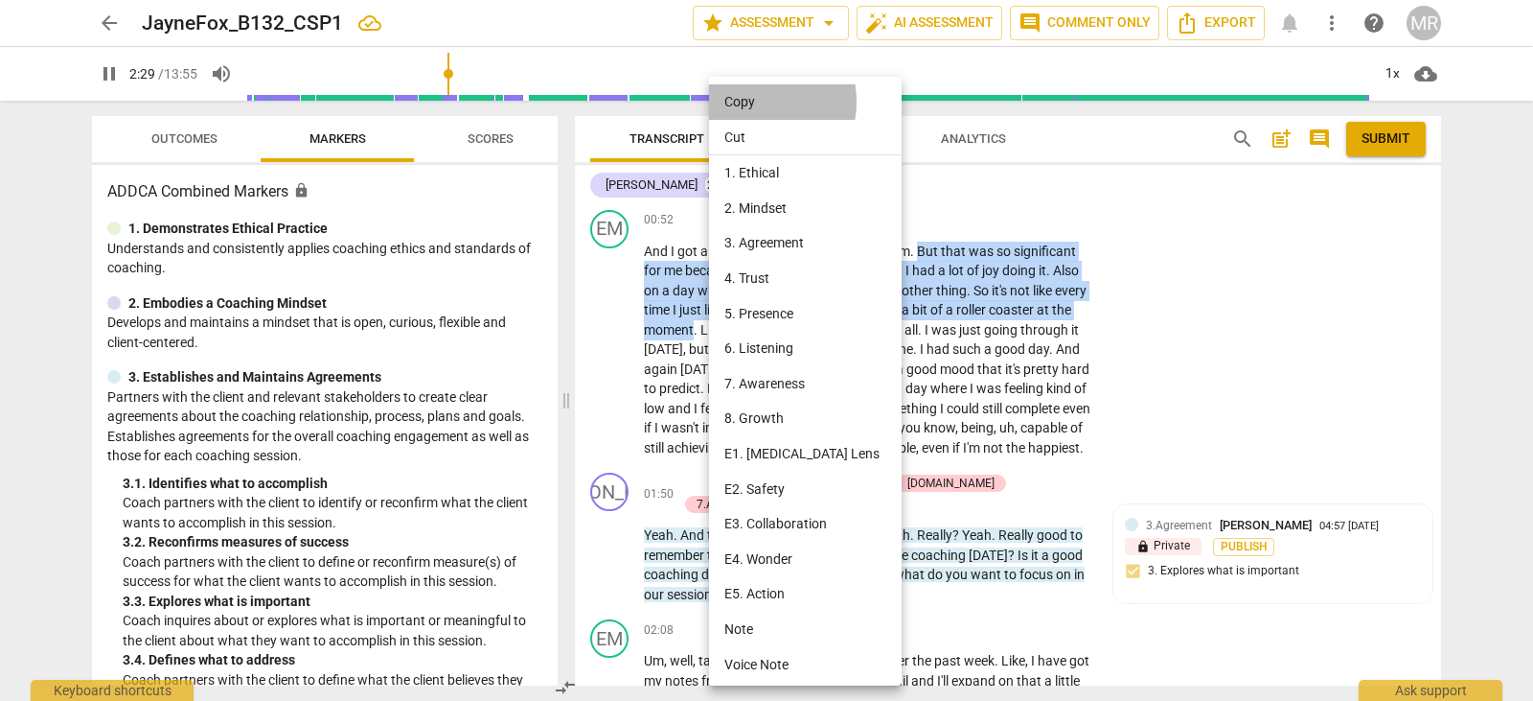
click at [750, 102] on li "Copy" at bounding box center [808, 101] width 199 height 35
copy p "But that was so significant for me because I didn't feel any fear doing it . I …"
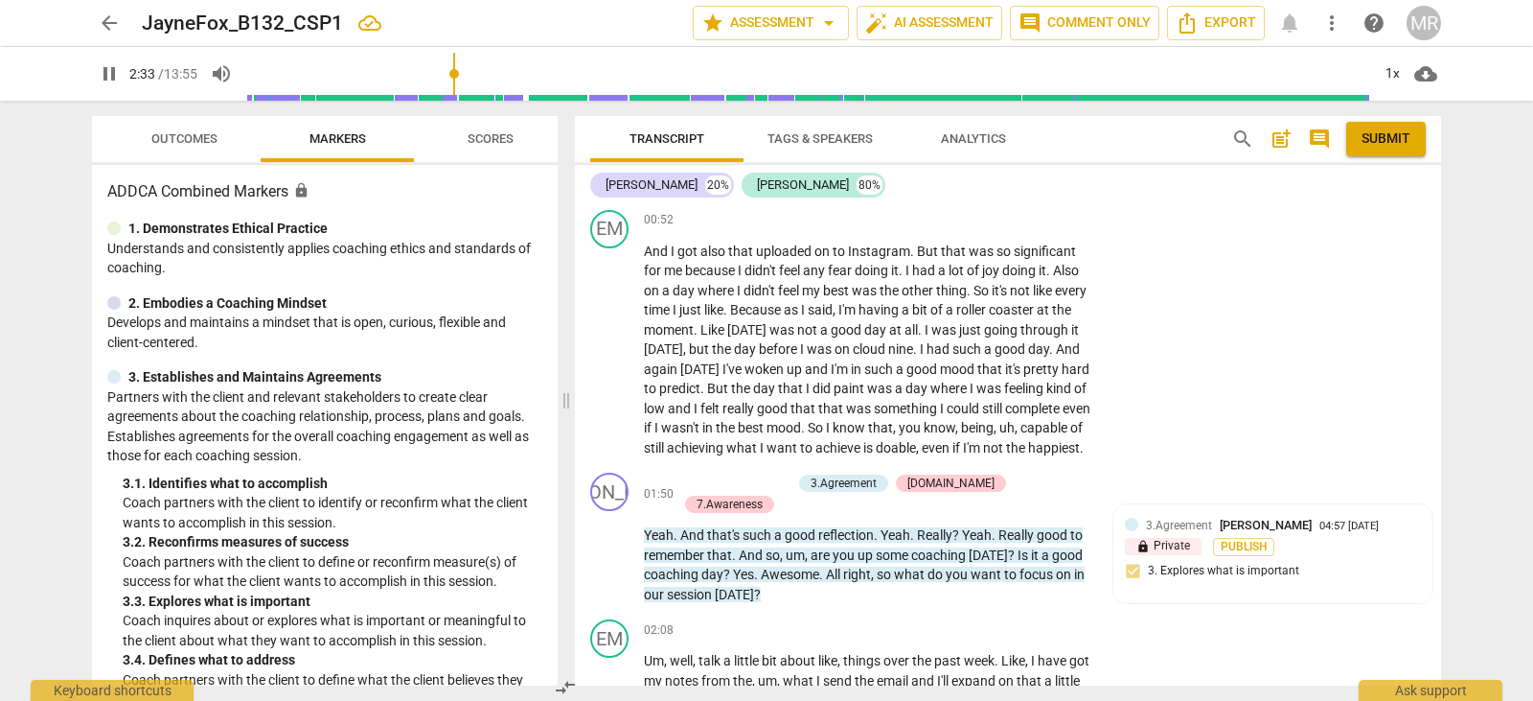
scroll to position [1624, 0]
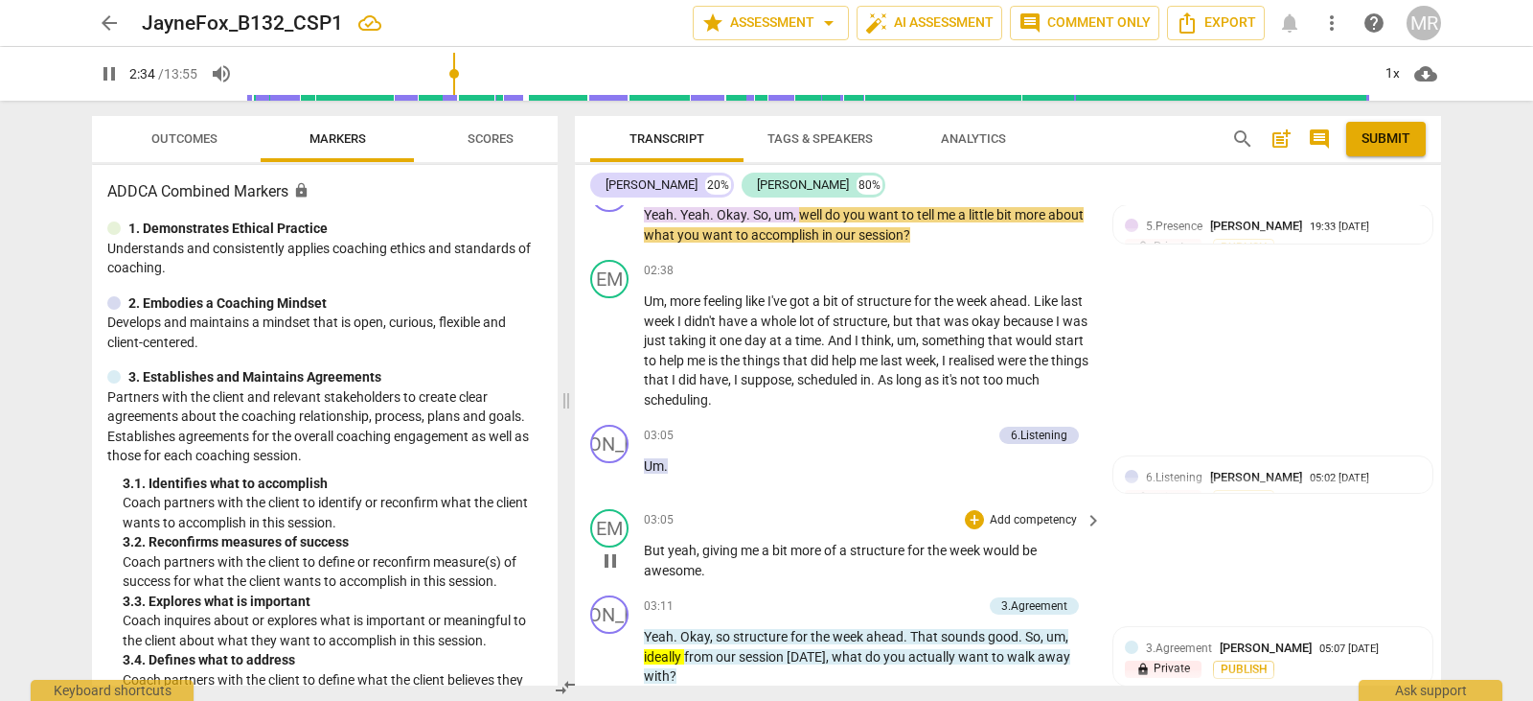
click at [1190, 537] on div "EM play_arrow pause 03:05 + Add competency keyboard_arrow_right But yeah , givi…" at bounding box center [1008, 544] width 866 height 86
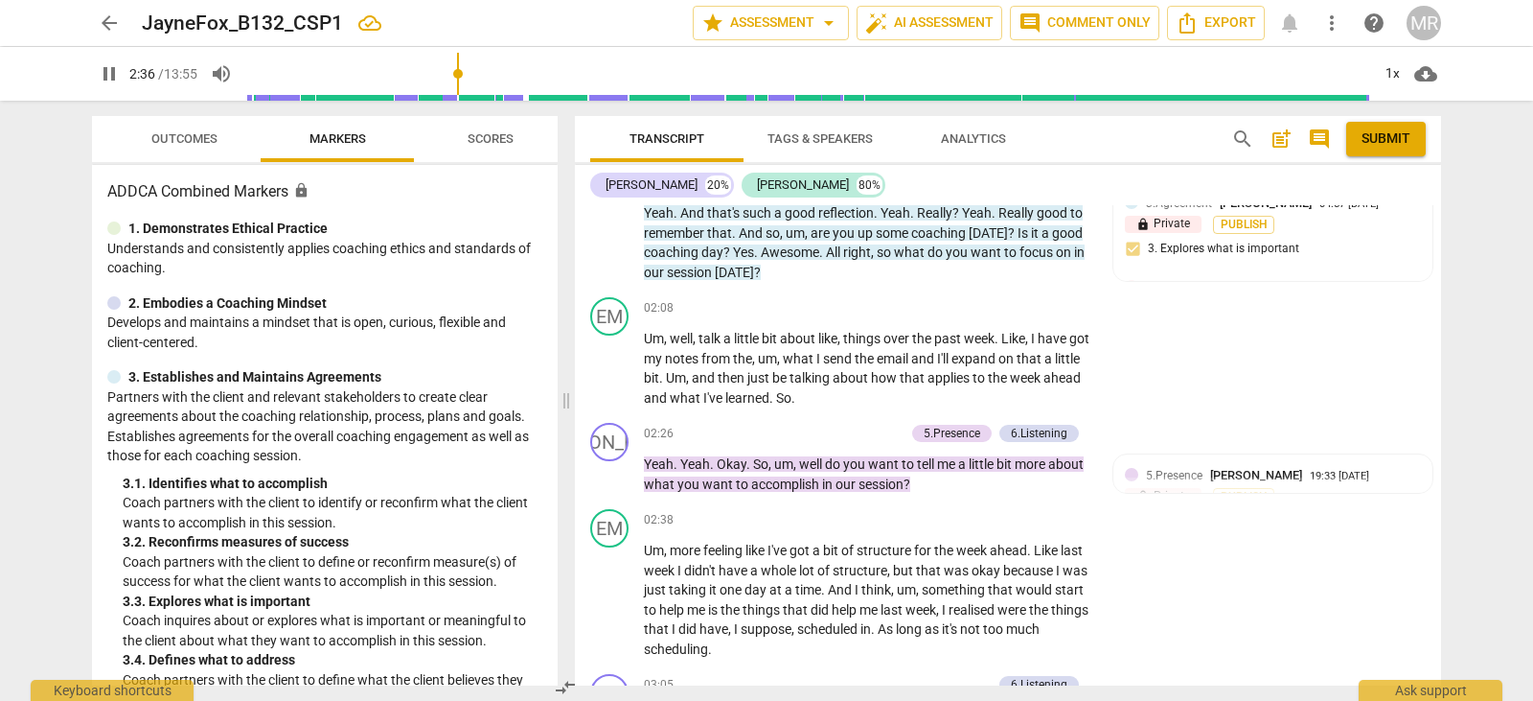
scroll to position [1352, 0]
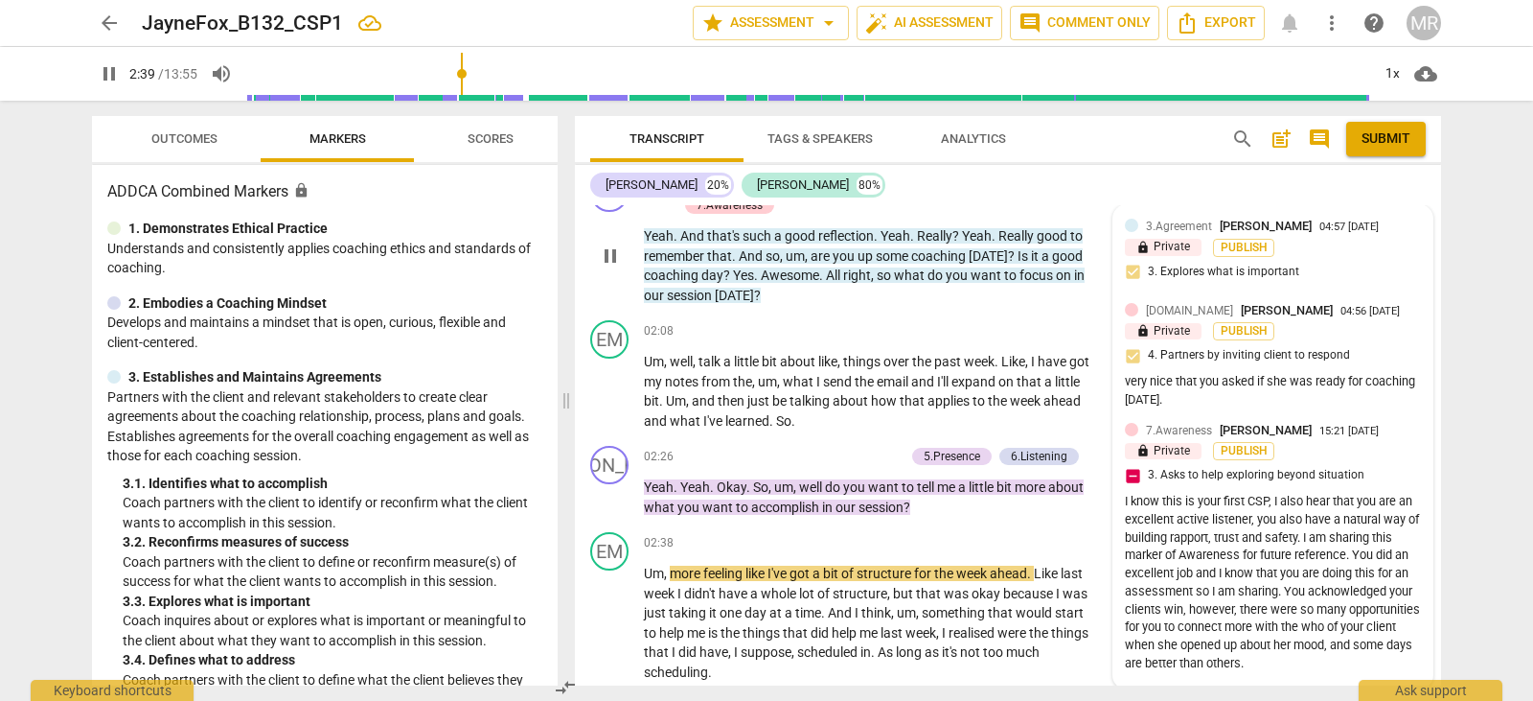
click at [1204, 518] on div "I know this is your first CSP, I also hear that you are an excellent active lis…" at bounding box center [1273, 583] width 296 height 180
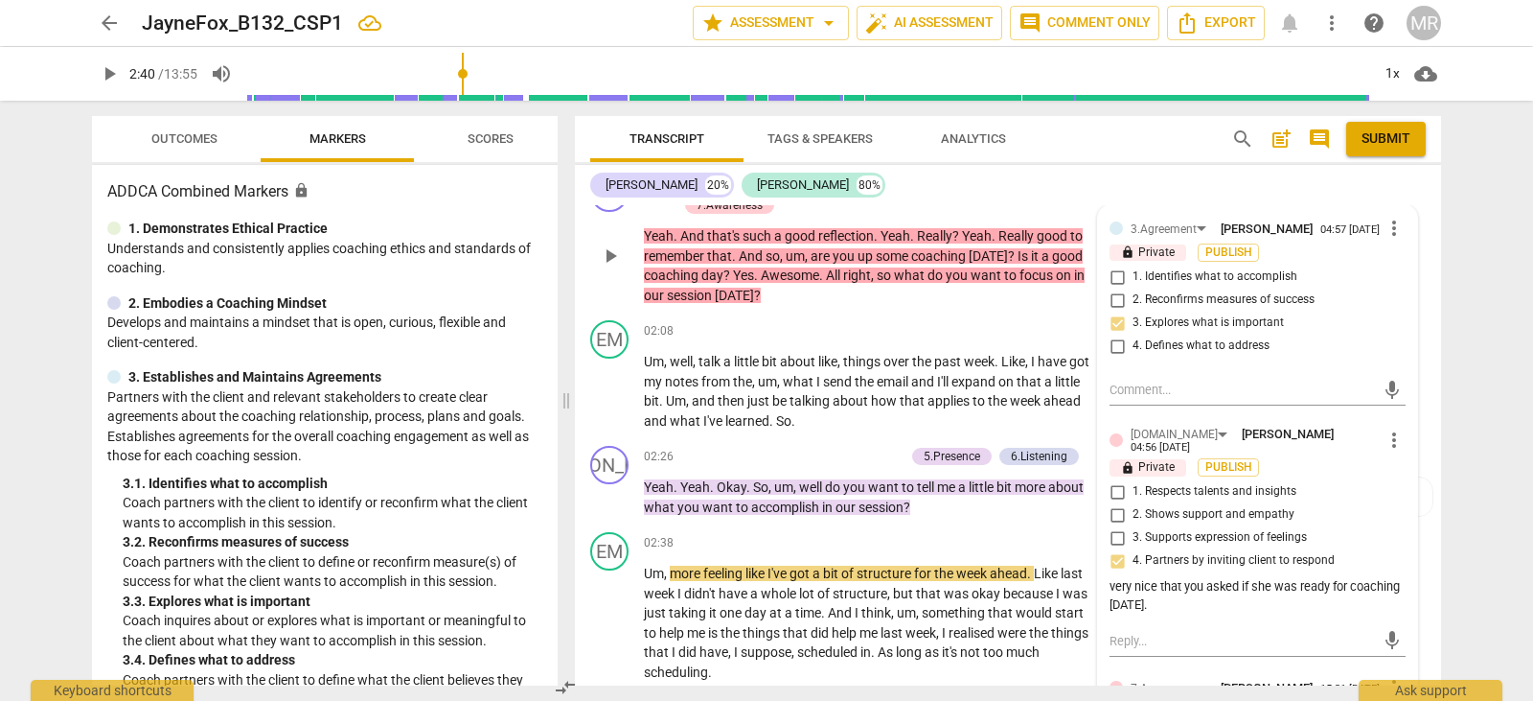
click at [1253, 442] on div "[DOMAIN_NAME] [PERSON_NAME]" at bounding box center [1236, 433] width 211 height 17
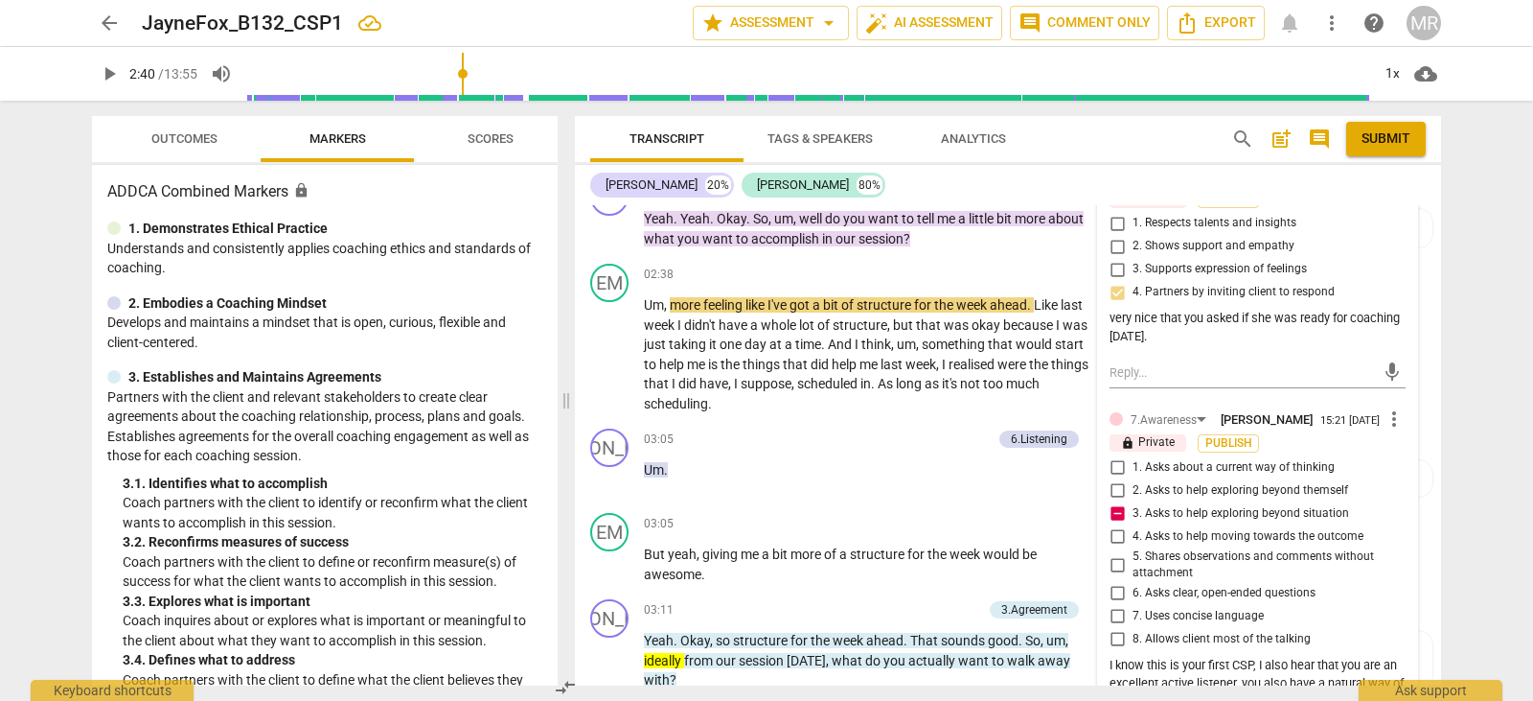
scroll to position [1659, 0]
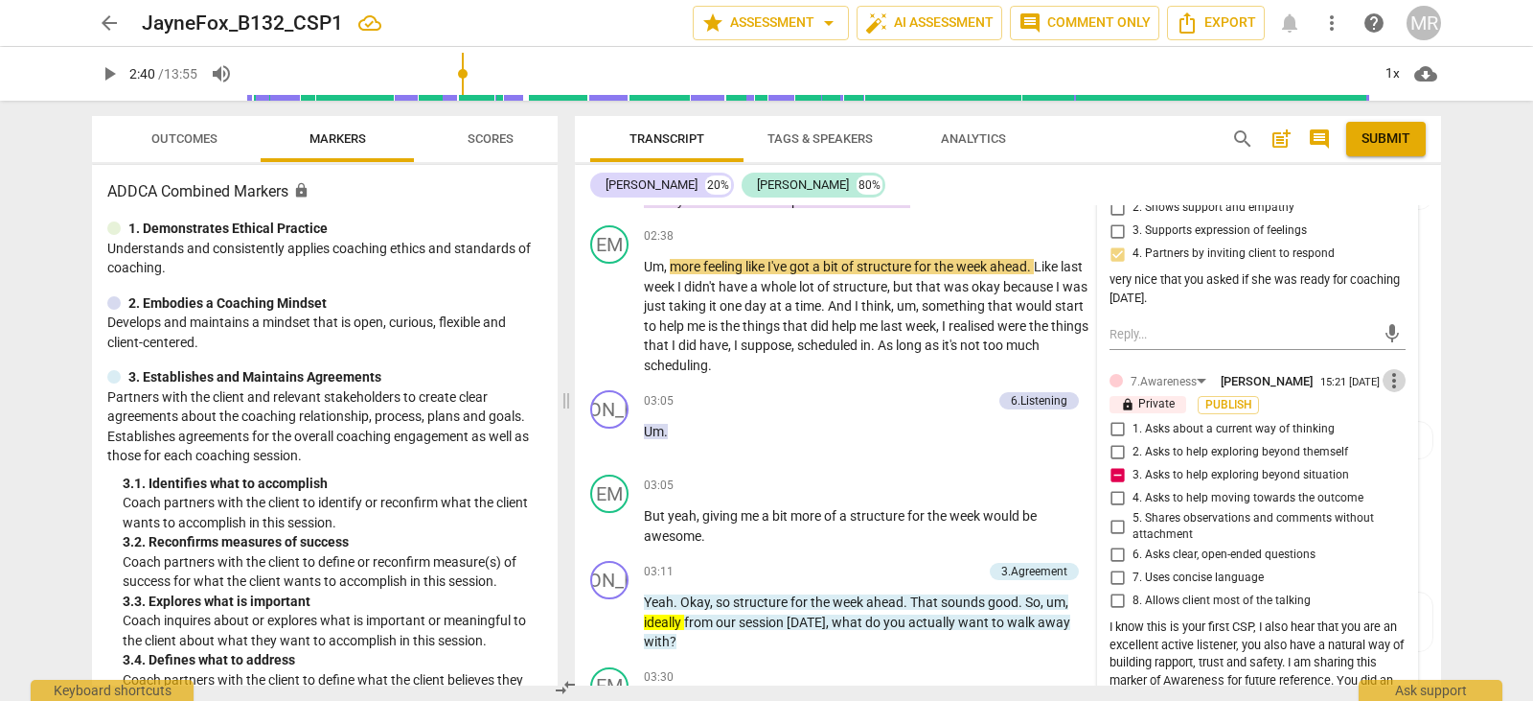
click at [1391, 392] on span "more_vert" at bounding box center [1394, 380] width 23 height 23
click at [1407, 390] on li "Edit" at bounding box center [1409, 393] width 66 height 36
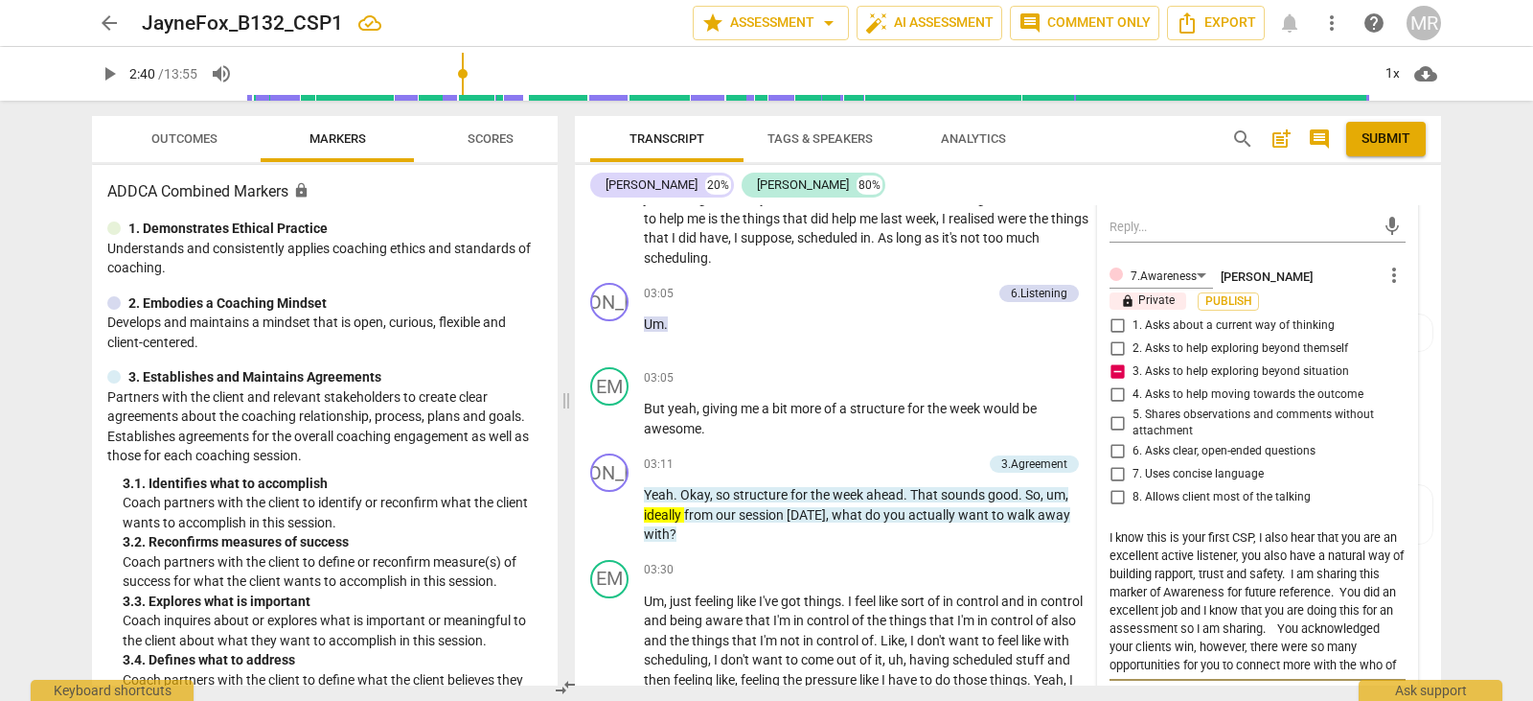
scroll to position [1767, 0]
drag, startPoint x: 1189, startPoint y: 660, endPoint x: 1312, endPoint y: 665, distance: 122.8
click at [1312, 665] on textarea "I know this is your first CSP, I also hear that you are an excellent active lis…" at bounding box center [1258, 600] width 296 height 146
click at [1227, 671] on textarea "I know this is your first CSP, I also hear that you are an excellent active lis…" at bounding box center [1258, 600] width 296 height 146
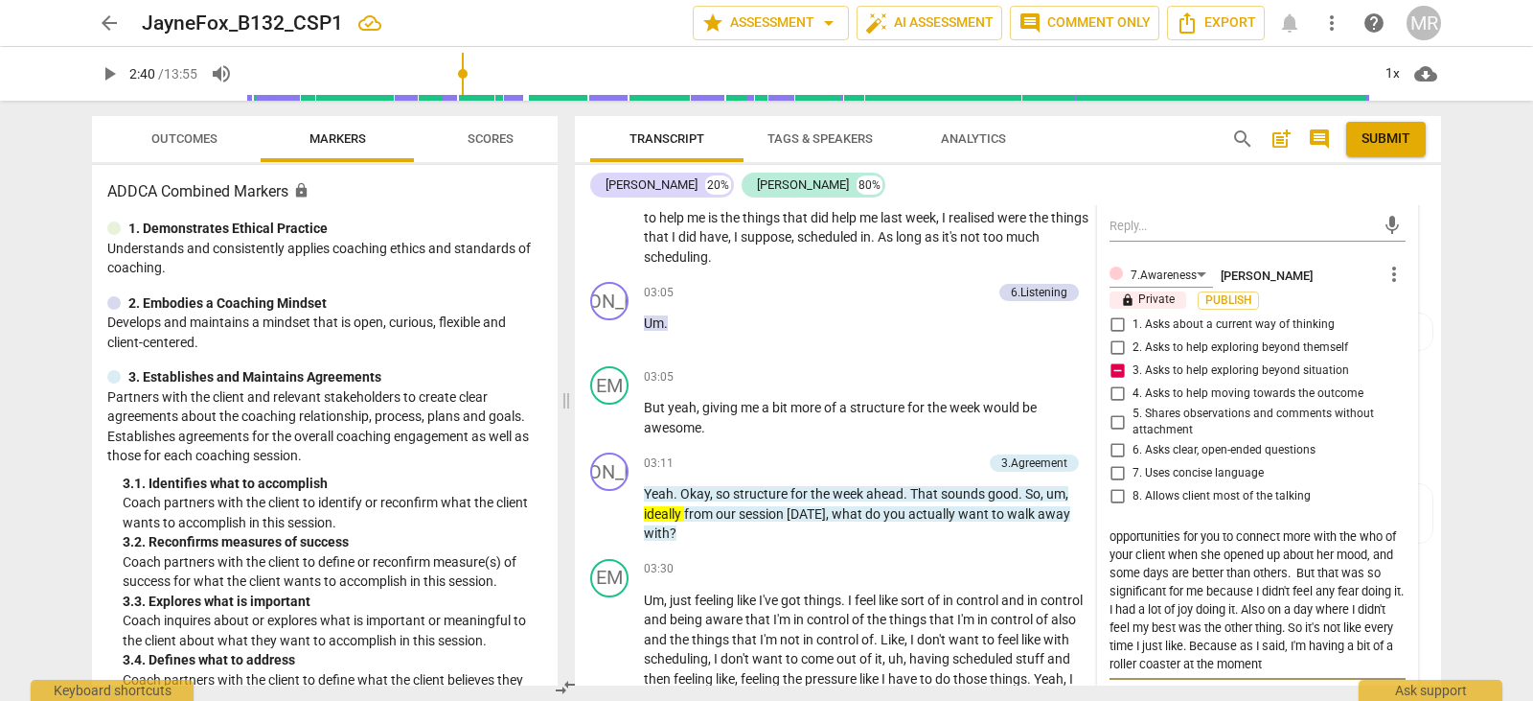
click at [1227, 671] on textarea "I know this is your first CSP, I also hear that you are an excellent active lis…" at bounding box center [1258, 600] width 296 height 146
click at [1279, 565] on textarea "I know this is your first CSP, I also hear that you are an excellent active lis…" at bounding box center [1258, 600] width 296 height 146
click at [1239, 673] on textarea "I know this is your first CSP, I also hear that you are an excellent active lis…" at bounding box center [1258, 600] width 296 height 146
click at [1258, 673] on textarea "I know this is your first CSP, I also hear that you are an excellent active lis…" at bounding box center [1258, 600] width 296 height 146
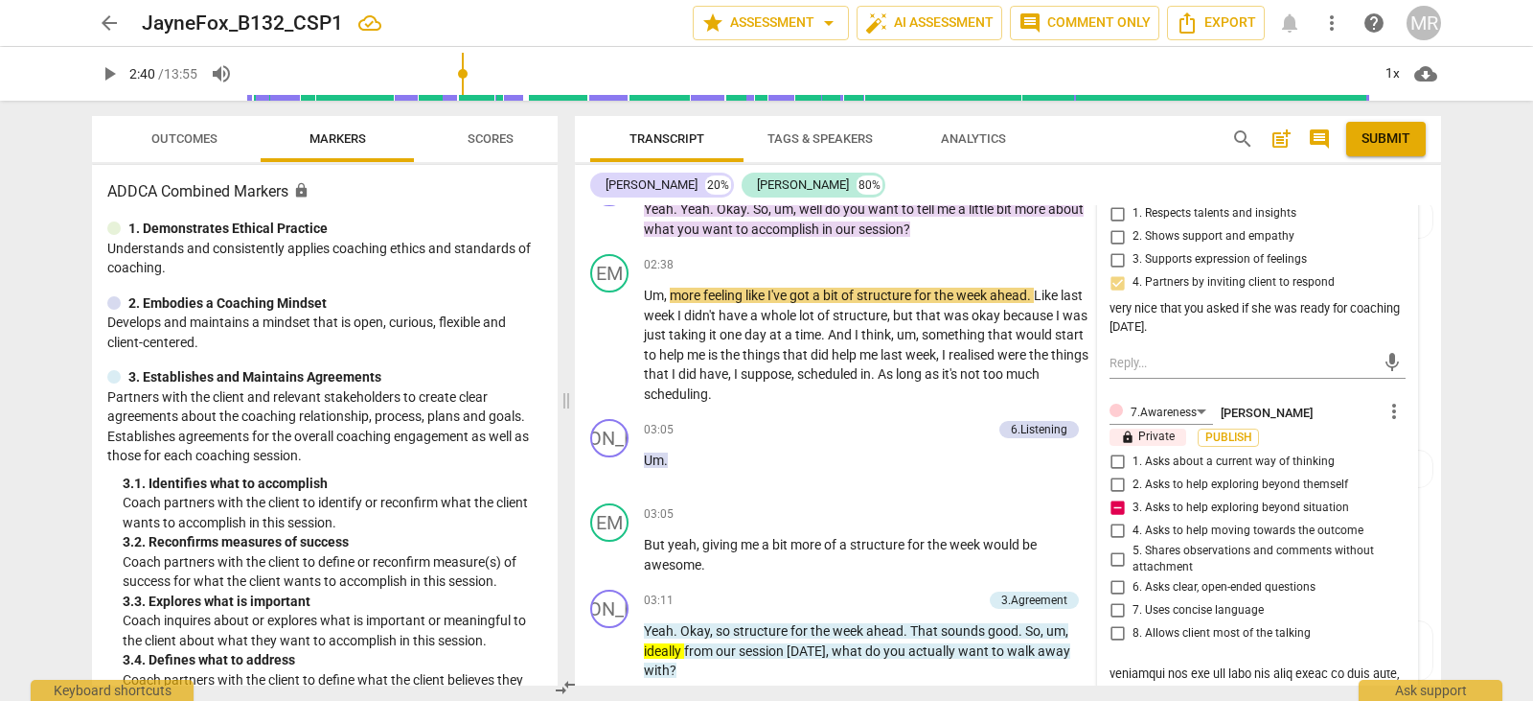
scroll to position [1526, 0]
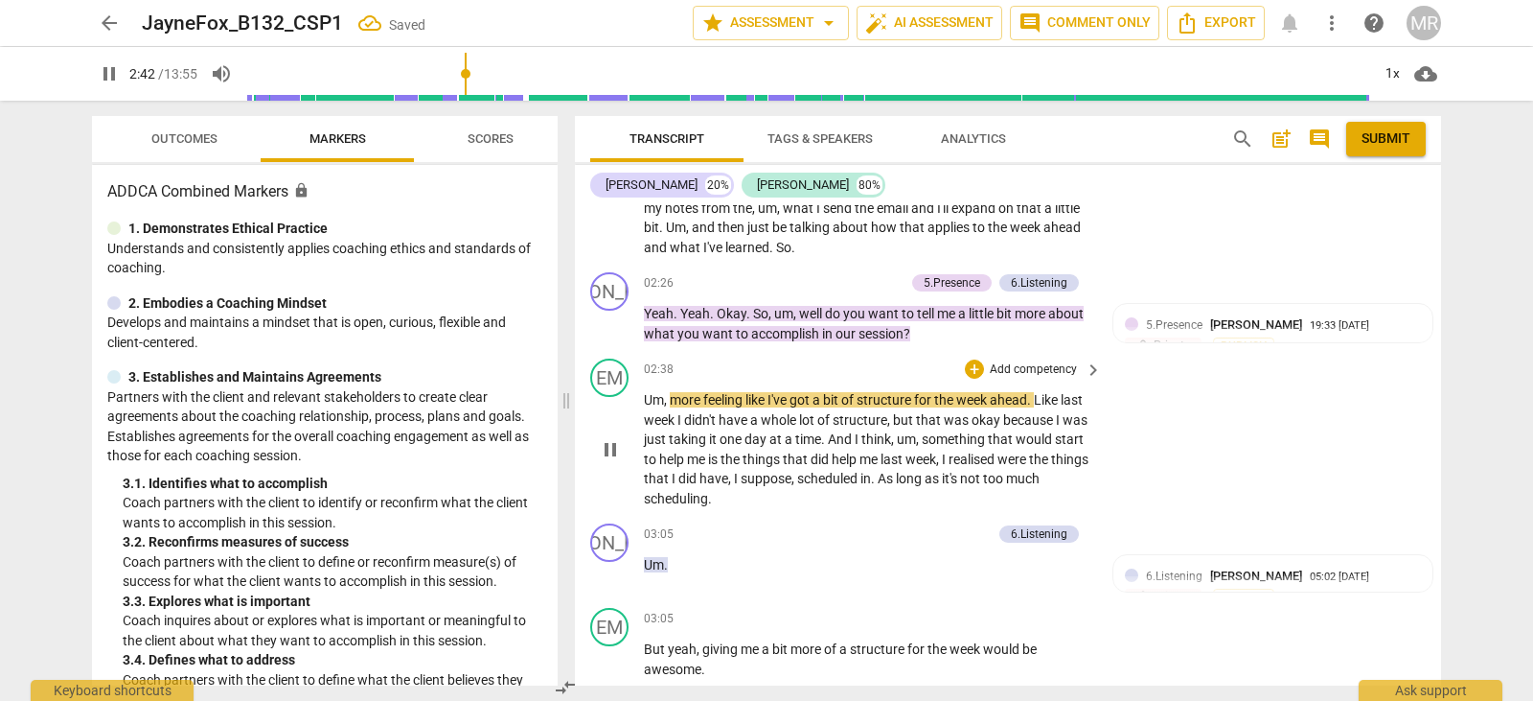
click at [781, 504] on p "Um , more feeling like I've got a bit of structure for the week ahead . Like la…" at bounding box center [868, 449] width 449 height 118
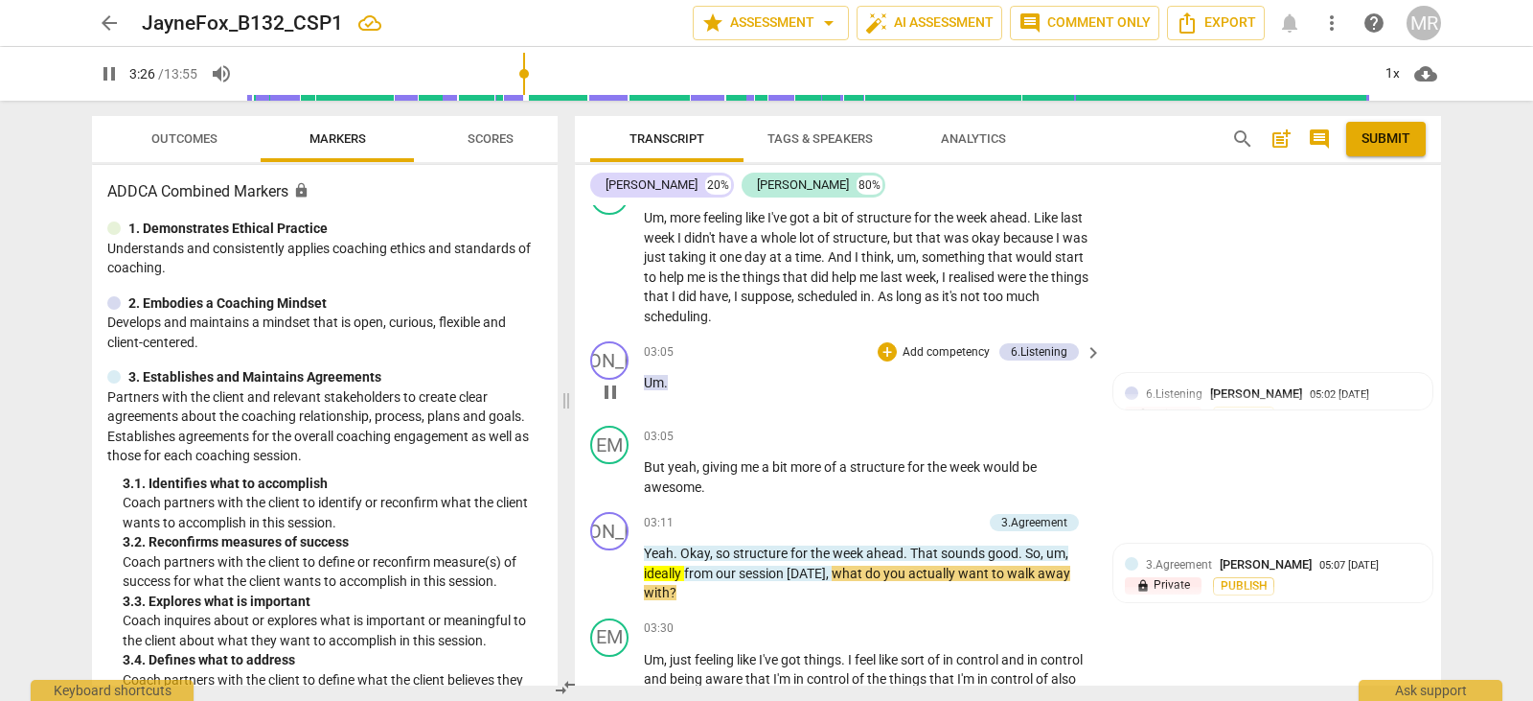
scroll to position [1825, 0]
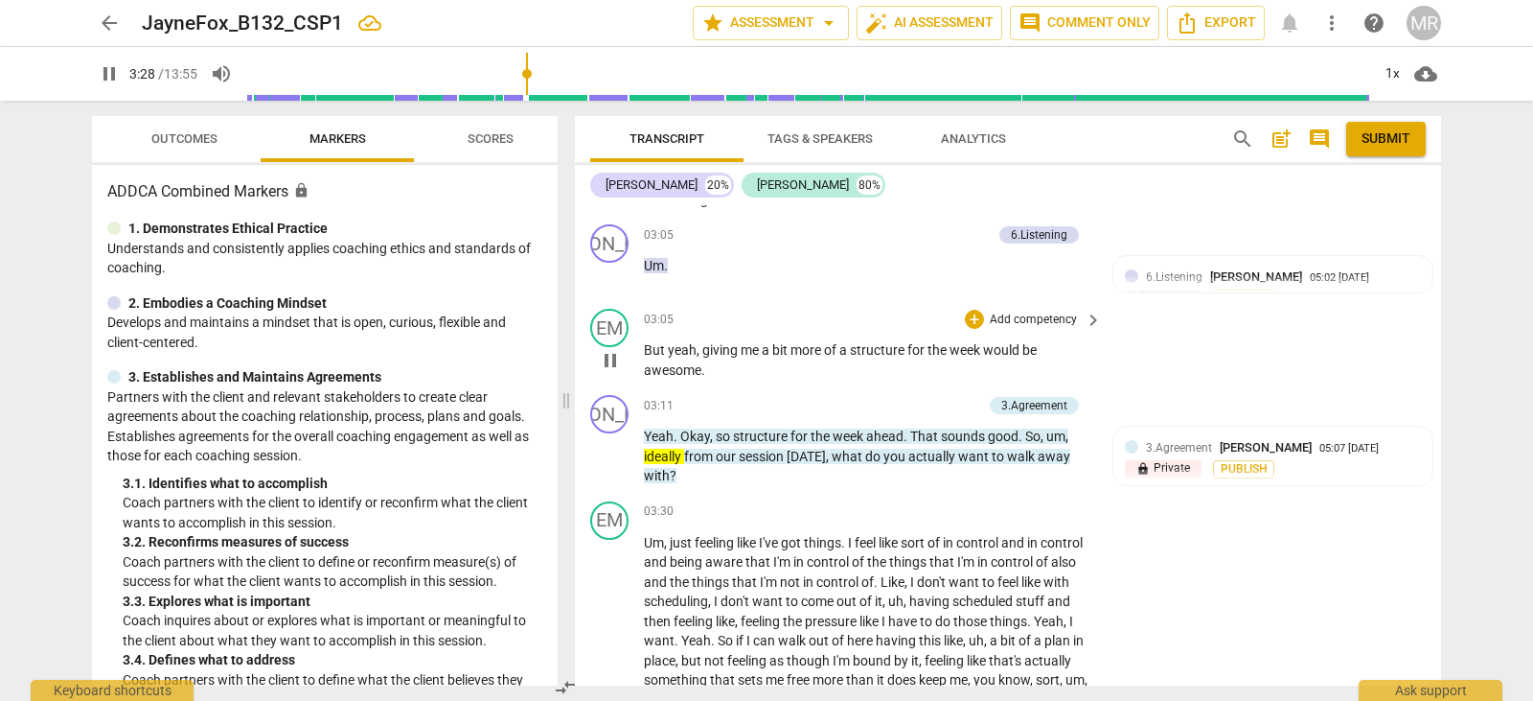
click at [1029, 315] on p "Add competency" at bounding box center [1033, 319] width 91 height 17
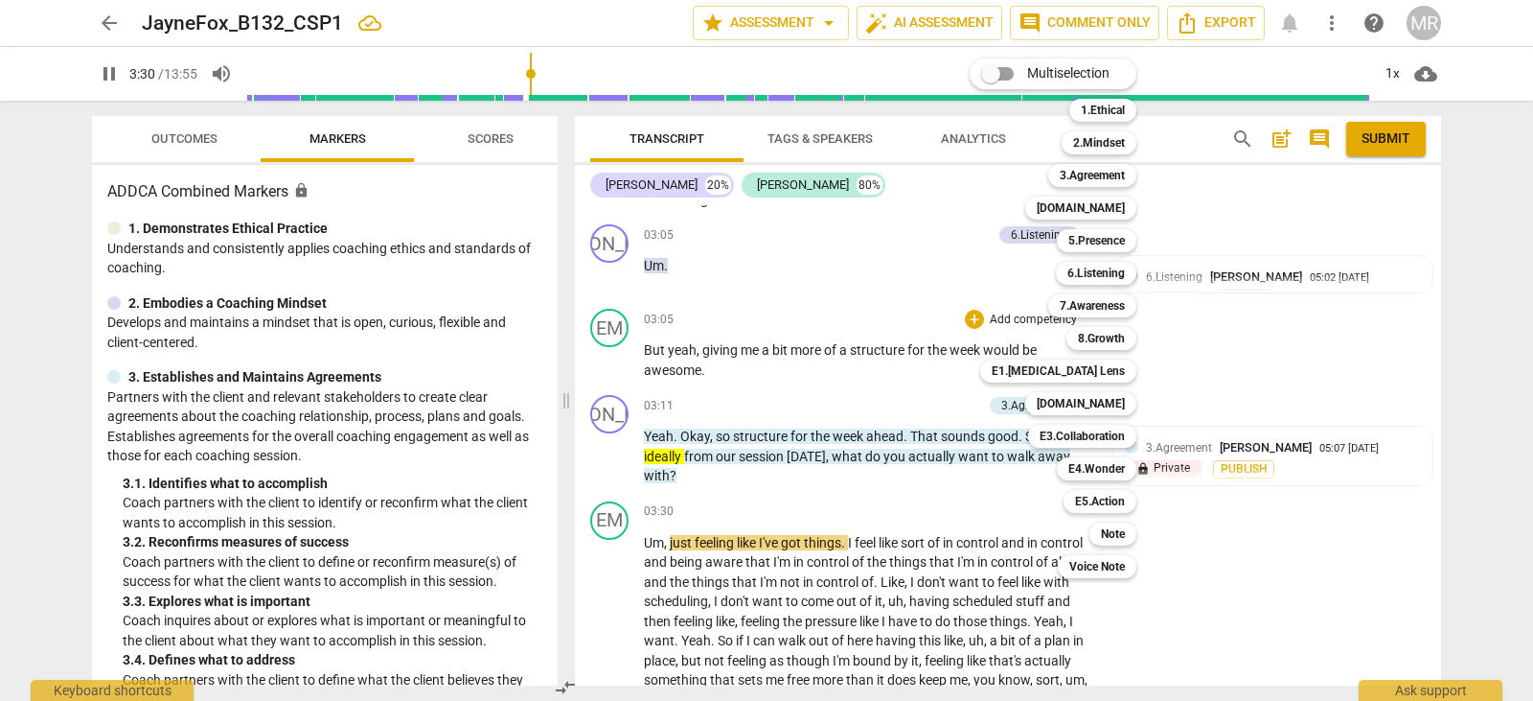
click at [911, 397] on div at bounding box center [766, 350] width 1533 height 701
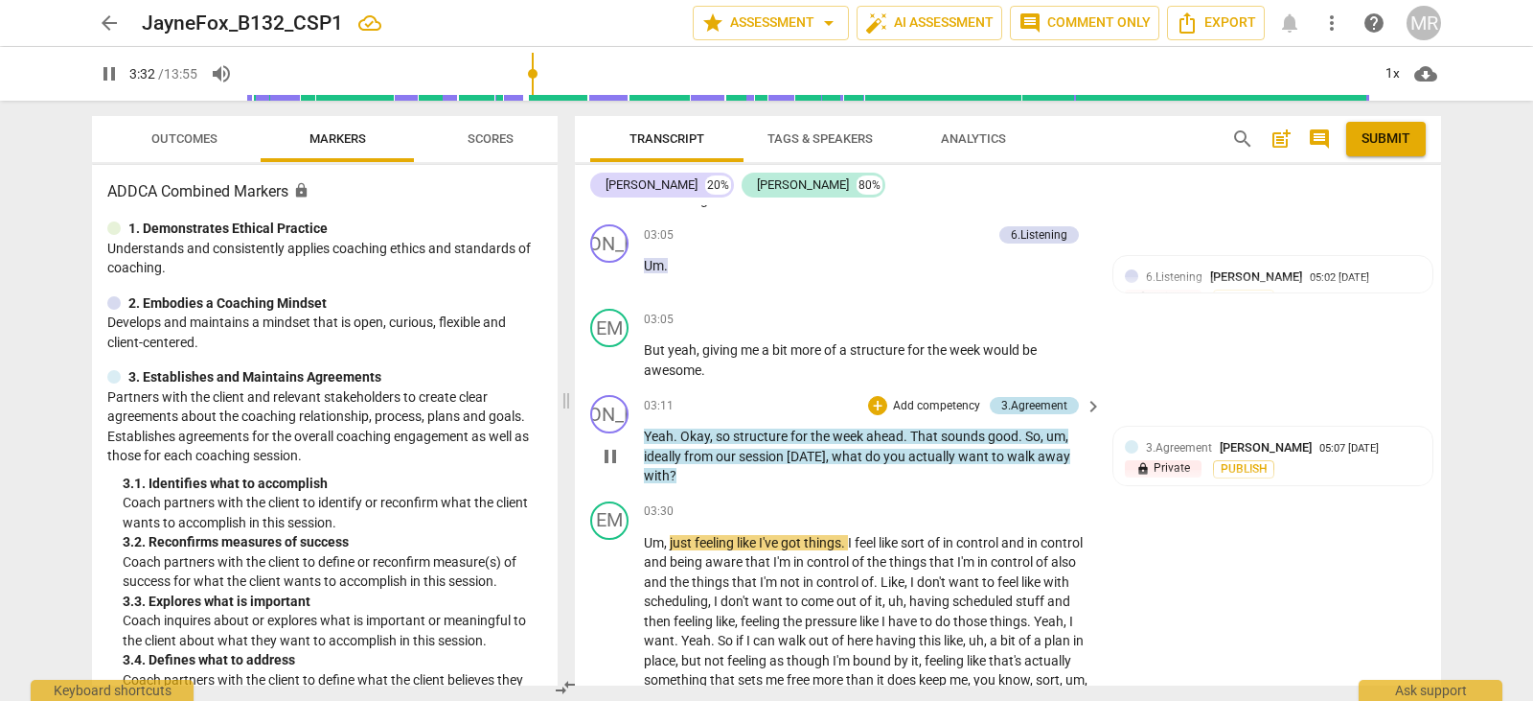
click at [1046, 403] on div "3.Agreement" at bounding box center [1035, 405] width 66 height 17
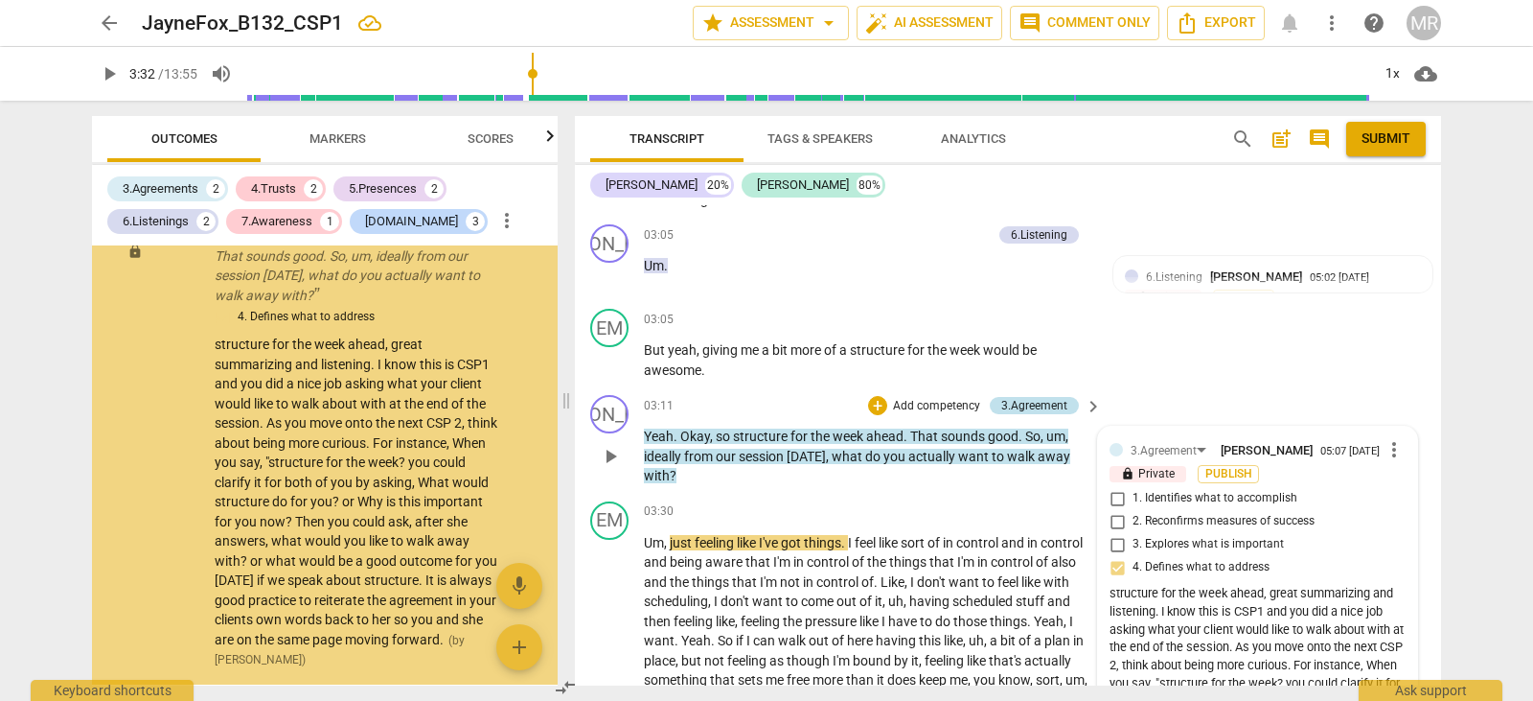
scroll to position [2457, 0]
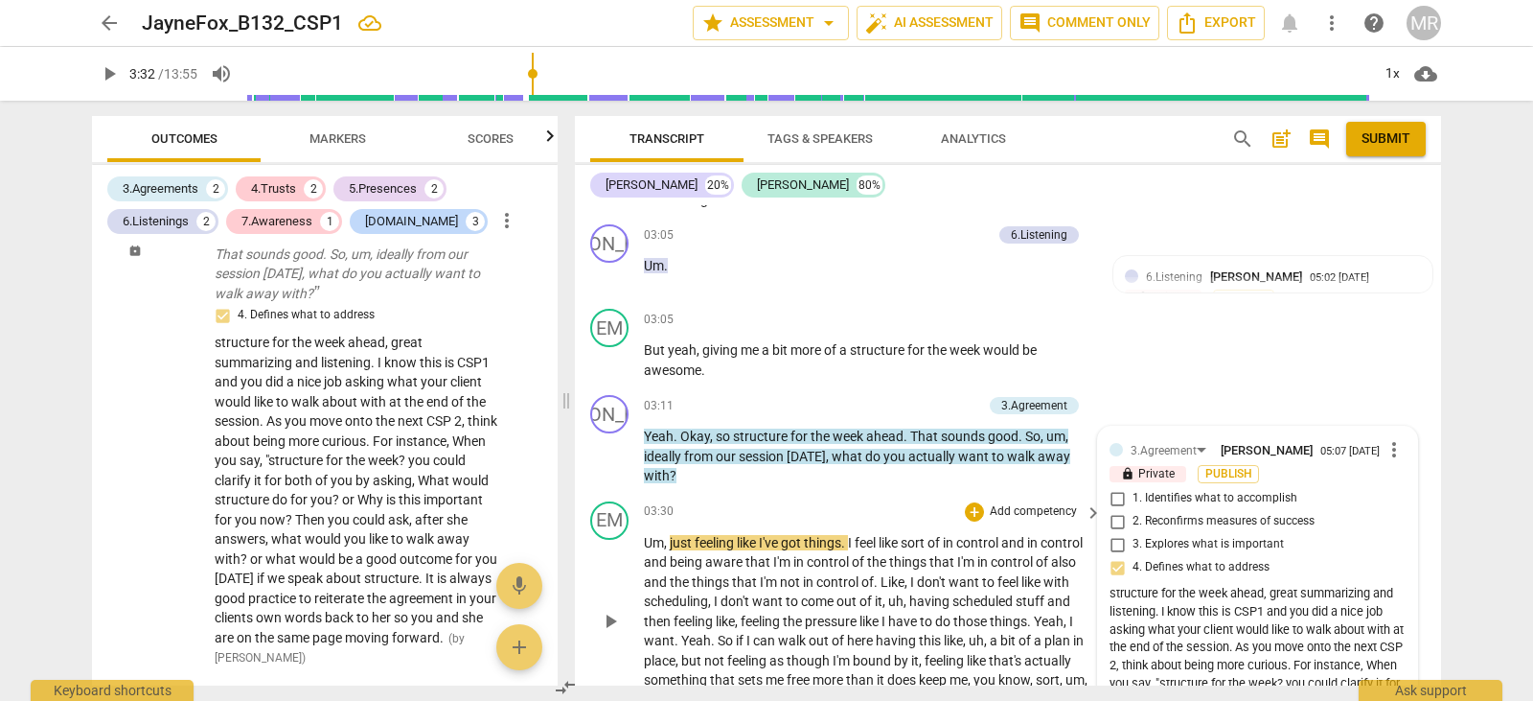
click at [818, 535] on span "things" at bounding box center [822, 542] width 37 height 15
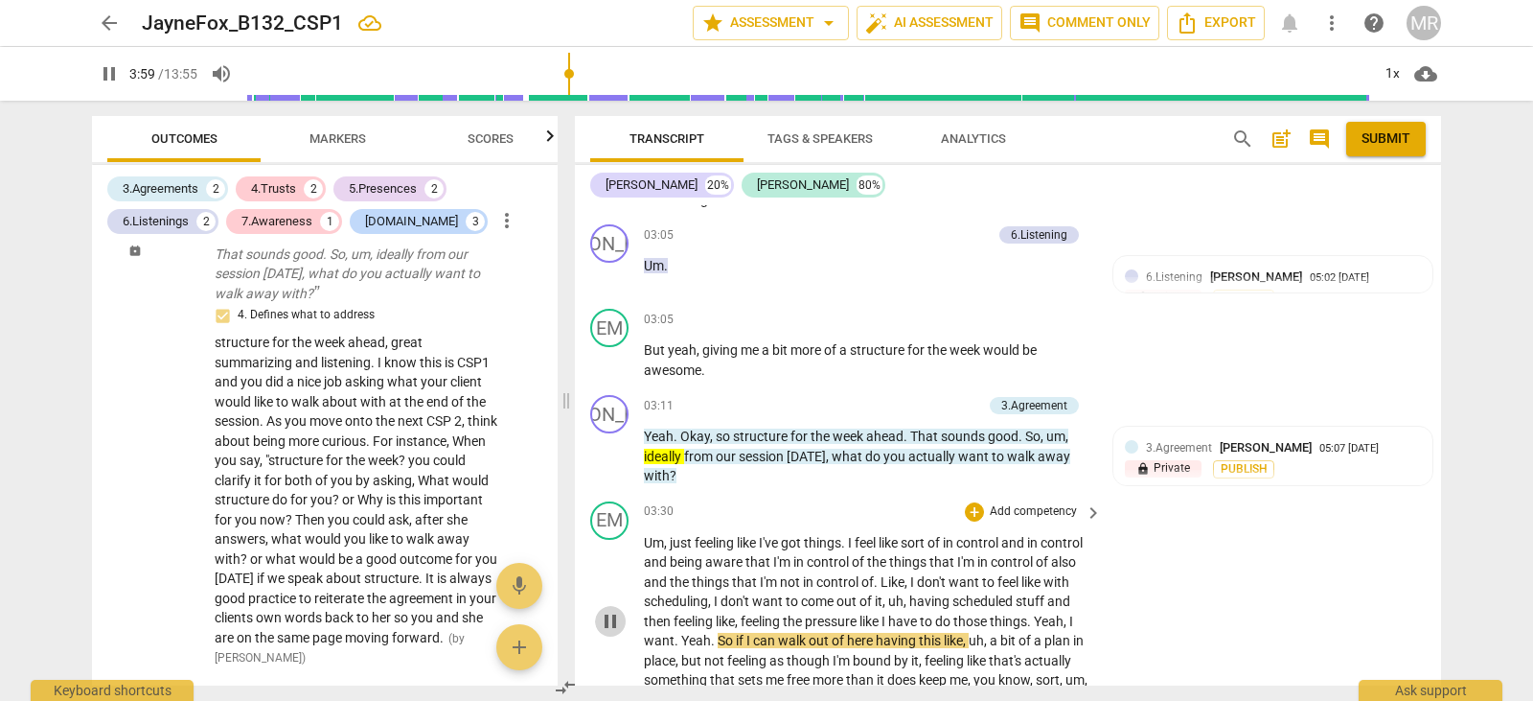
click at [616, 629] on span "pause" at bounding box center [610, 621] width 23 height 23
